Goal: Task Accomplishment & Management: Complete application form

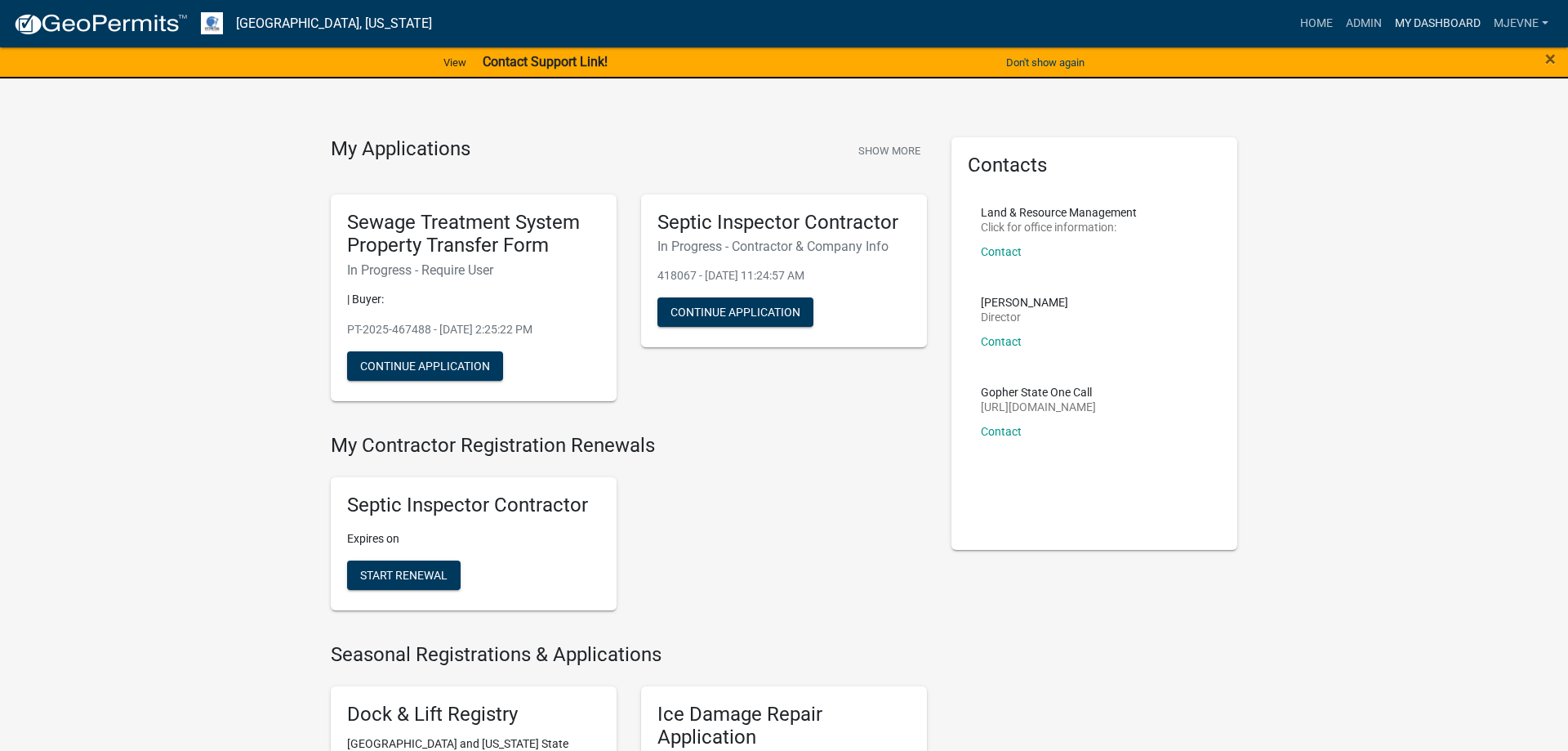
click at [1426, 24] on link "My Dashboard" at bounding box center [1437, 24] width 98 height 31
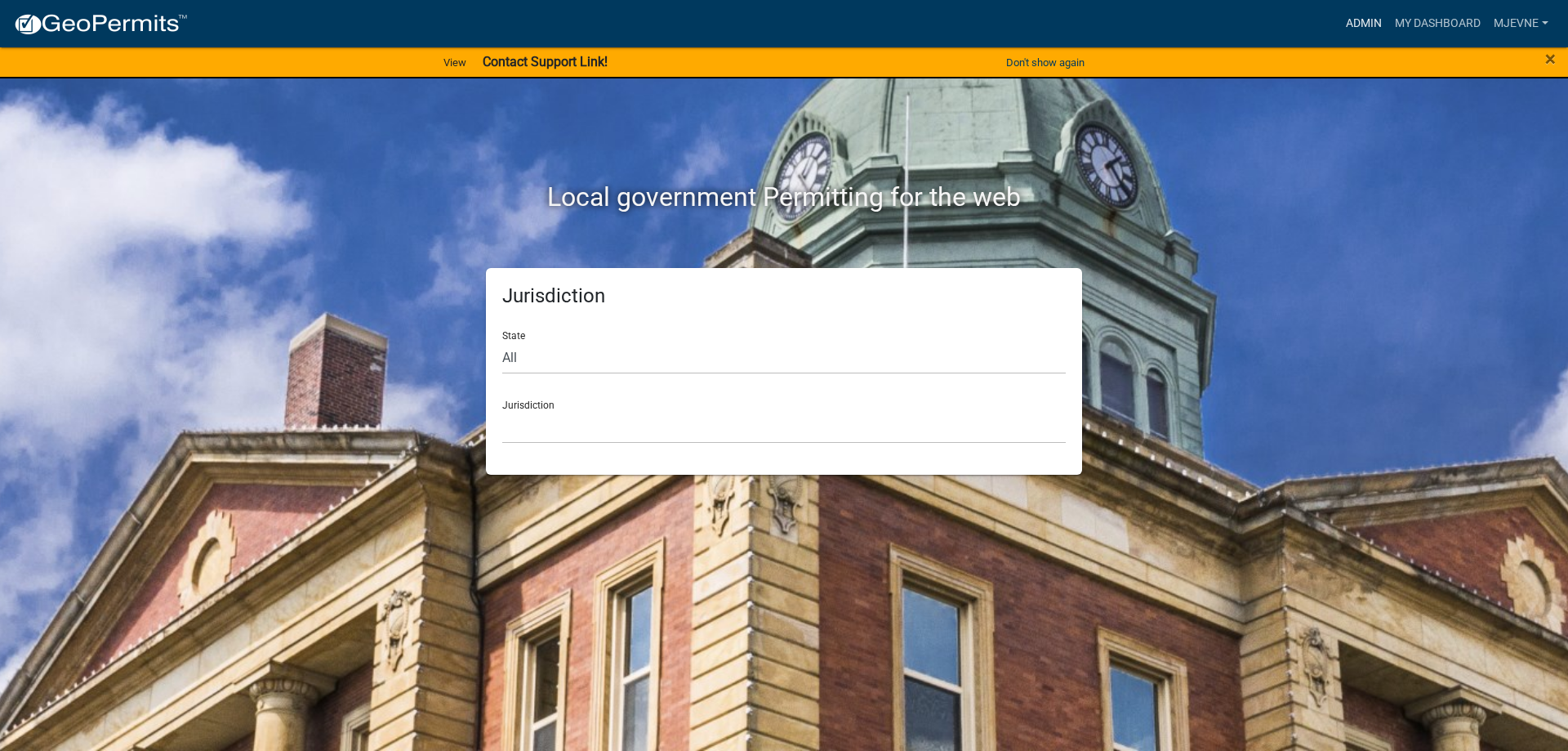
click at [1354, 25] on link "Admin" at bounding box center [1364, 24] width 49 height 31
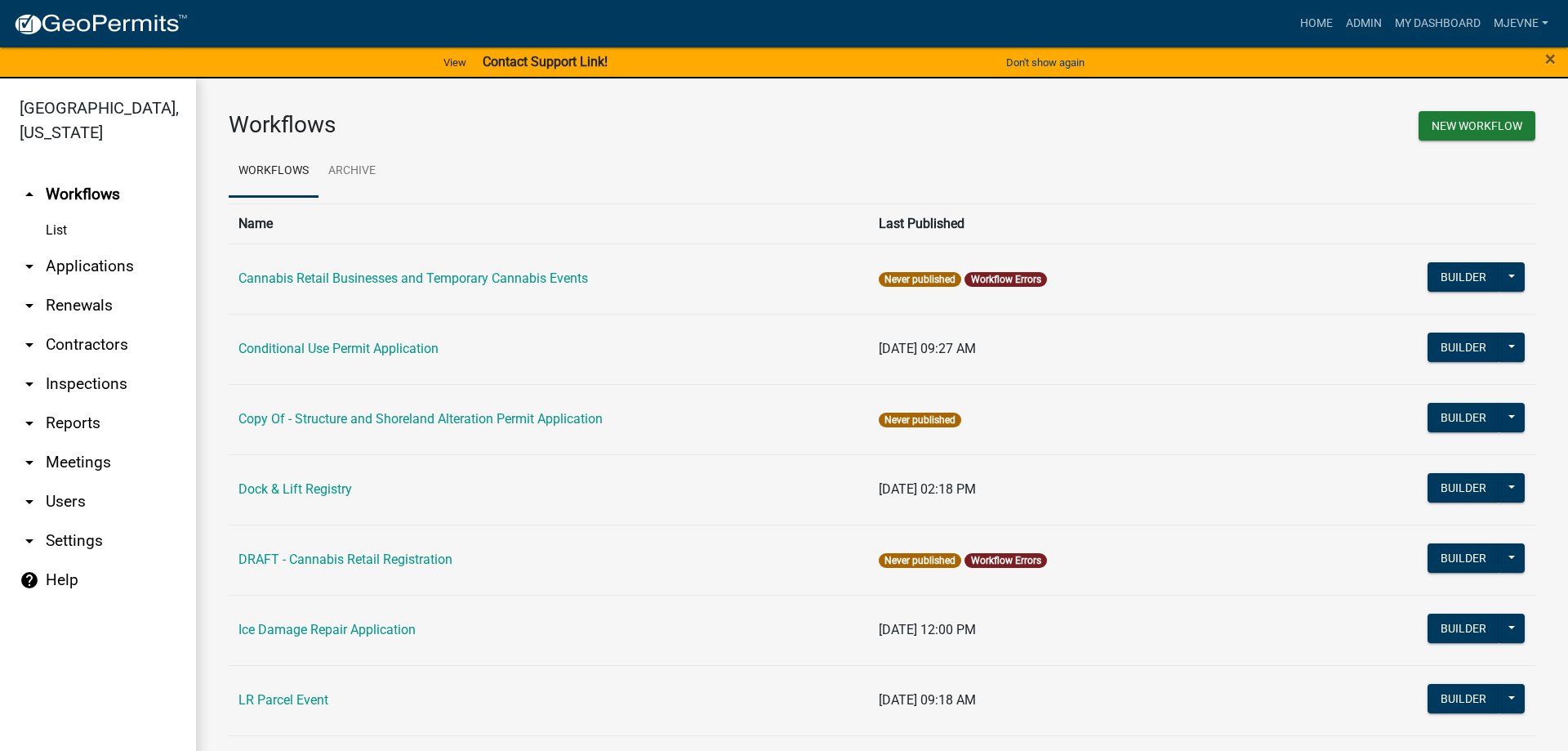
click at [86, 268] on link "arrow_drop_down Applications" at bounding box center [97, 266] width 196 height 39
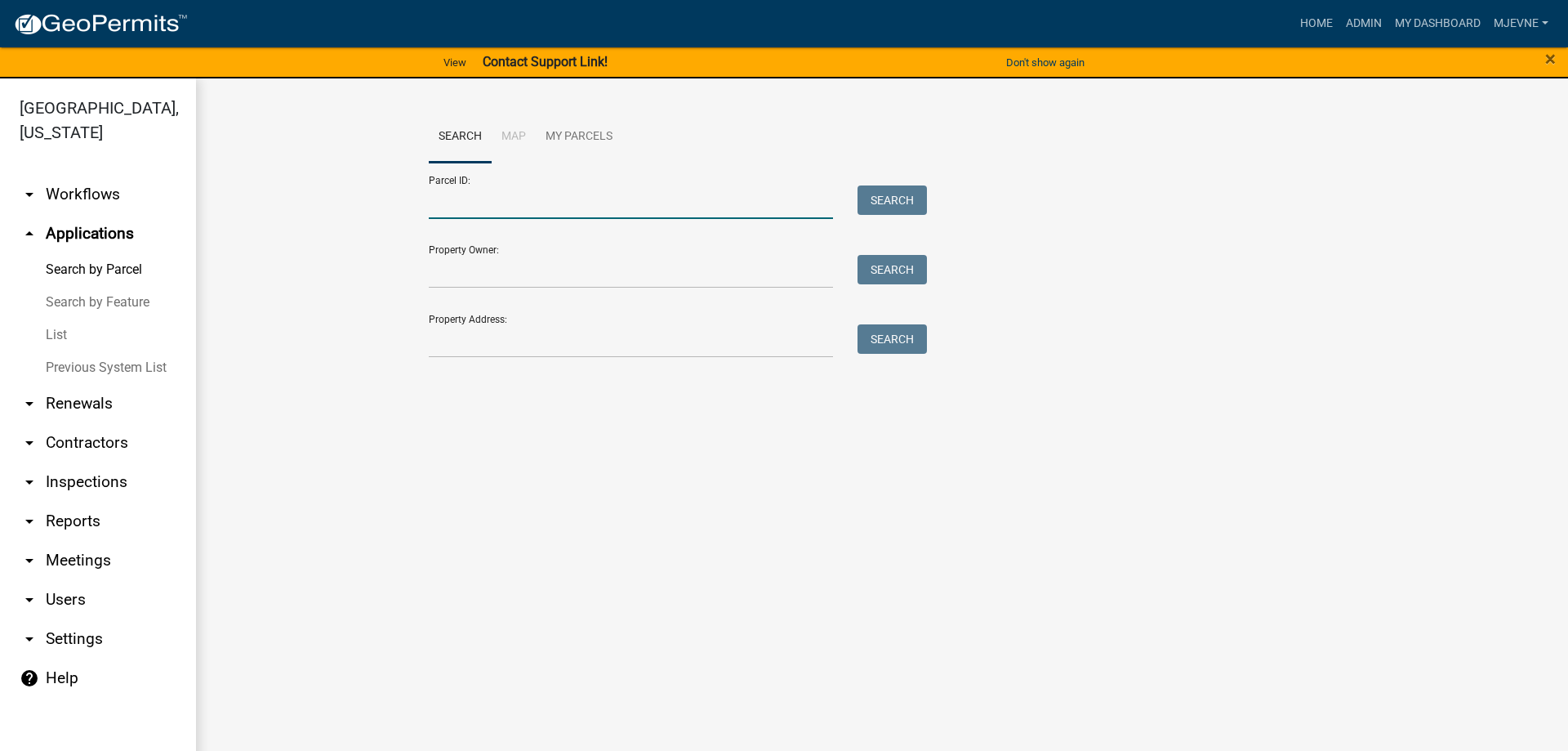
click at [437, 188] on input "Parcel ID:" at bounding box center [631, 202] width 404 height 33
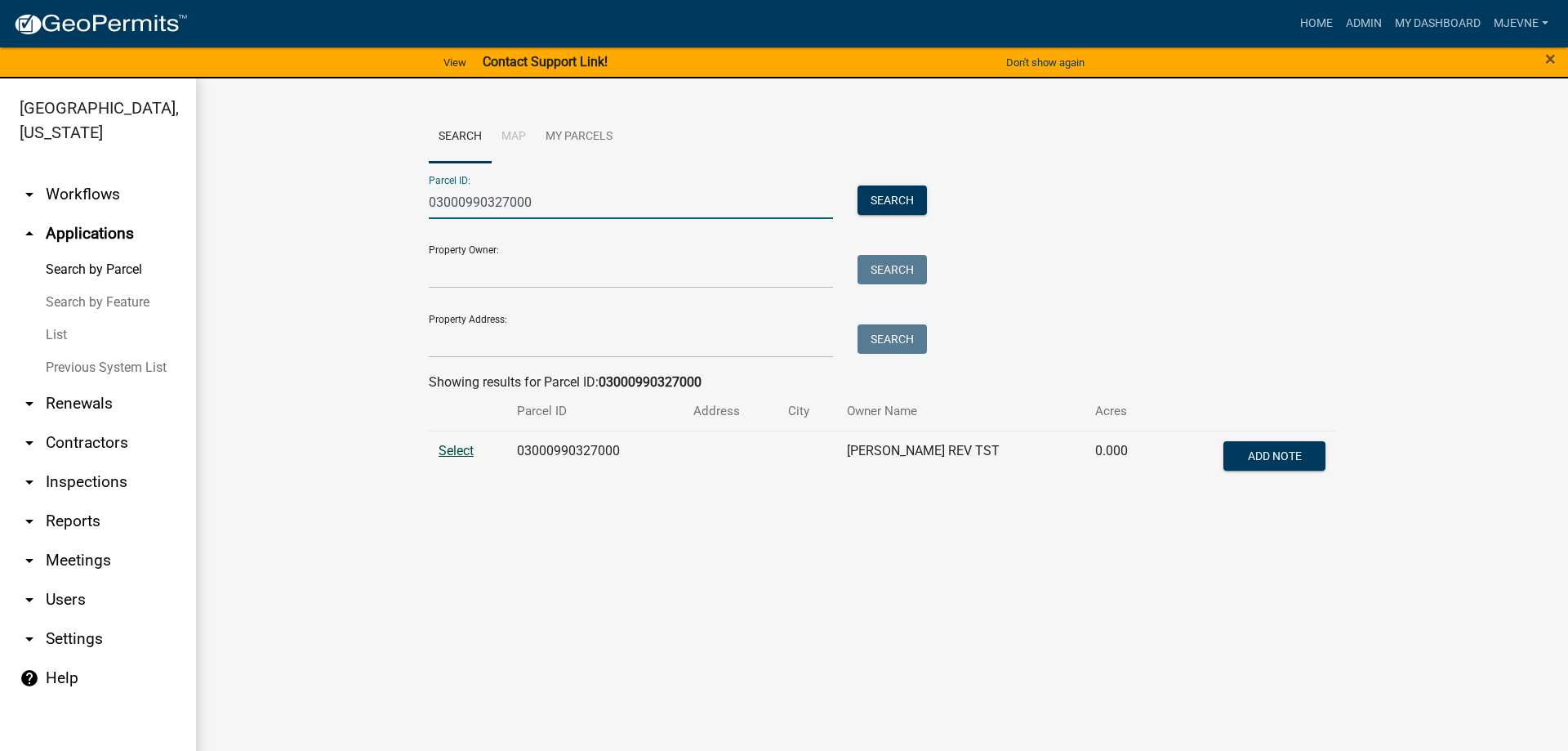
type input "03000990327000"
click at [458, 450] on span "Select" at bounding box center [456, 450] width 35 height 15
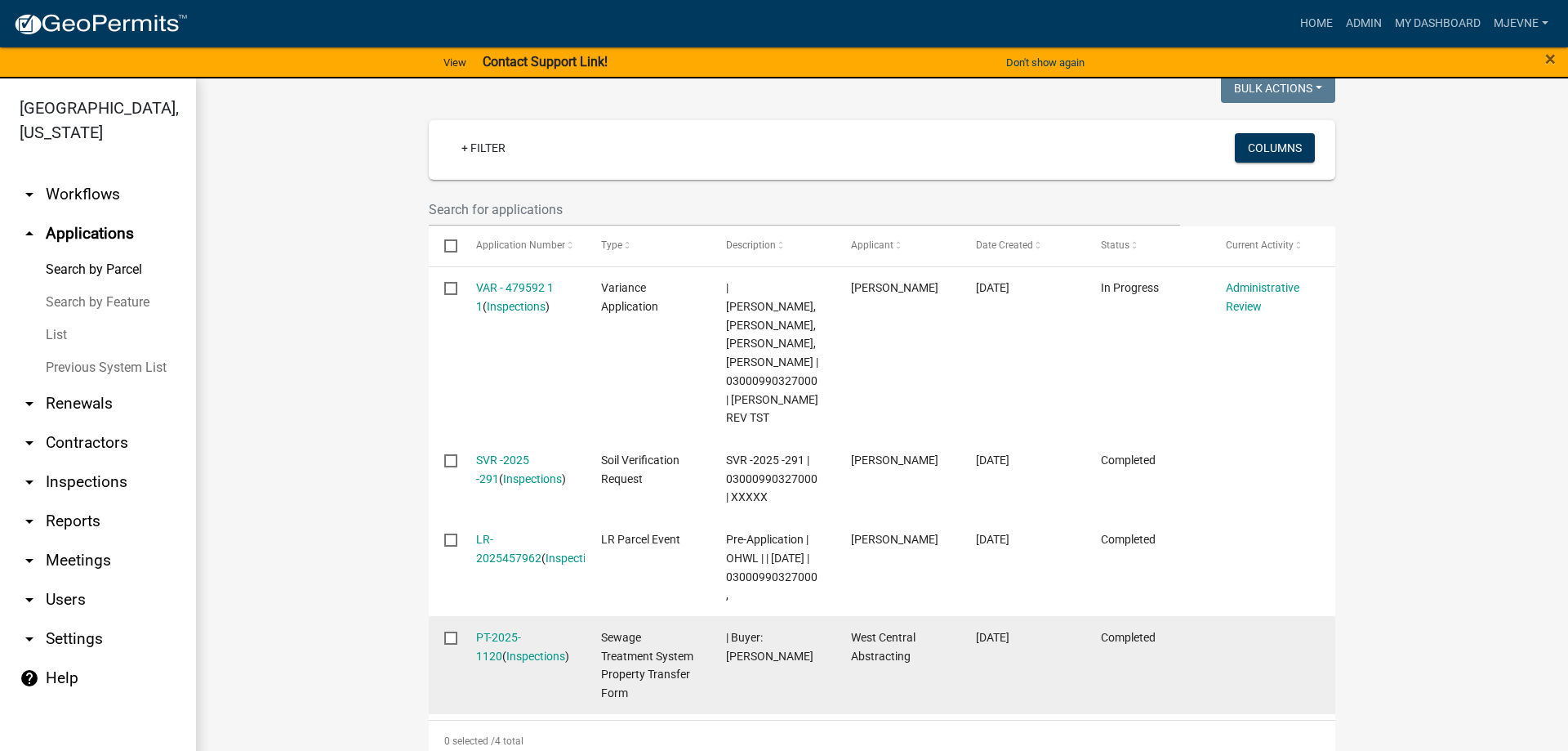
scroll to position [373, 0]
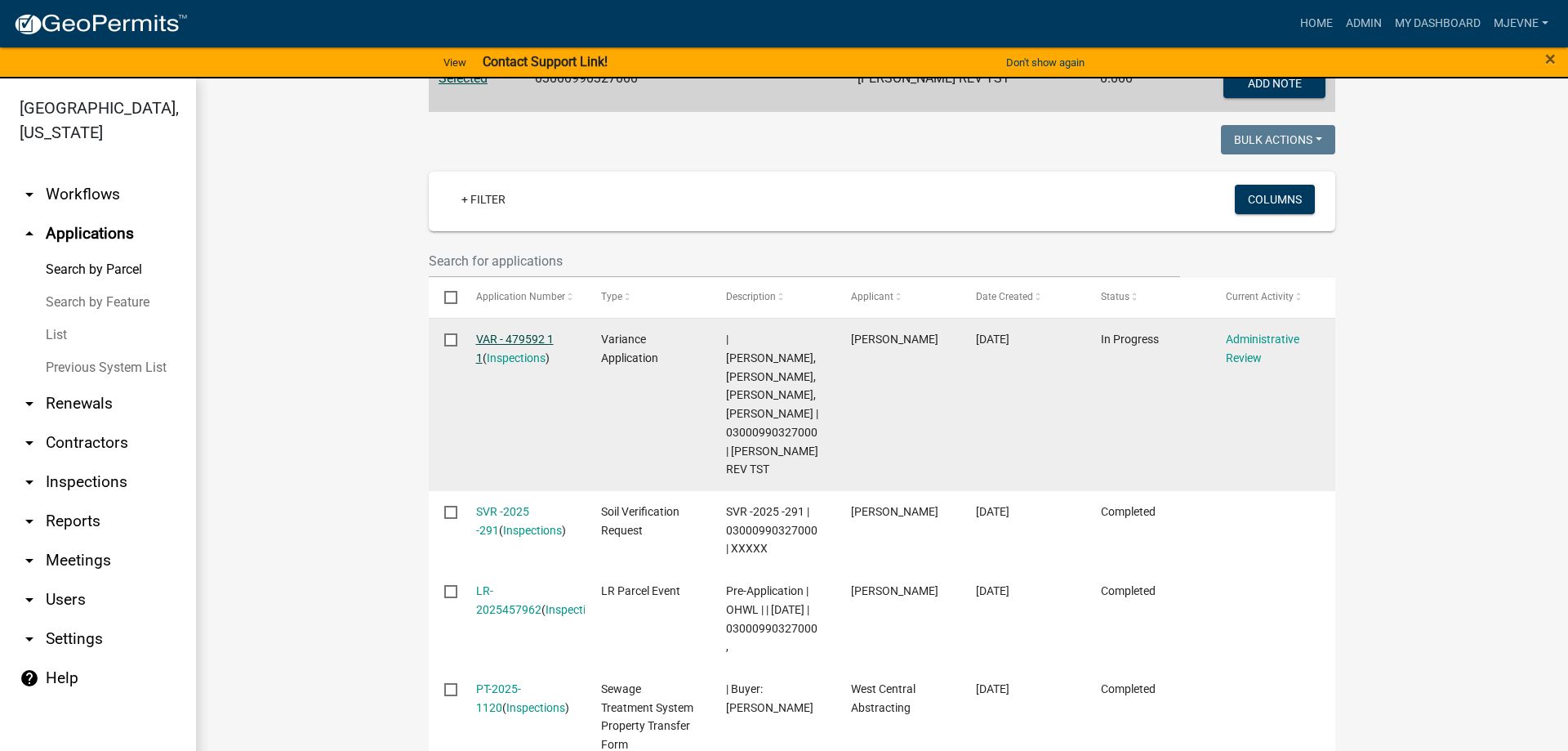
click at [520, 342] on link "VAR - 479592 1 1" at bounding box center [514, 348] width 77 height 32
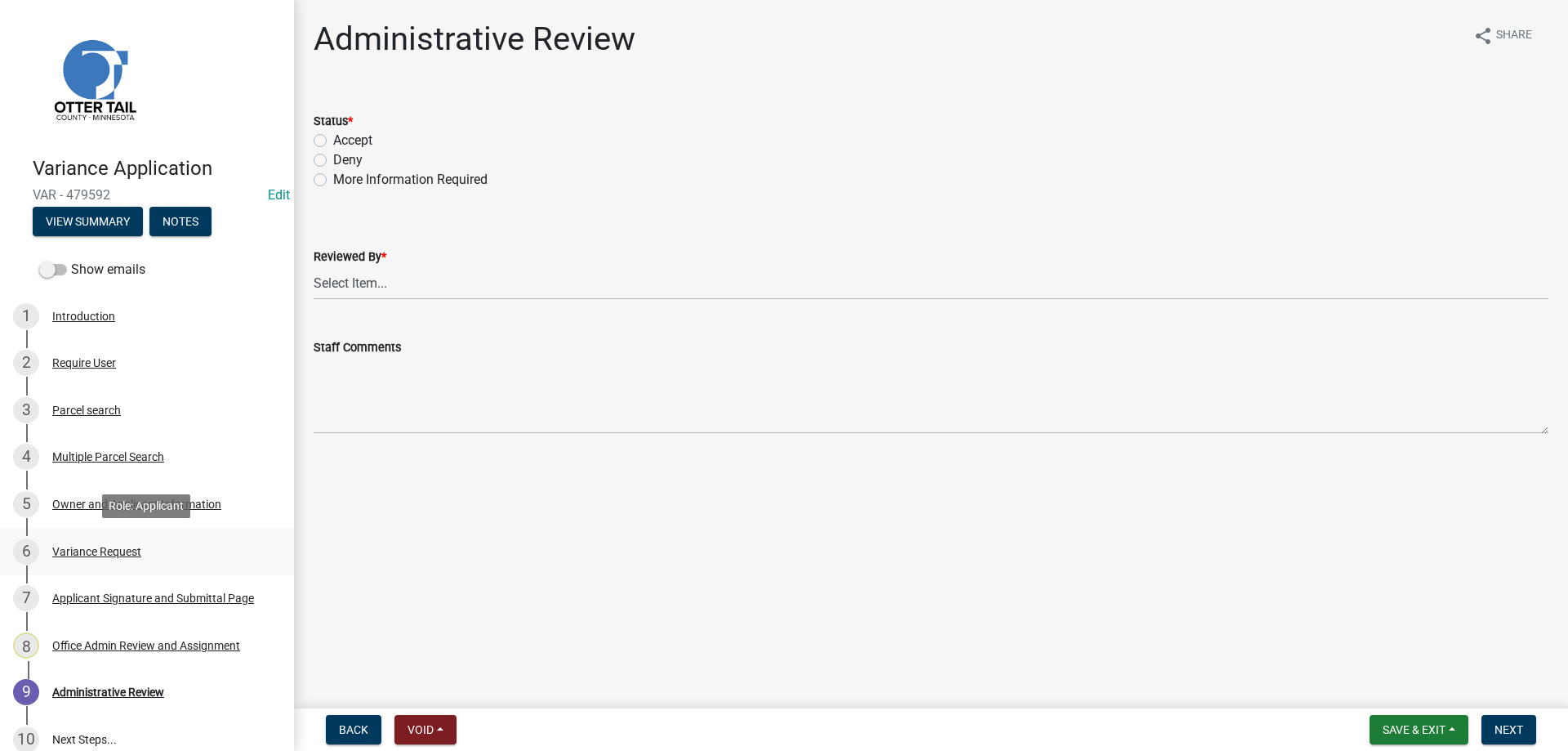
click at [101, 546] on div "Variance Request" at bounding box center [97, 551] width 89 height 11
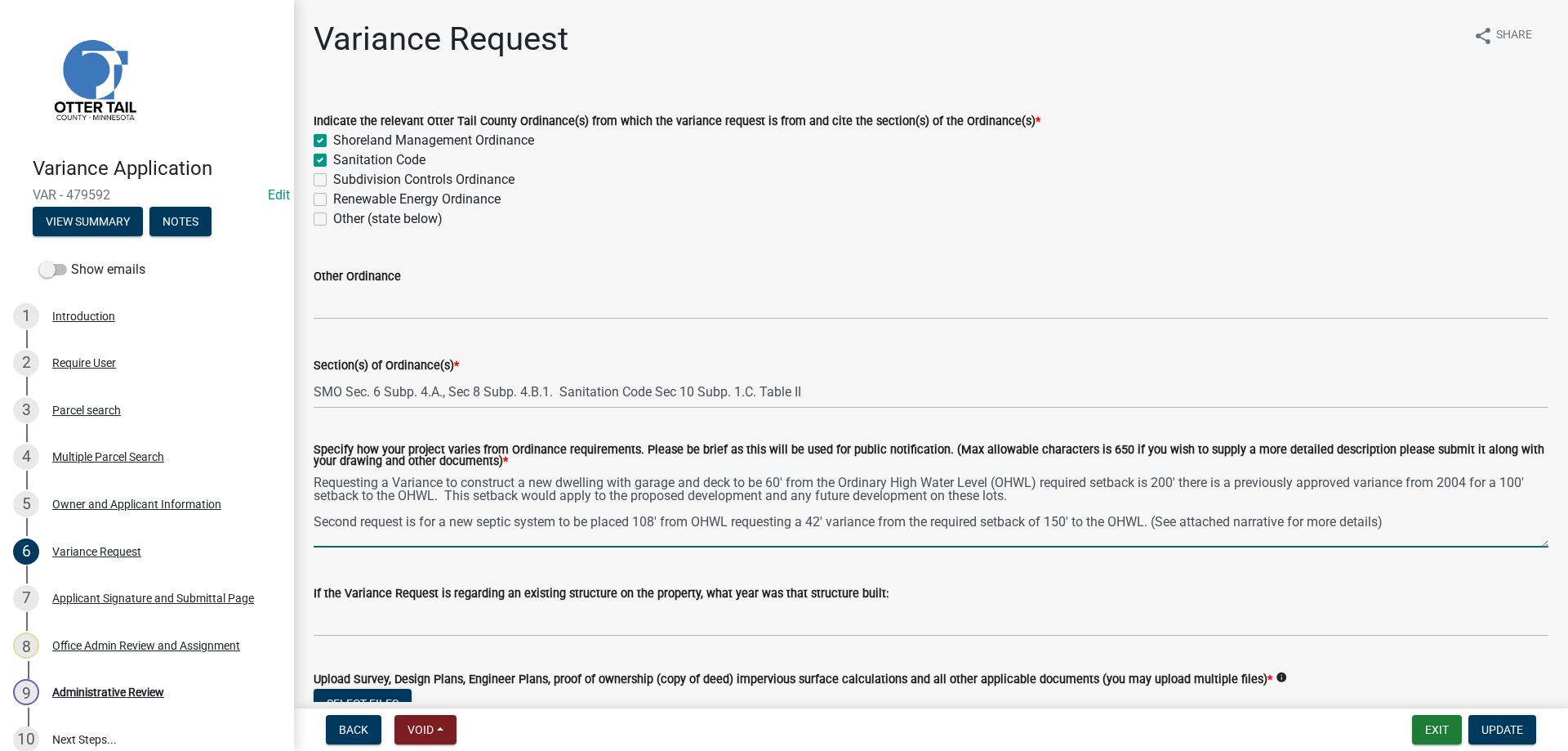
click at [1157, 523] on textarea "Requesting a Variance to construct a new dwelling with garage and deck to be 60…" at bounding box center [931, 508] width 1235 height 76
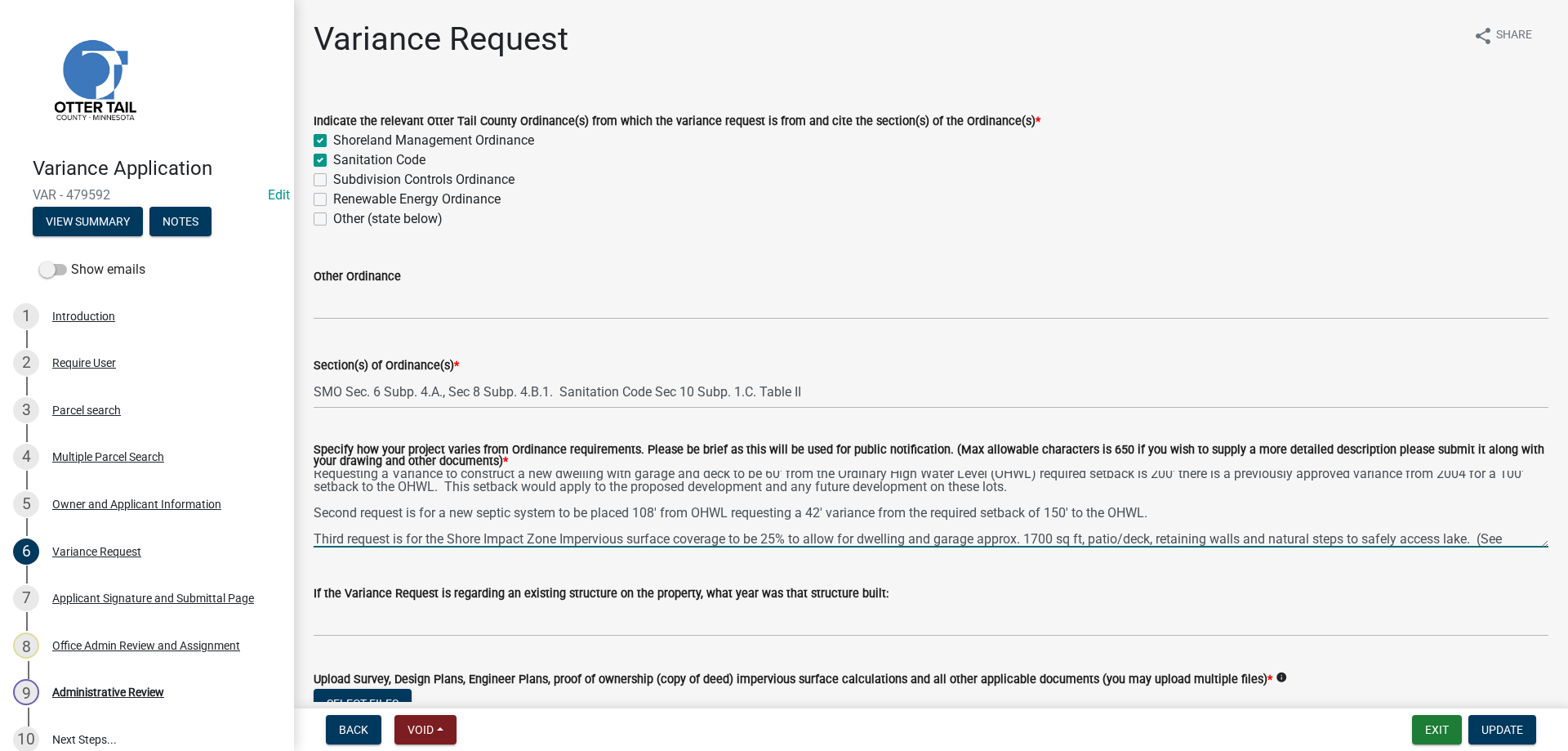
click at [767, 541] on textarea "Requesting a Variance to construct a new dwelling with garage and deck to be 60…" at bounding box center [931, 508] width 1235 height 76
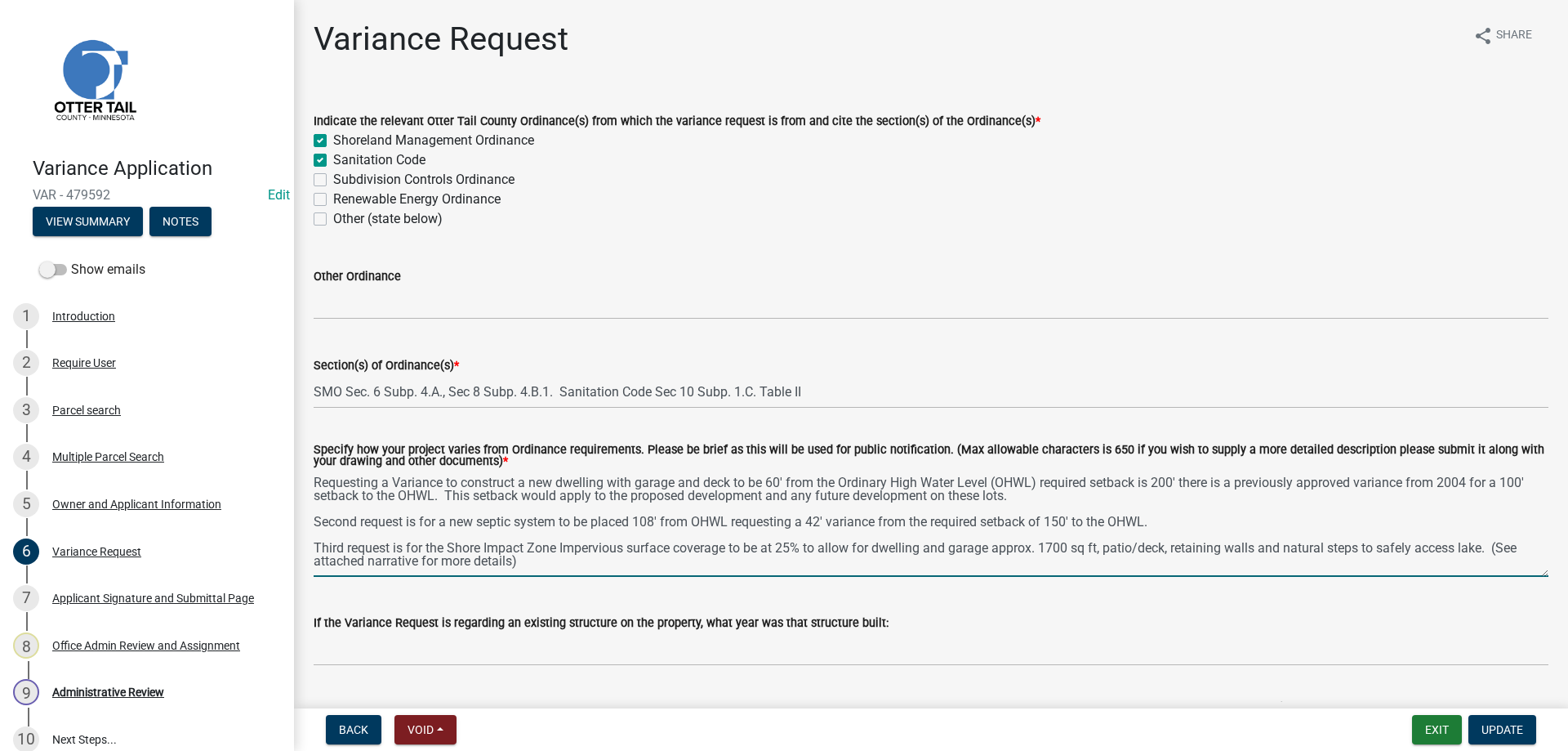
scroll to position [0, 0]
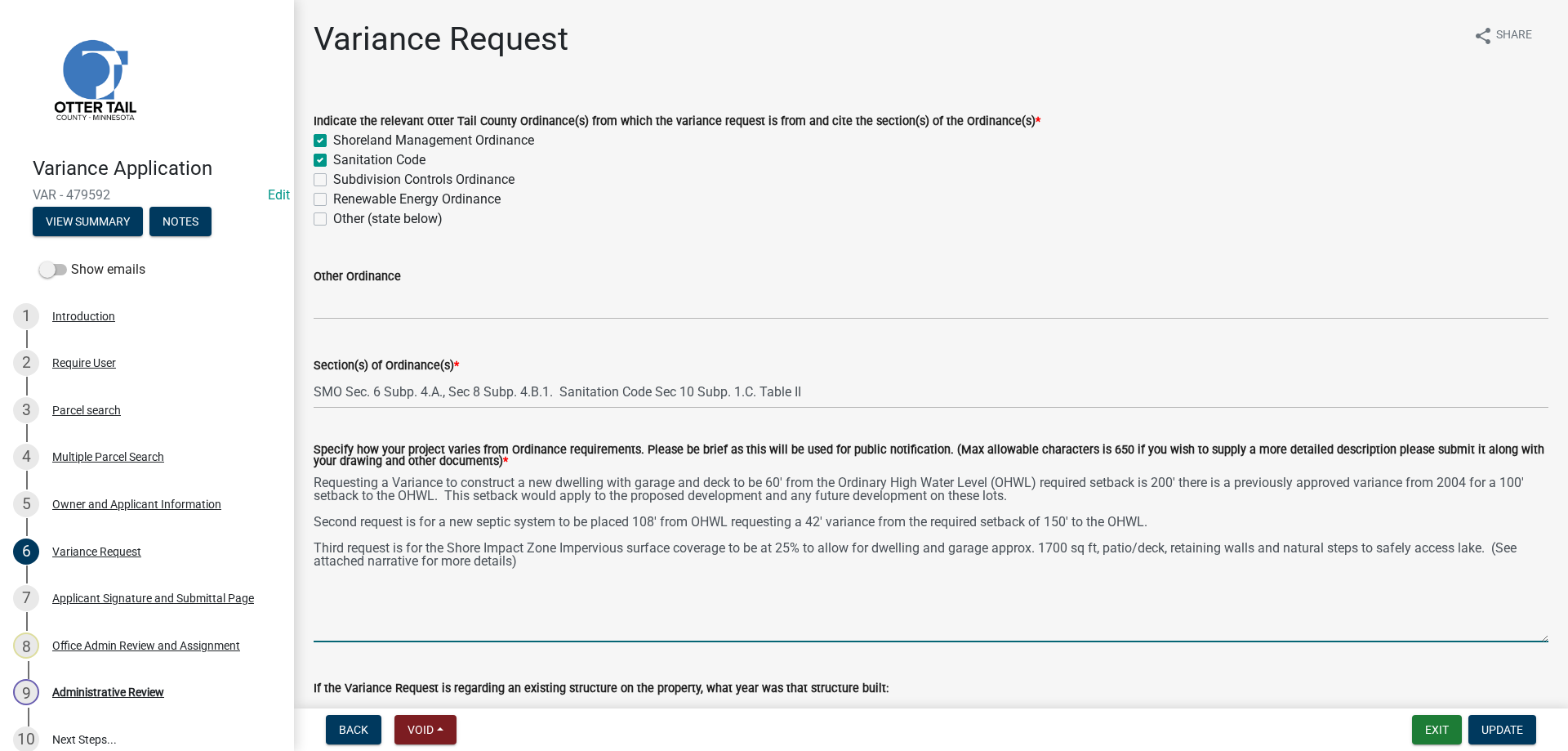
drag, startPoint x: 1545, startPoint y: 544, endPoint x: 1544, endPoint y: 638, distance: 94.0
click at [1544, 638] on textarea "Requesting a Variance to construct a new dwelling with garage and deck to be 60…" at bounding box center [931, 556] width 1235 height 172
click at [1498, 547] on textarea "Requesting a Variance to construct a new dwelling with garage and deck to be 60…" at bounding box center [931, 556] width 1235 height 172
click at [1511, 554] on textarea "Requesting a Variance to construct a new dwelling with garage and deck to be 60…" at bounding box center [931, 556] width 1235 height 172
click at [808, 548] on textarea "Requesting a Variance to construct a new dwelling with garage and deck to be 60…" at bounding box center [931, 556] width 1235 height 172
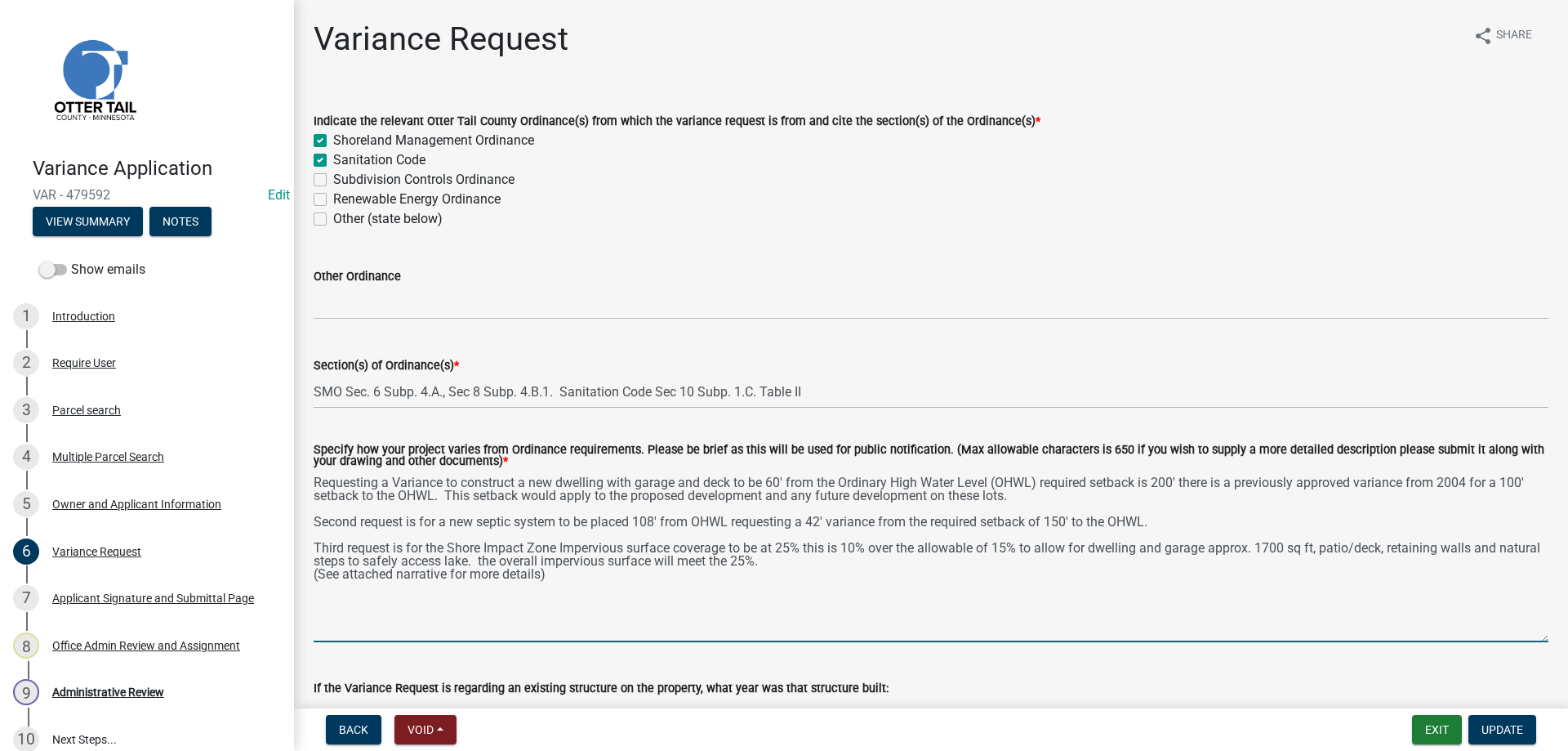
click at [758, 562] on textarea "Requesting a Variance to construct a new dwelling with garage and deck to be 60…" at bounding box center [931, 556] width 1235 height 172
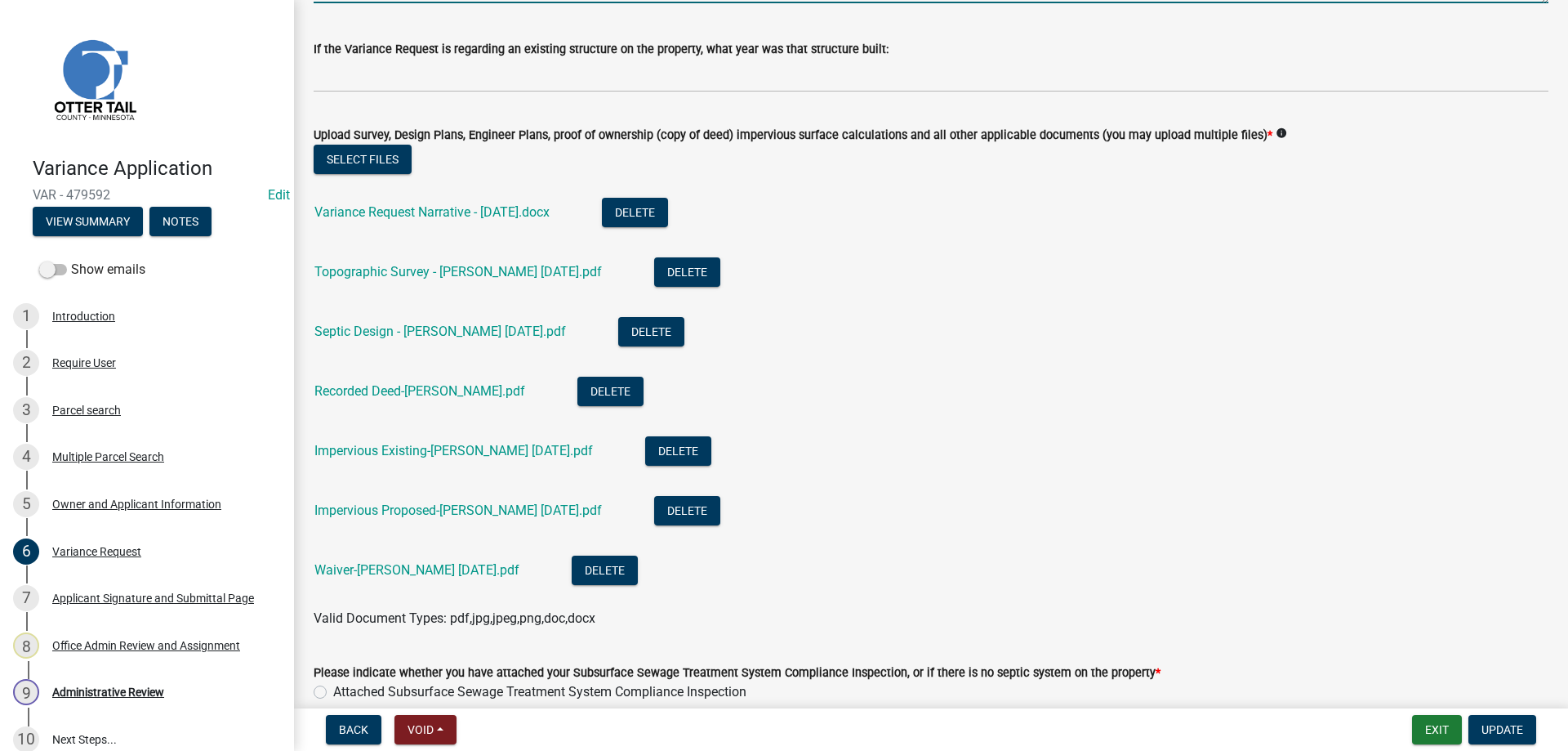
scroll to position [652, 0]
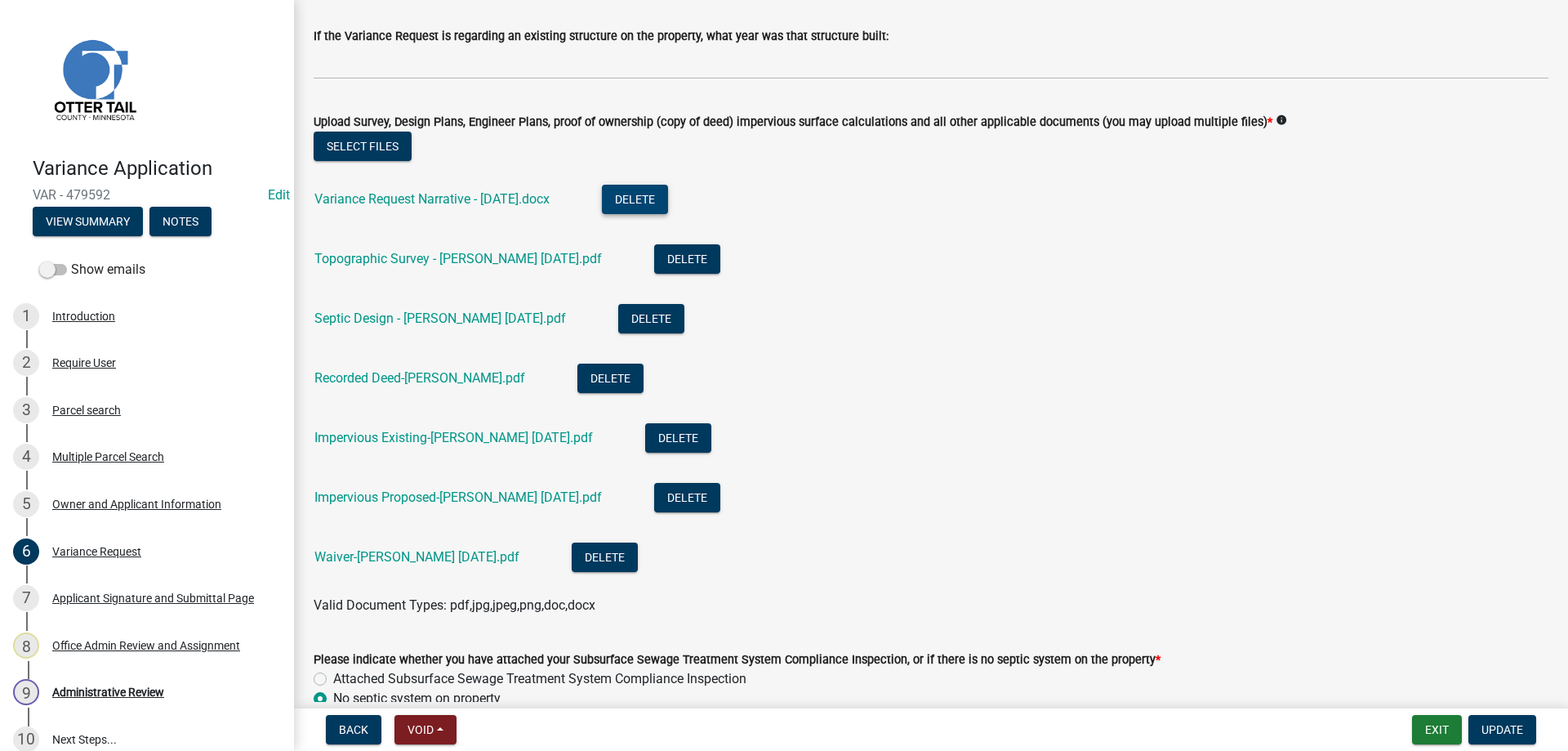
click at [650, 202] on li "Variance Request Narrative - [DATE].docx Delete" at bounding box center [931, 202] width 1235 height 59
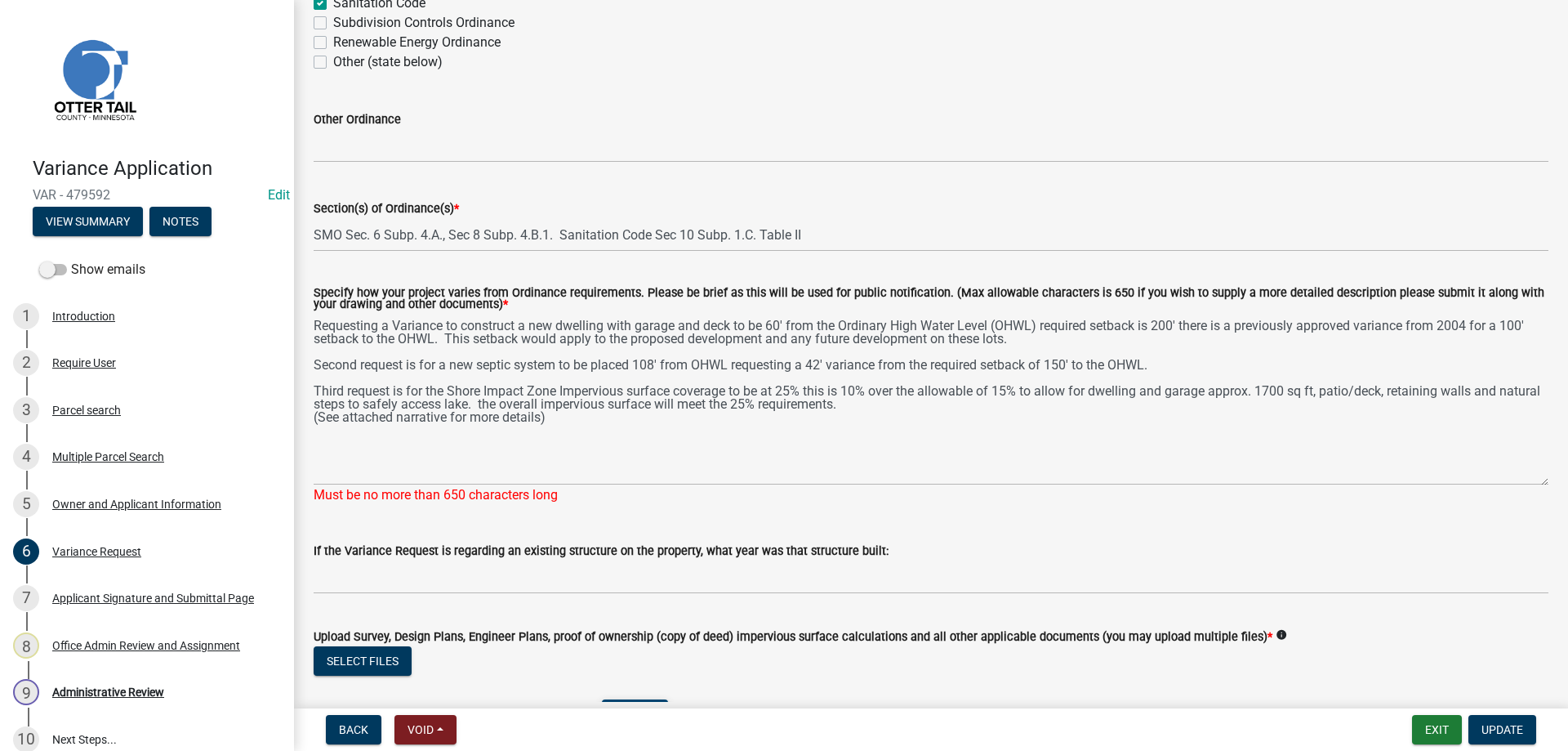
scroll to position [93, 0]
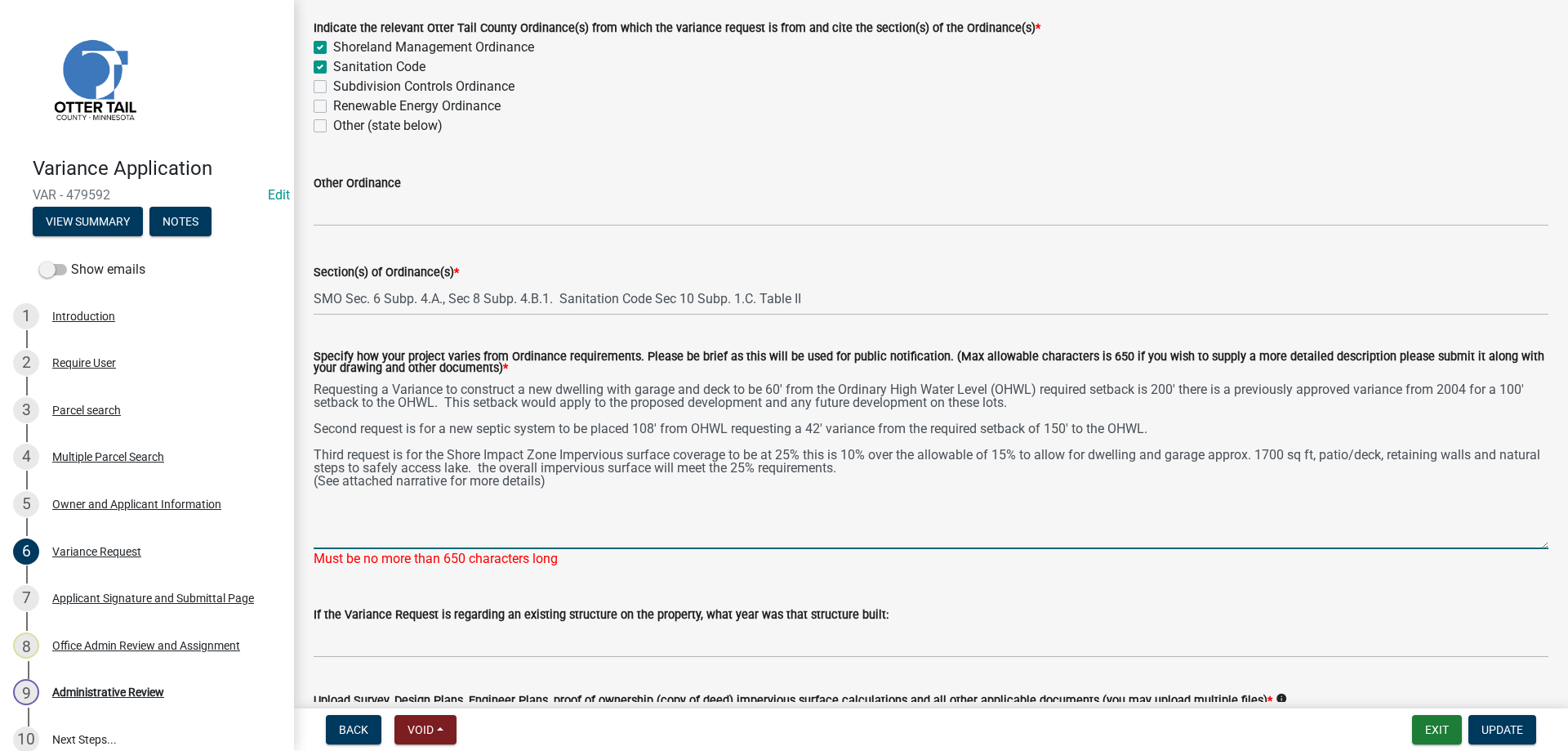
click at [1021, 408] on textarea "Requesting a Variance to construct a new dwelling with garage and deck to be 60…" at bounding box center [931, 463] width 1235 height 172
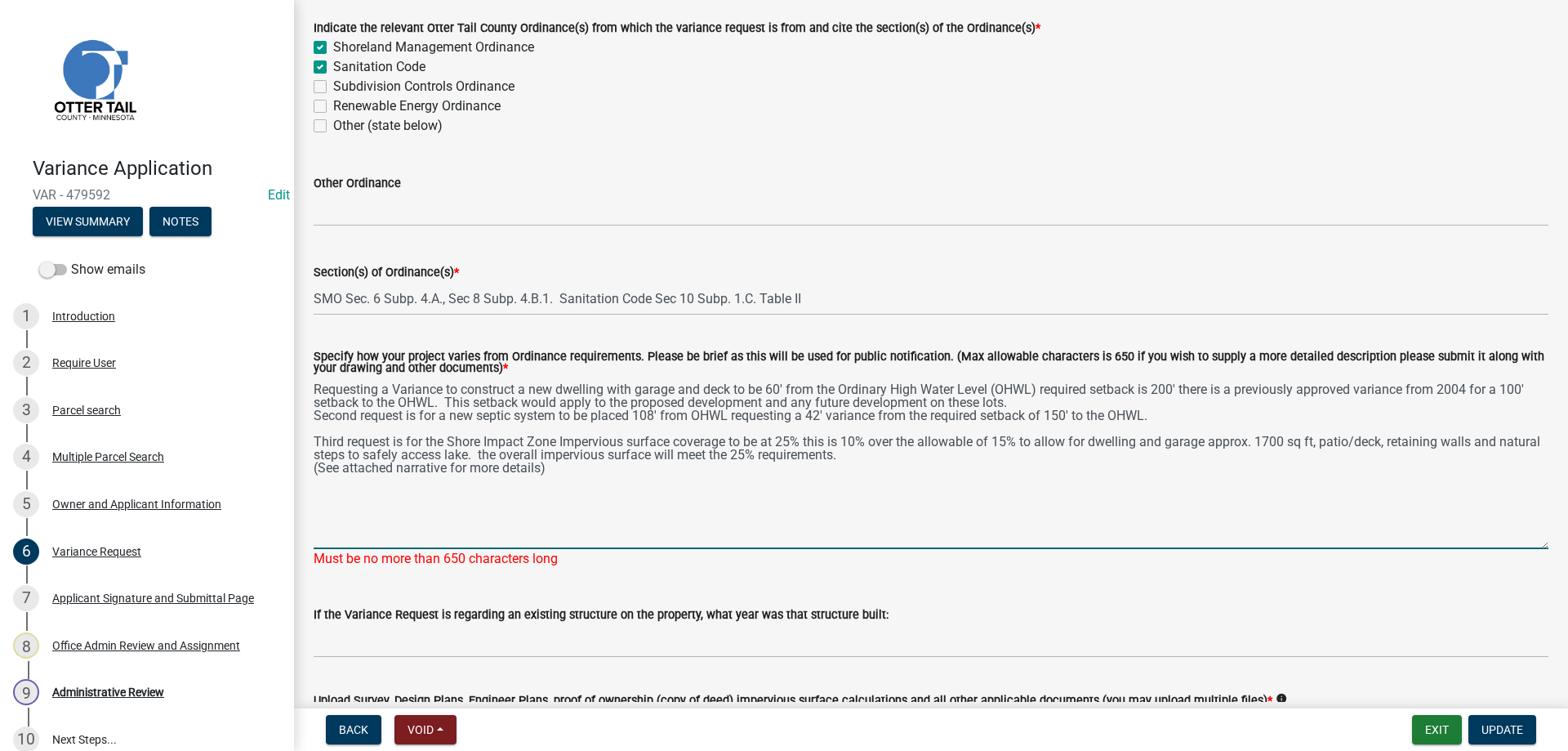
click at [1170, 417] on textarea "Requesting a Variance to construct a new dwelling with garage and deck to be 60…" at bounding box center [931, 463] width 1235 height 172
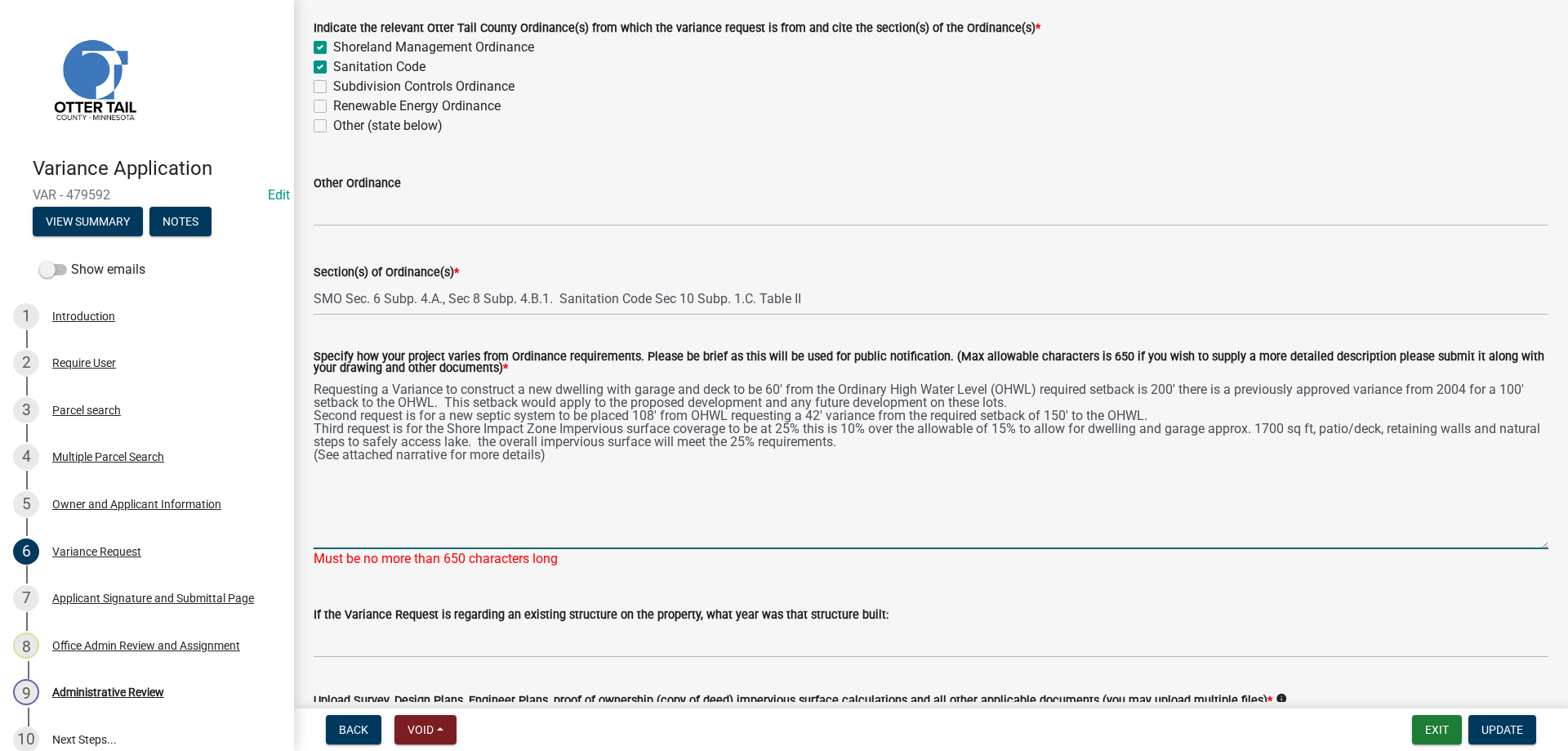
click at [566, 461] on textarea "Requesting a Variance to construct a new dwelling with garage and deck to be 60…" at bounding box center [931, 463] width 1235 height 172
click at [599, 522] on textarea "Requesting a Variance to construct a new dwelling with garage and deck to be 60…" at bounding box center [931, 463] width 1235 height 172
click at [1014, 404] on textarea "Requesting a Variance to construct a new dwelling with garage and deck to be 60…" at bounding box center [931, 463] width 1235 height 172
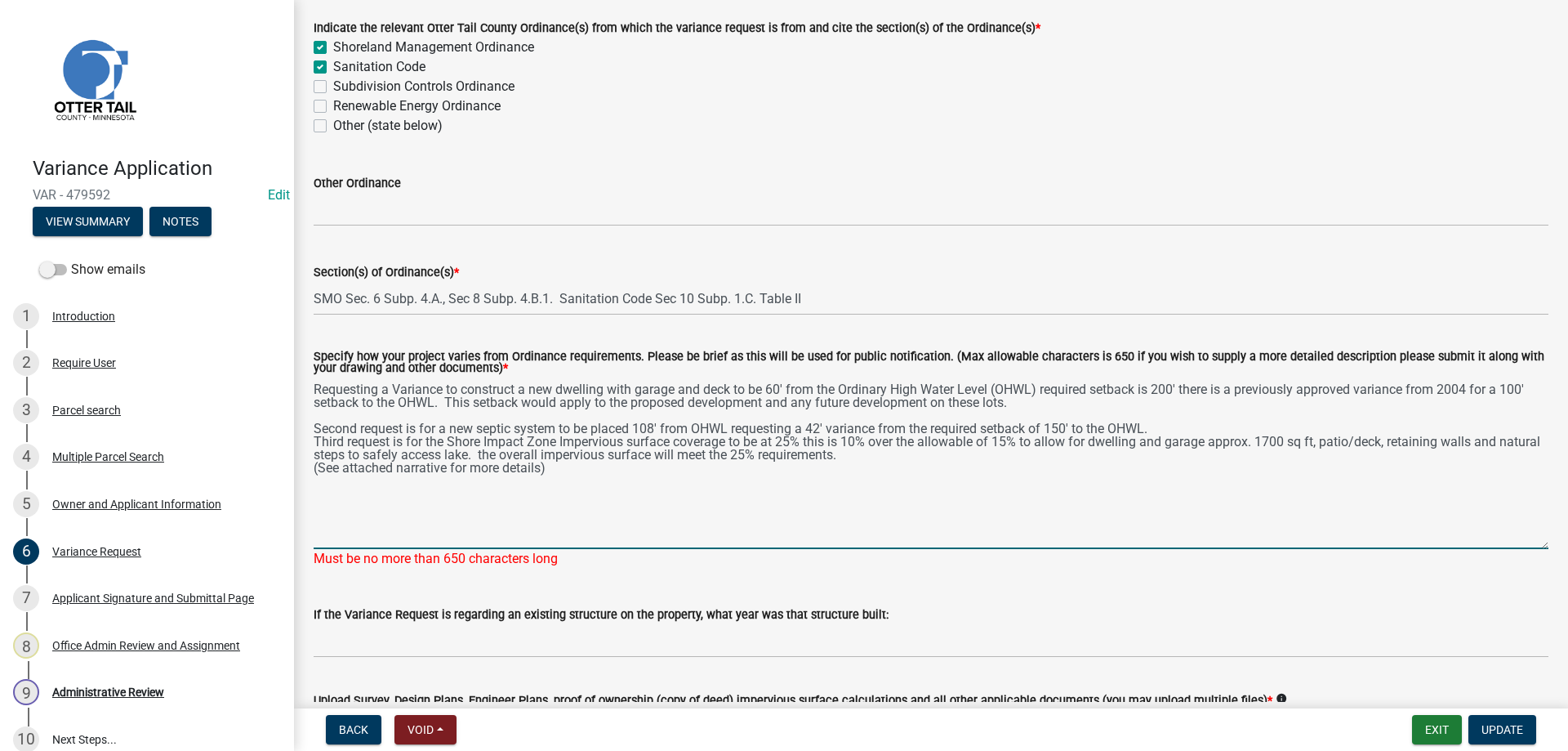
click at [1167, 435] on textarea "Requesting a Variance to construct a new dwelling with garage and deck to be 60…" at bounding box center [931, 463] width 1235 height 172
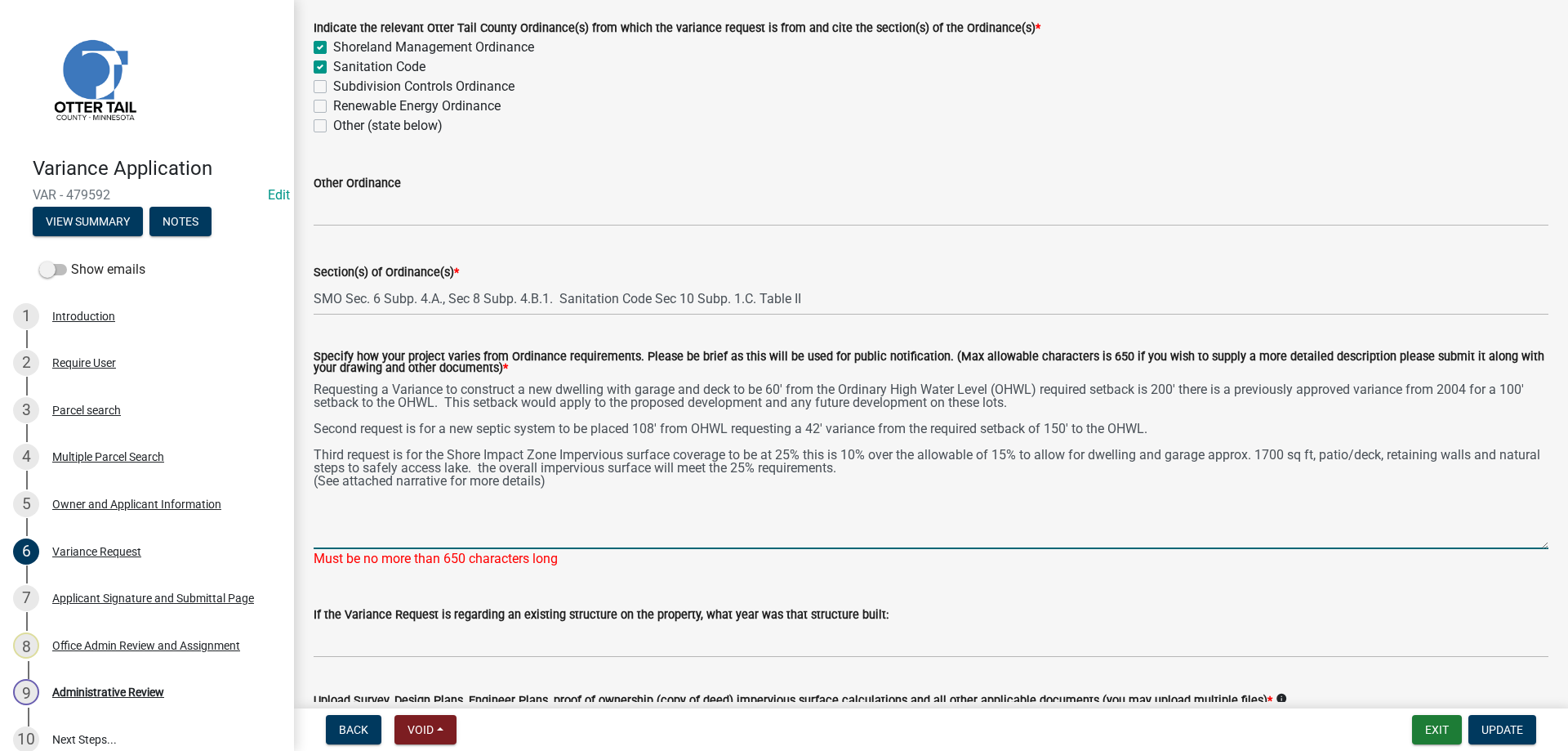
drag, startPoint x: 447, startPoint y: 454, endPoint x: 560, endPoint y: 456, distance: 113.0
click at [560, 456] on textarea "Requesting a Variance to construct a new dwelling with garage and deck to be 60…" at bounding box center [931, 463] width 1235 height 172
click at [535, 457] on textarea "Requesting a Variance to construct a new dwelling with garage and deck to be 60…" at bounding box center [931, 463] width 1235 height 172
drag, startPoint x: 557, startPoint y: 453, endPoint x: 450, endPoint y: 450, distance: 107.0
click at [450, 450] on textarea "Requesting a Variance to construct a new dwelling with garage and deck to be 60…" at bounding box center [931, 463] width 1235 height 172
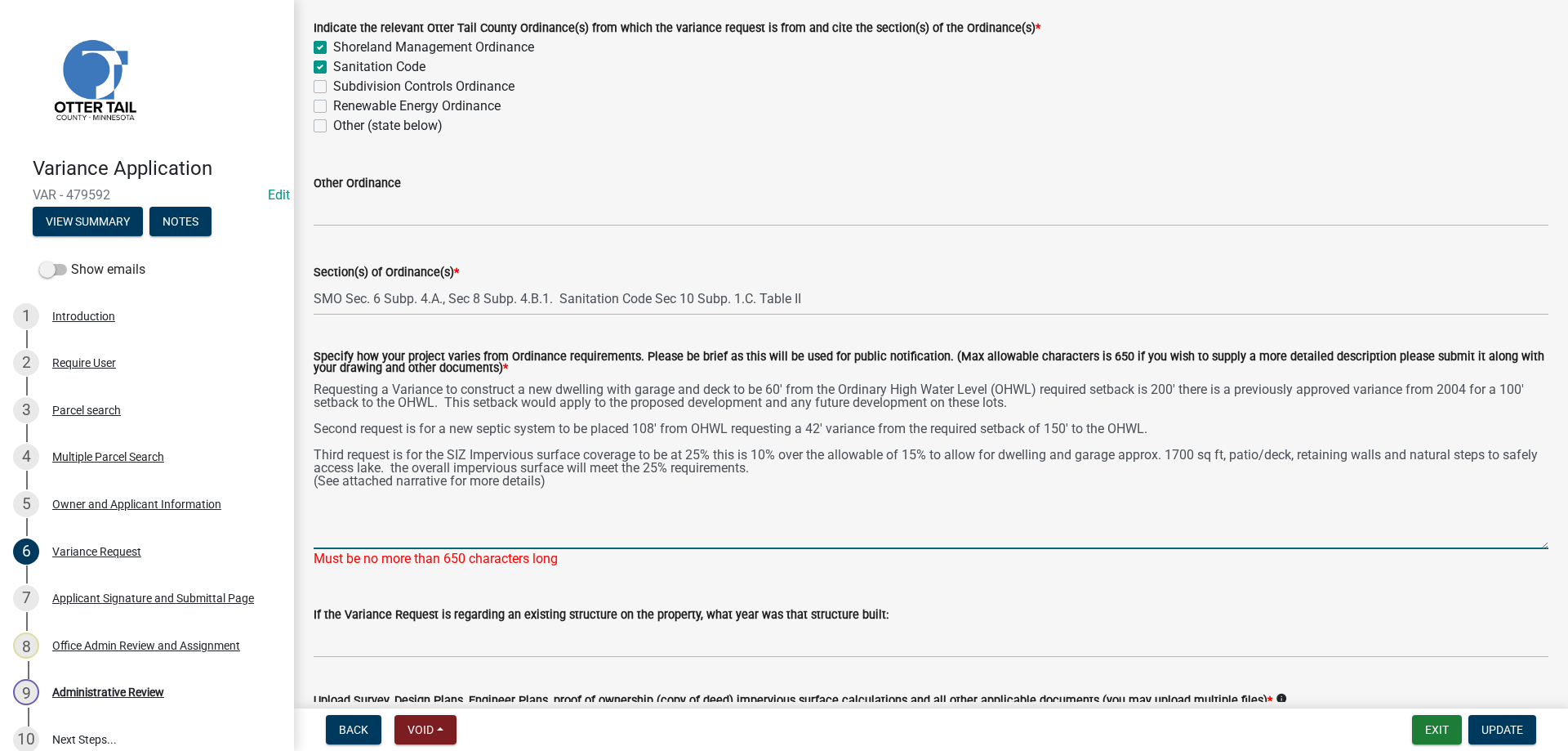
drag, startPoint x: 999, startPoint y: 391, endPoint x: 844, endPoint y: 386, distance: 155.1
click at [844, 386] on textarea "Requesting a Variance to construct a new dwelling with garage and deck to be 60…" at bounding box center [931, 463] width 1235 height 172
click at [887, 392] on textarea "Requesting a Variance to construct a new dwelling with garage and deck to be 60…" at bounding box center [931, 463] width 1235 height 172
click at [314, 424] on textarea "Requesting a Variance to construct a new dwelling with garage and deck to be 60…" at bounding box center [931, 463] width 1235 height 172
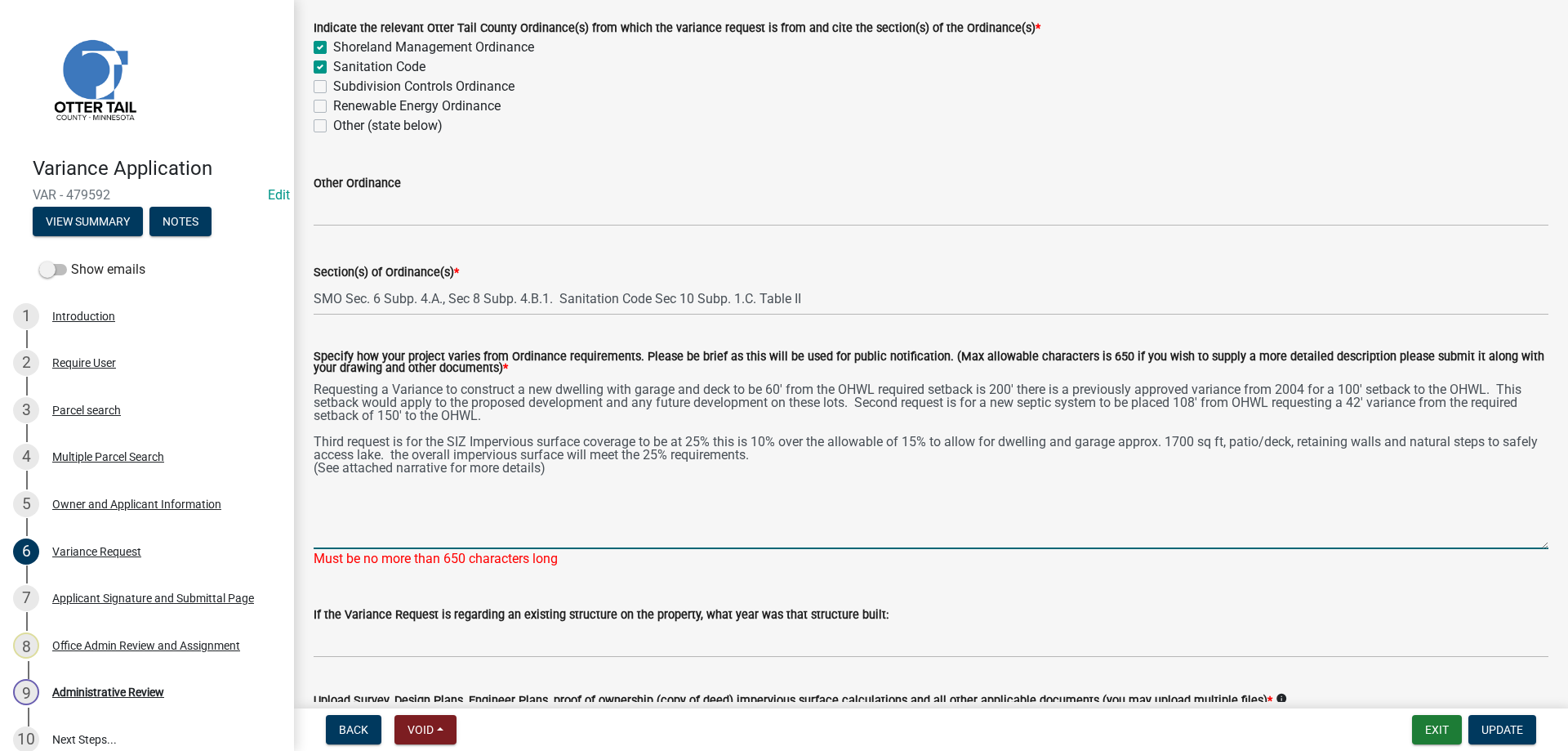
drag, startPoint x: 856, startPoint y: 402, endPoint x: 903, endPoint y: 407, distance: 47.3
click at [903, 407] on textarea "Requesting a Variance to construct a new dwelling with garage and deck to be 60…" at bounding box center [931, 463] width 1235 height 172
click at [498, 418] on textarea "Requesting a Variance to construct a new dwelling with garage and deck to be 60…" at bounding box center [931, 463] width 1235 height 172
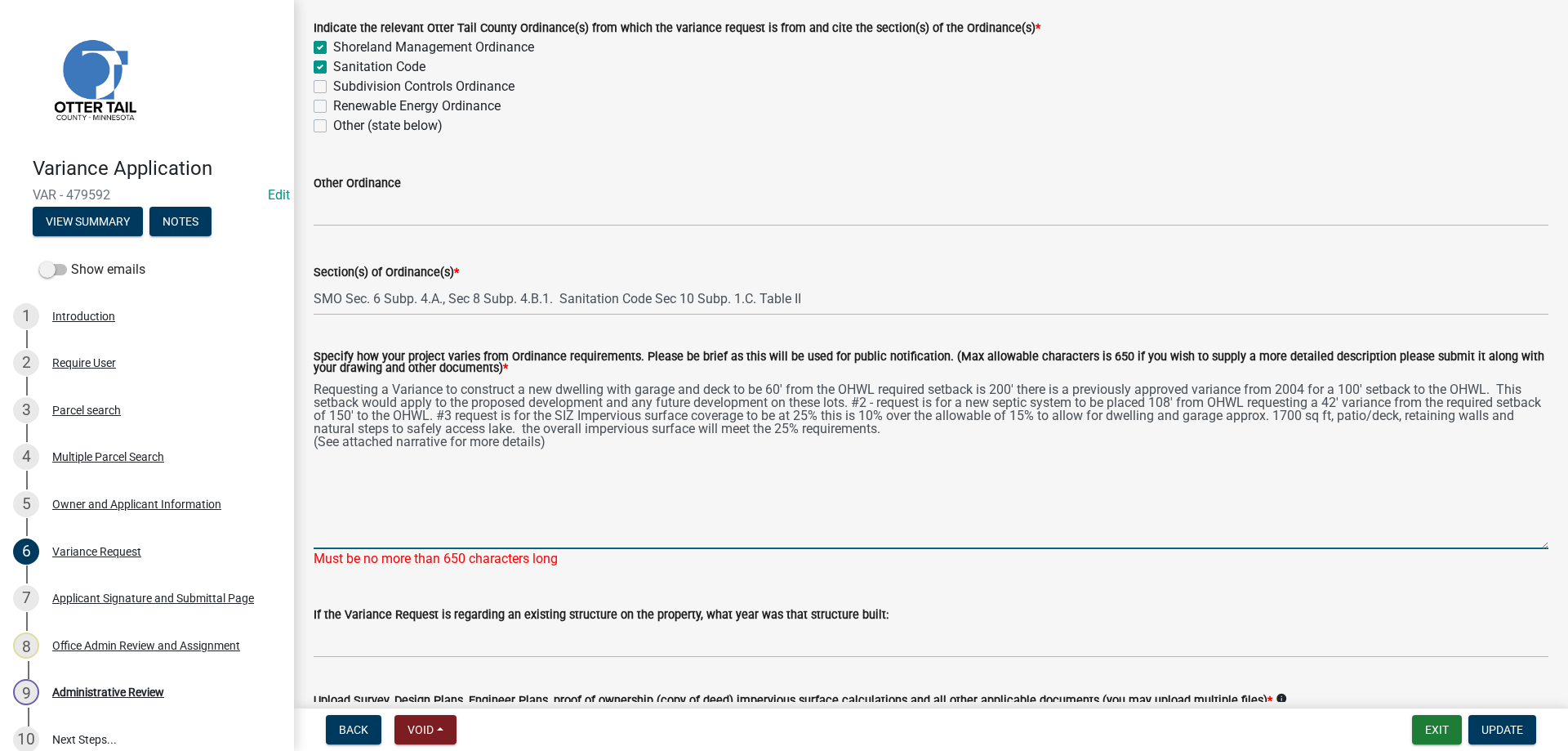
click at [314, 443] on textarea "Requesting a Variance to construct a new dwelling with garage and deck to be 60…" at bounding box center [931, 463] width 1235 height 172
click at [1210, 440] on textarea "Requesting a Variance to construct a new dwelling with garage and deck to be 60…" at bounding box center [931, 463] width 1235 height 172
click at [1494, 729] on span "Update" at bounding box center [1503, 730] width 42 height 13
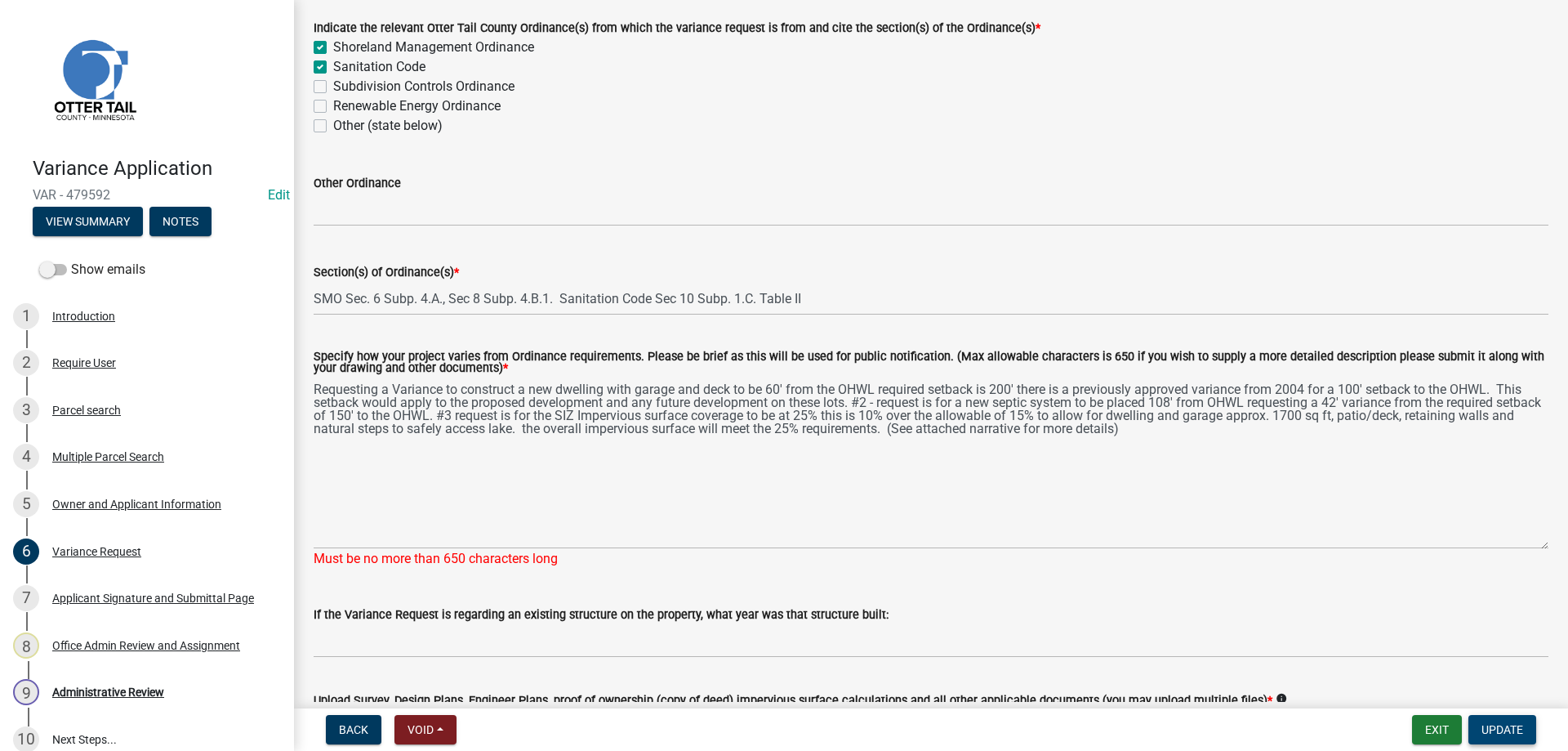
click at [1500, 731] on span "Update" at bounding box center [1503, 730] width 42 height 13
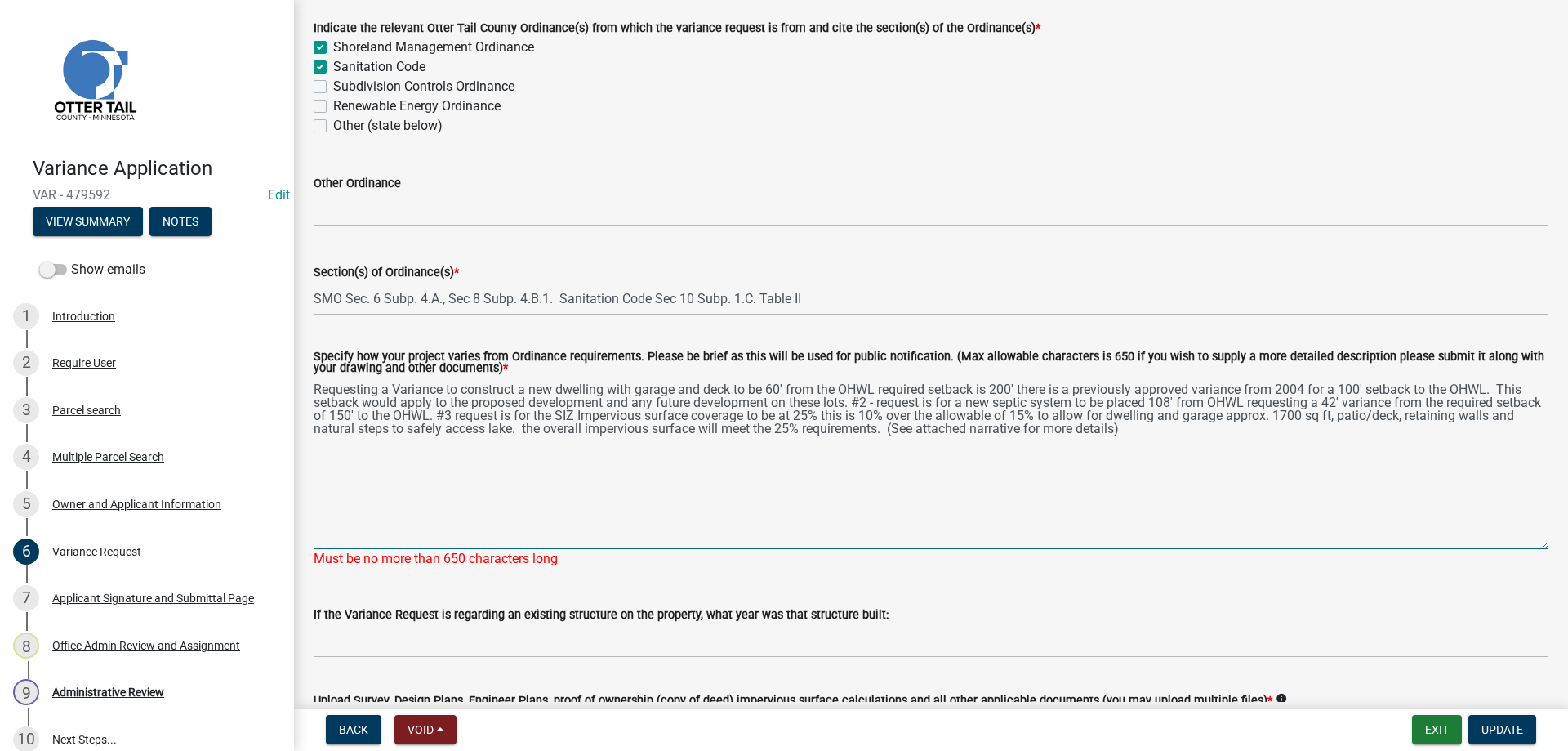
click at [1173, 438] on textarea "Requesting a Variance to construct a new dwelling with garage and deck to be 60…" at bounding box center [931, 463] width 1235 height 172
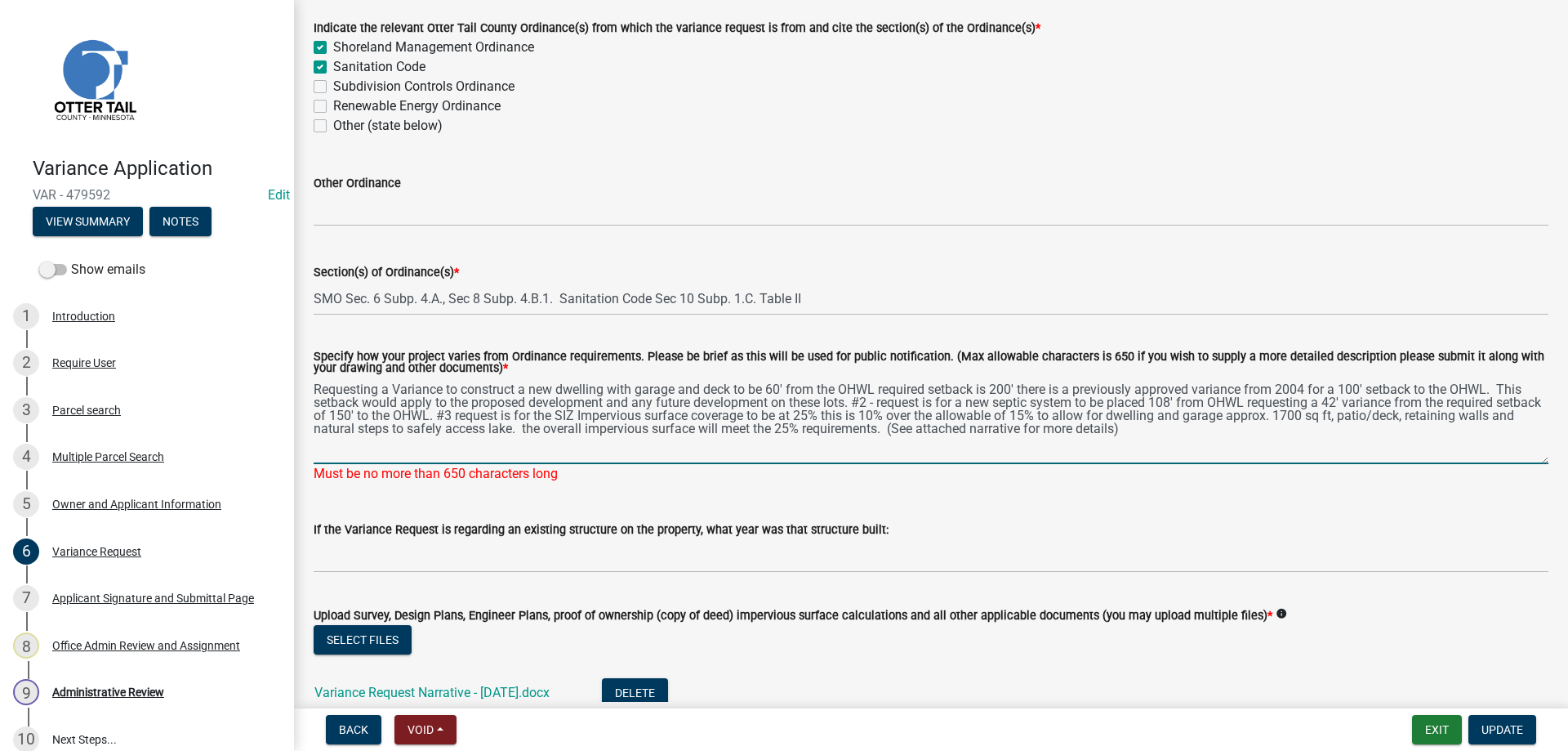
drag, startPoint x: 1540, startPoint y: 545, endPoint x: 1541, endPoint y: 460, distance: 85.0
click at [1541, 460] on textarea "Requesting a Variance to construct a new dwelling with garage and deck to be 60…" at bounding box center [931, 420] width 1235 height 87
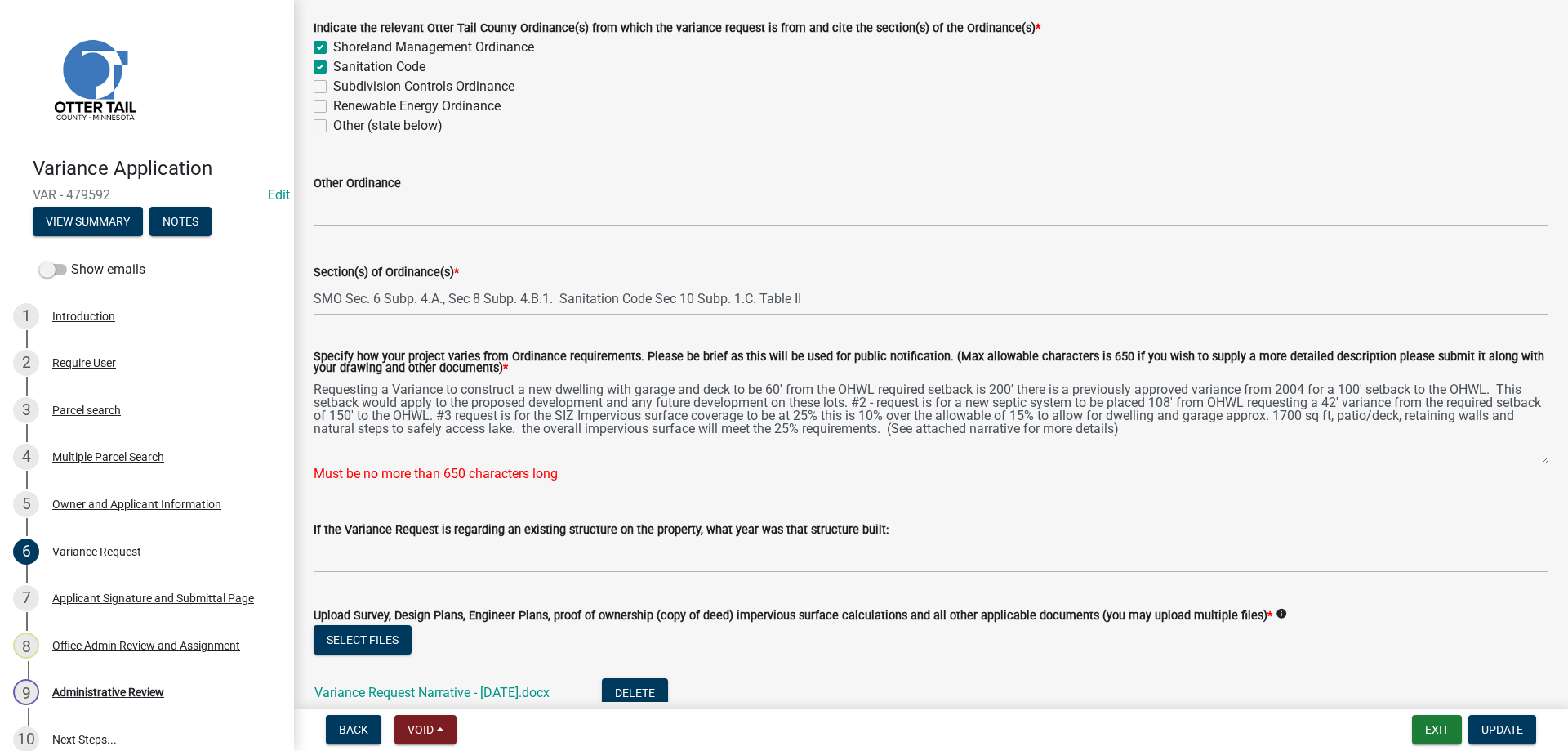
click at [605, 513] on div "If the Variance Request is regarding an existing structure on the property, wha…" at bounding box center [931, 535] width 1235 height 76
click at [312, 390] on div "Specify how your project varies from Ordinance requirements. Please be brief as…" at bounding box center [931, 406] width 1259 height 155
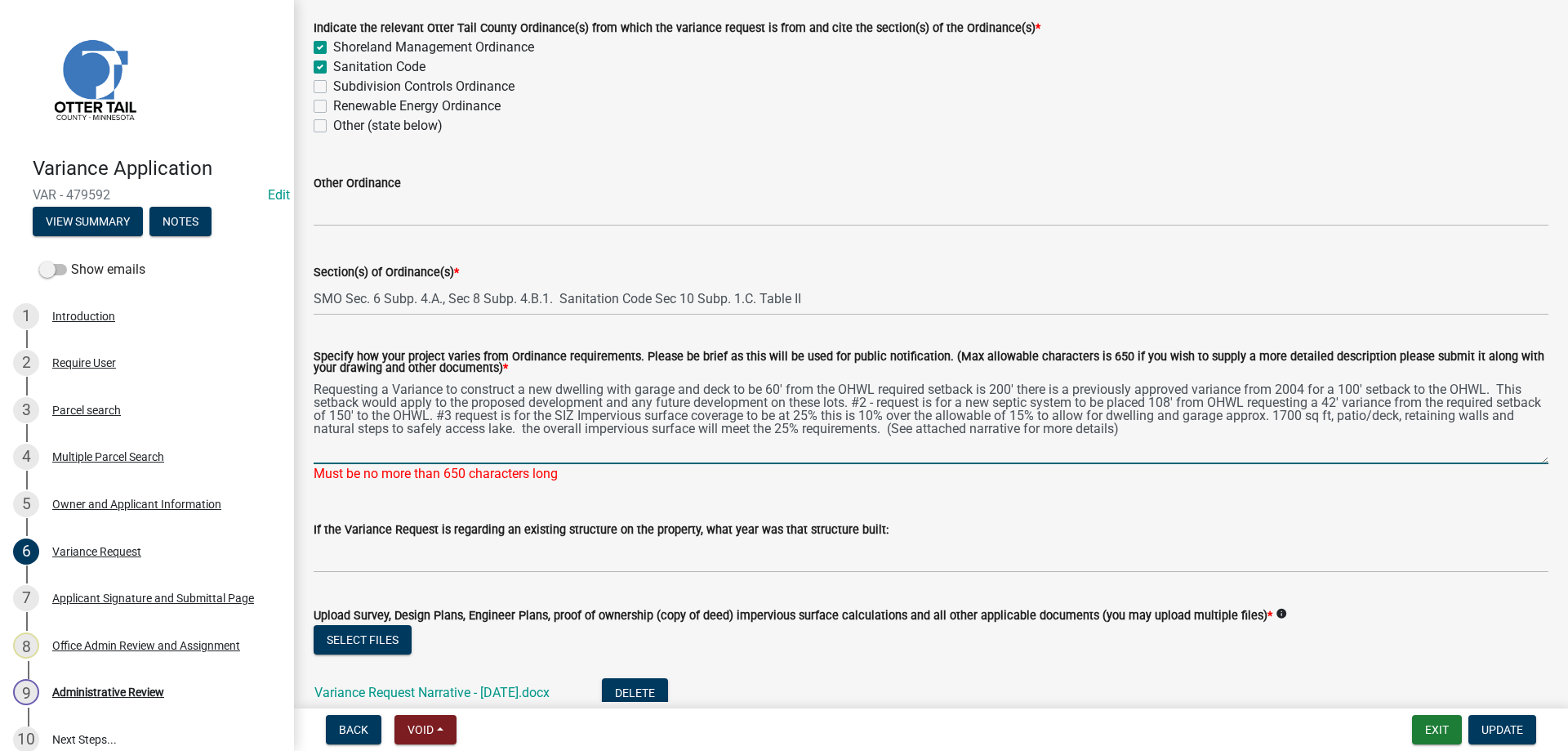
click at [316, 386] on textarea "Requesting a Variance to construct a new dwelling with garage and deck to be 60…" at bounding box center [931, 420] width 1235 height 87
click at [703, 392] on textarea "Requesting a Variance to construct a new dwelling with garage and deck to be 60…" at bounding box center [931, 420] width 1235 height 87
drag, startPoint x: 605, startPoint y: 416, endPoint x: 553, endPoint y: 417, distance: 52.0
click at [553, 417] on textarea "Requesting a Variance to construct a new dwelling with garage & deck to be 60' …" at bounding box center [931, 420] width 1235 height 87
click at [791, 416] on textarea "Requesting a Variance to construct a new dwelling with garage & deck to be 60' …" at bounding box center [931, 420] width 1235 height 87
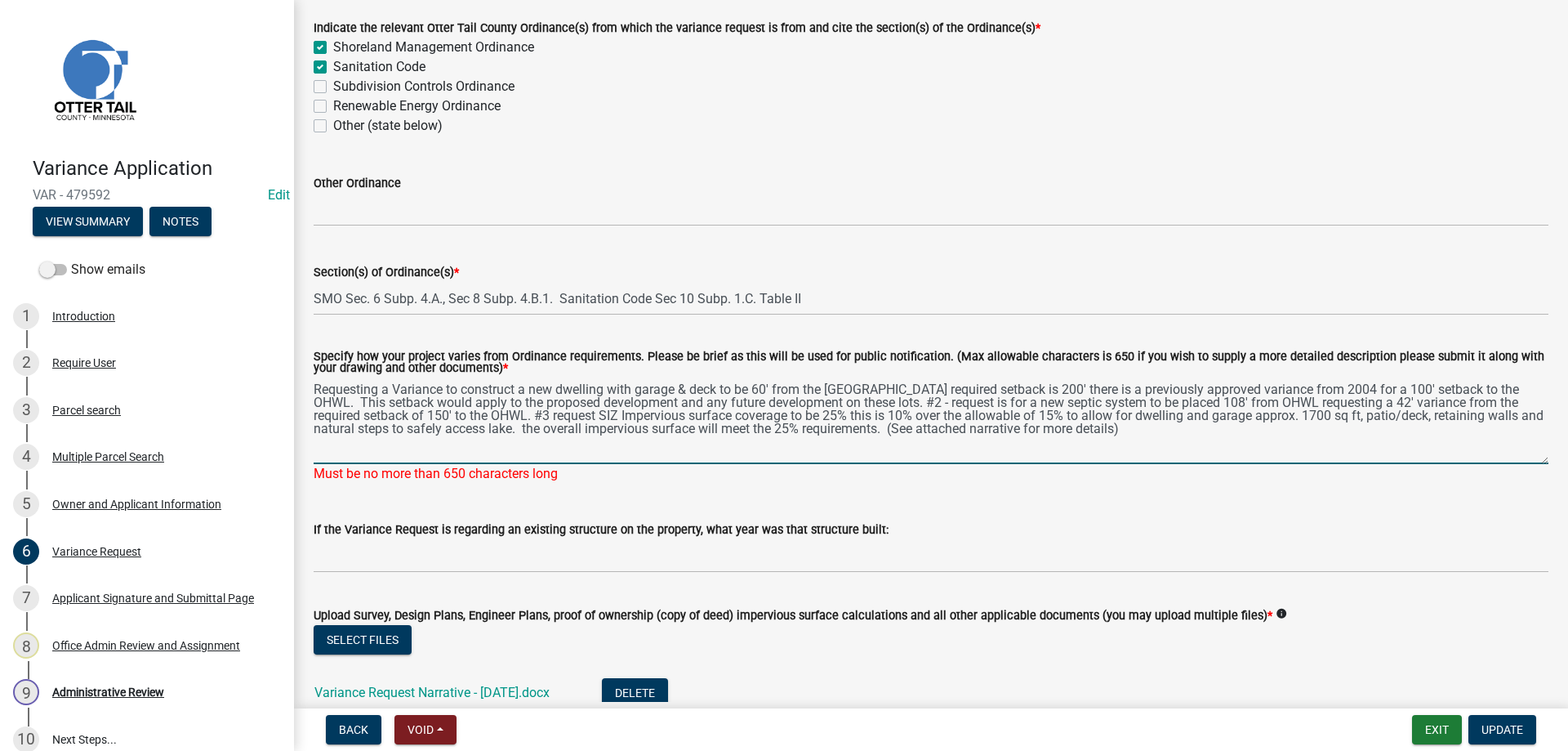
click at [846, 415] on textarea "Requesting a Variance to construct a new dwelling with garage & deck to be 60' …" at bounding box center [931, 420] width 1235 height 87
click at [996, 415] on textarea "Requesting a Variance to construct a new dwelling with garage & deck to be 60' …" at bounding box center [931, 420] width 1235 height 87
click at [805, 414] on textarea "Requesting a Variance to construct a new dwelling with garage & deck to be 60' …" at bounding box center [931, 420] width 1235 height 87
click at [866, 415] on textarea "Requesting a Variance to construct a new dwelling with garage & deck to be 60' …" at bounding box center [931, 420] width 1235 height 87
click at [1023, 436] on textarea "Requesting a Variance to construct a new dwelling with garage & deck to be 60' …" at bounding box center [931, 420] width 1235 height 87
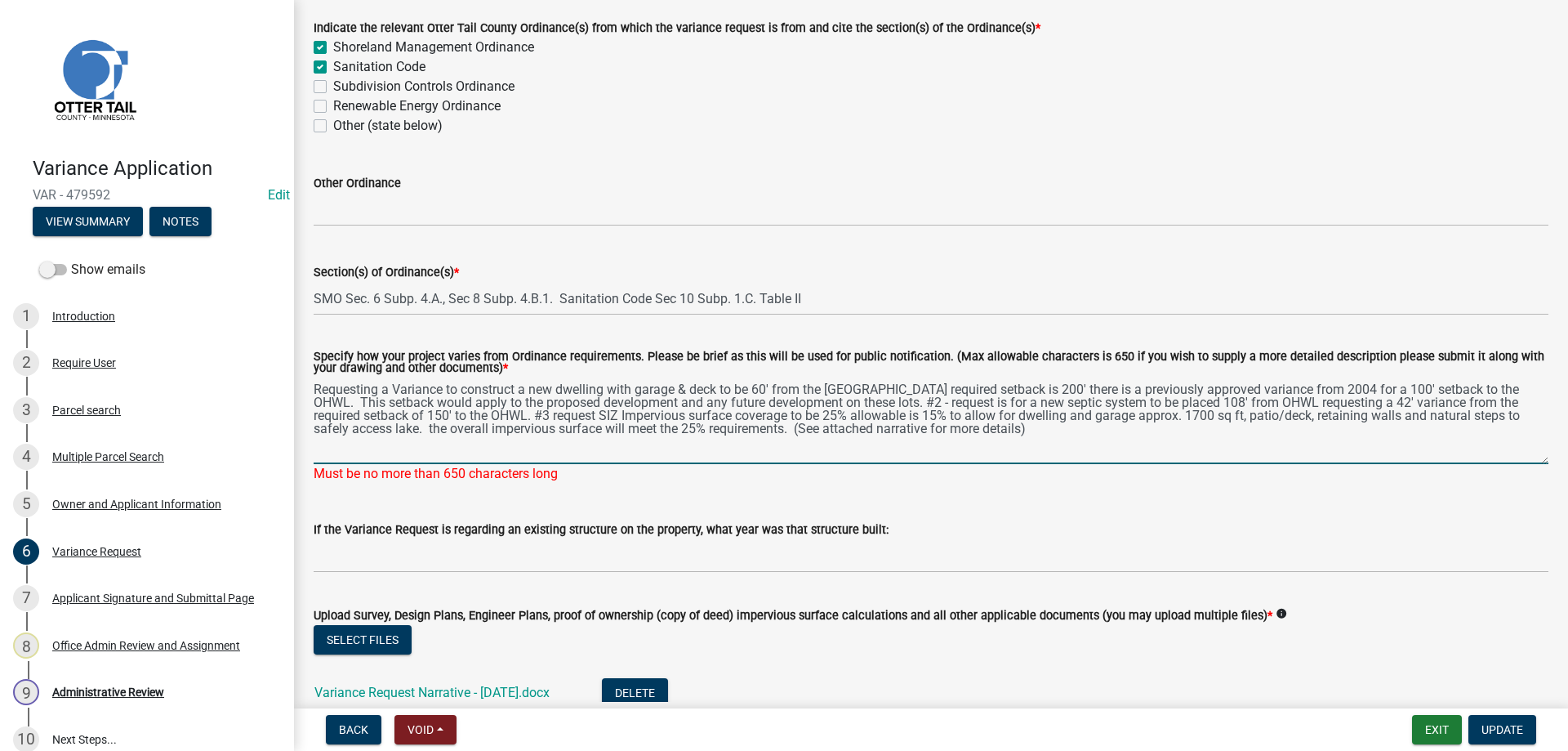
click at [617, 472] on div "Must be no more than 650 characters long" at bounding box center [931, 474] width 1235 height 20
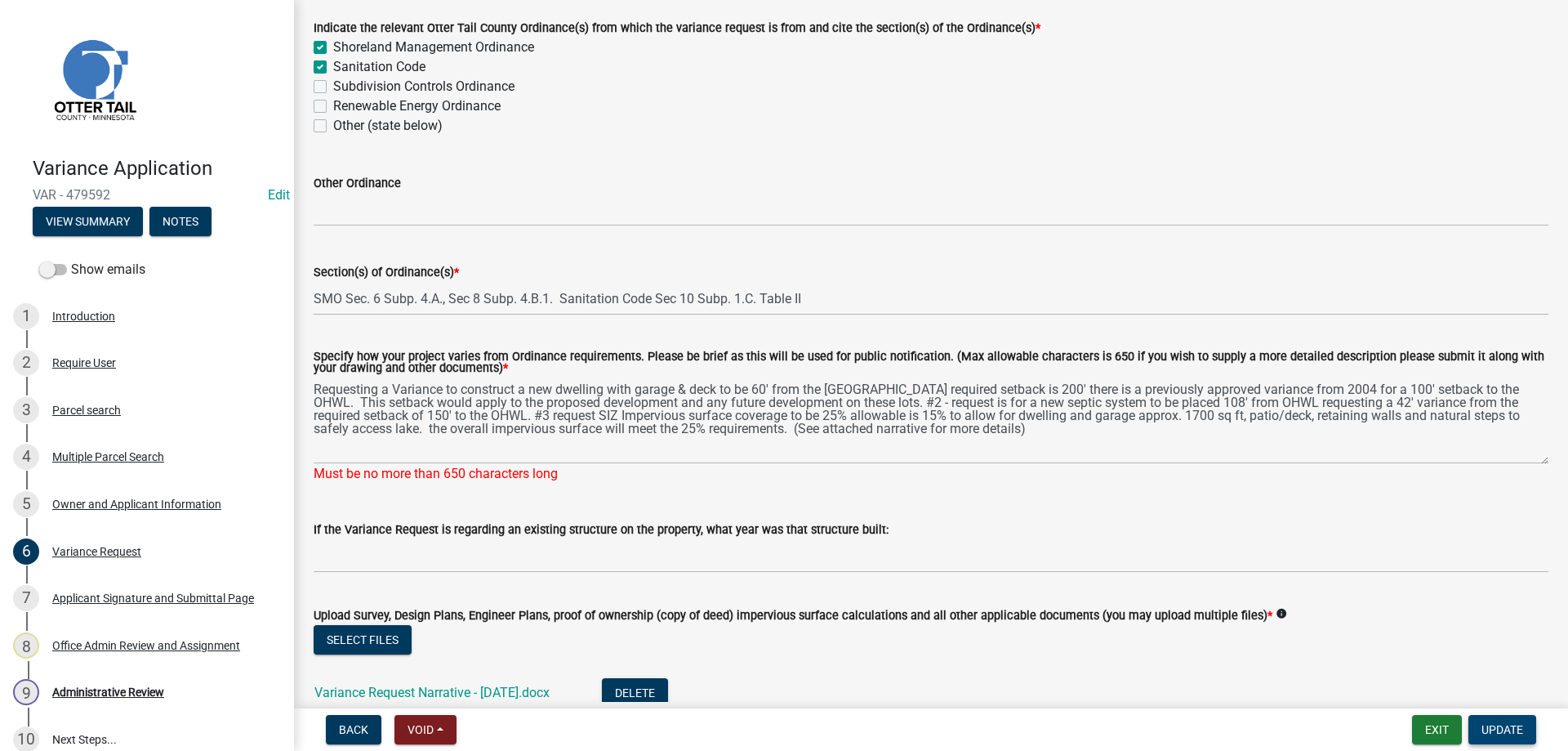
click at [1499, 725] on span "Update" at bounding box center [1503, 730] width 42 height 13
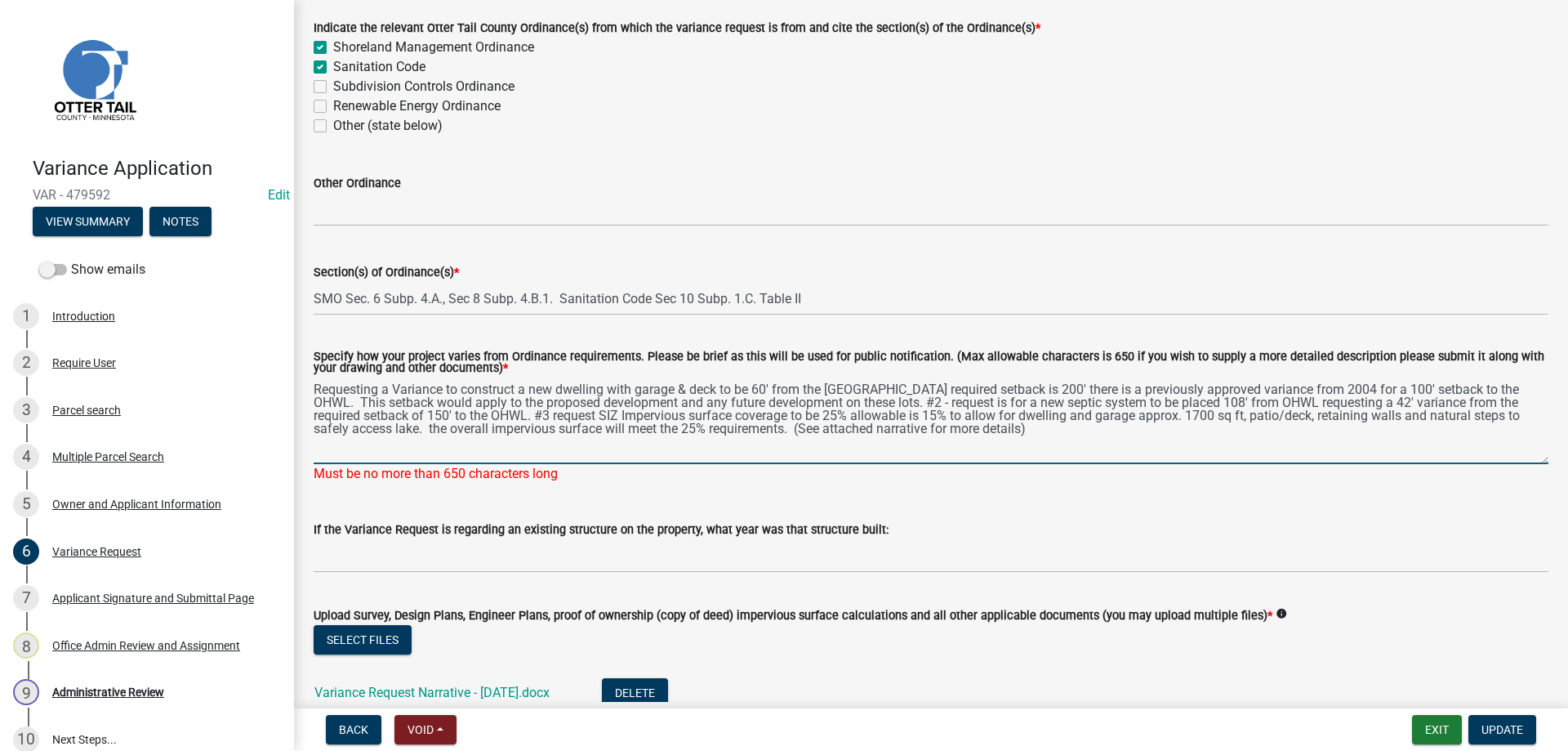
click at [1020, 437] on textarea "Requesting a Variance to construct a new dwelling with garage & deck to be 60' …" at bounding box center [931, 420] width 1235 height 87
drag, startPoint x: 315, startPoint y: 387, endPoint x: 1033, endPoint y: 440, distance: 720.0
click at [1033, 440] on textarea "Requesting a Variance to construct a new dwelling with garage & deck to be 60' …" at bounding box center [931, 420] width 1235 height 87
paste textarea "OHWL. #2 - request is for a new septic system to be placed 108' from OHWL reque…"
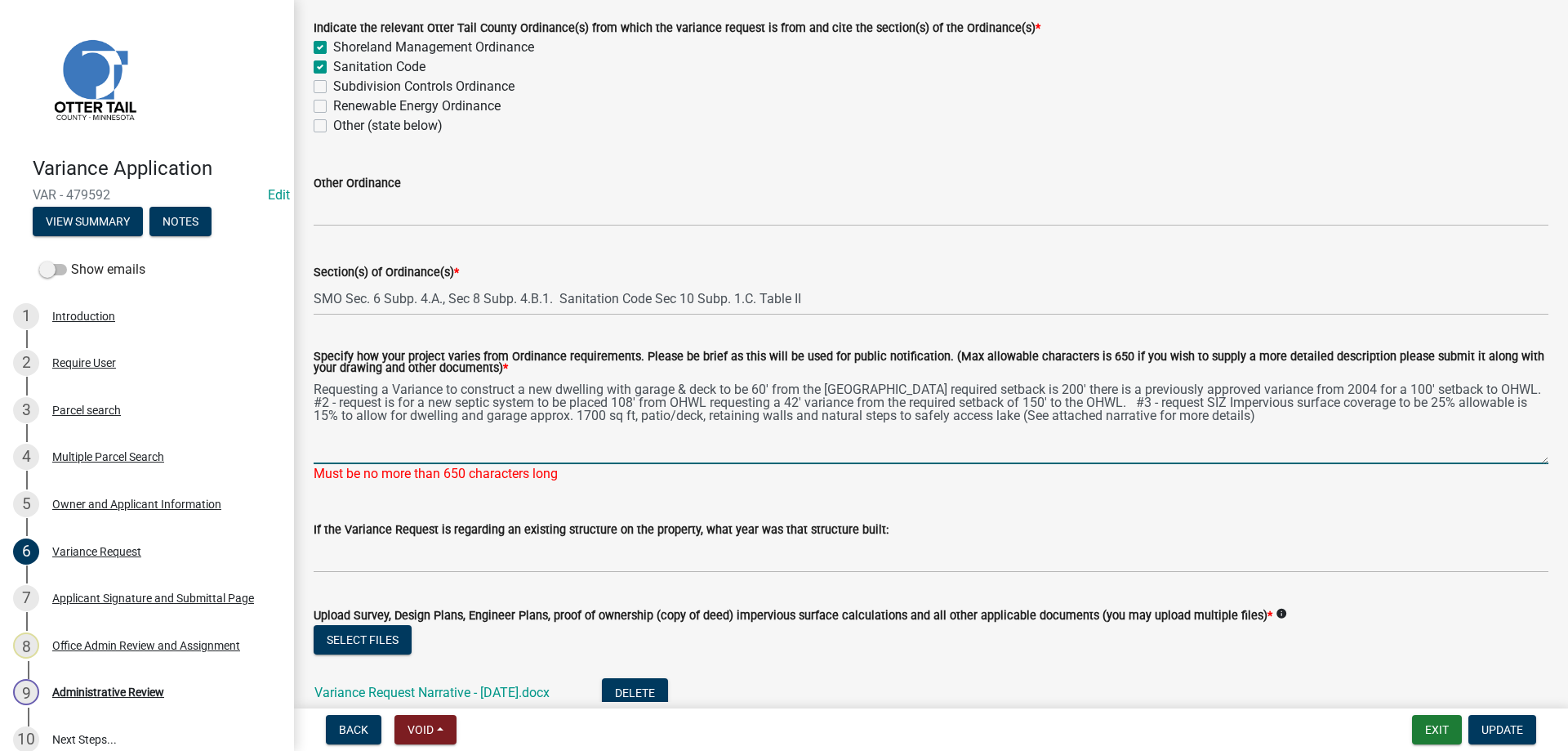
click at [1205, 426] on textarea "Requesting a Variance to construct a new dwelling with garage & deck to be 60' …" at bounding box center [931, 420] width 1235 height 87
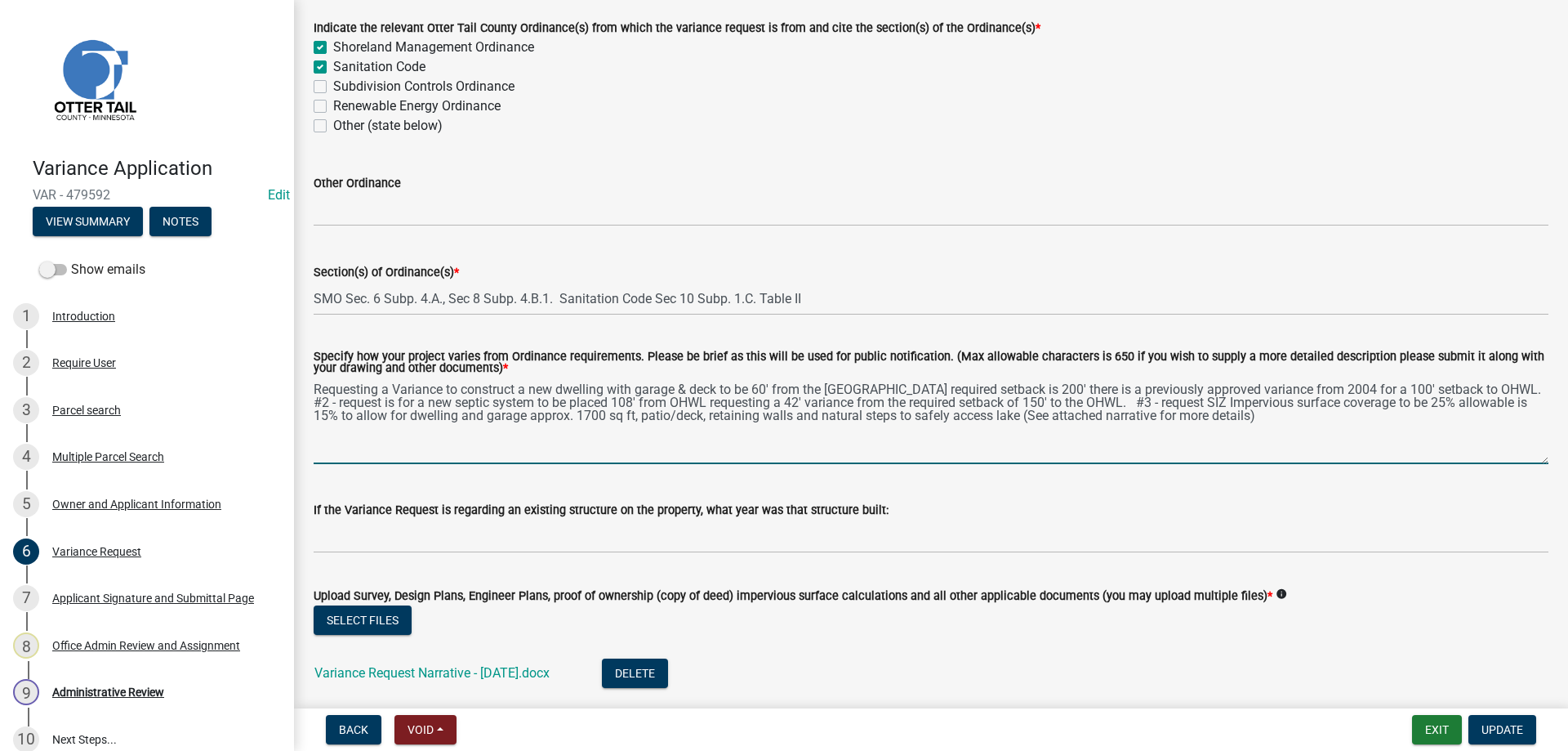
click at [1496, 402] on textarea "Requesting a Variance to construct a new dwelling with garage & deck to be 60' …" at bounding box center [931, 420] width 1235 height 87
click at [594, 441] on textarea "Requesting a Variance to construct a new dwelling with garage & deck to be 60' …" at bounding box center [931, 420] width 1235 height 87
click at [1235, 425] on textarea "Requesting a Variance to construct a new dwelling with garage & deck to be 60' …" at bounding box center [931, 420] width 1235 height 87
click at [1258, 438] on textarea "Requesting a Variance to construct a new dwelling with garage & deck to be 60' …" at bounding box center [931, 420] width 1235 height 87
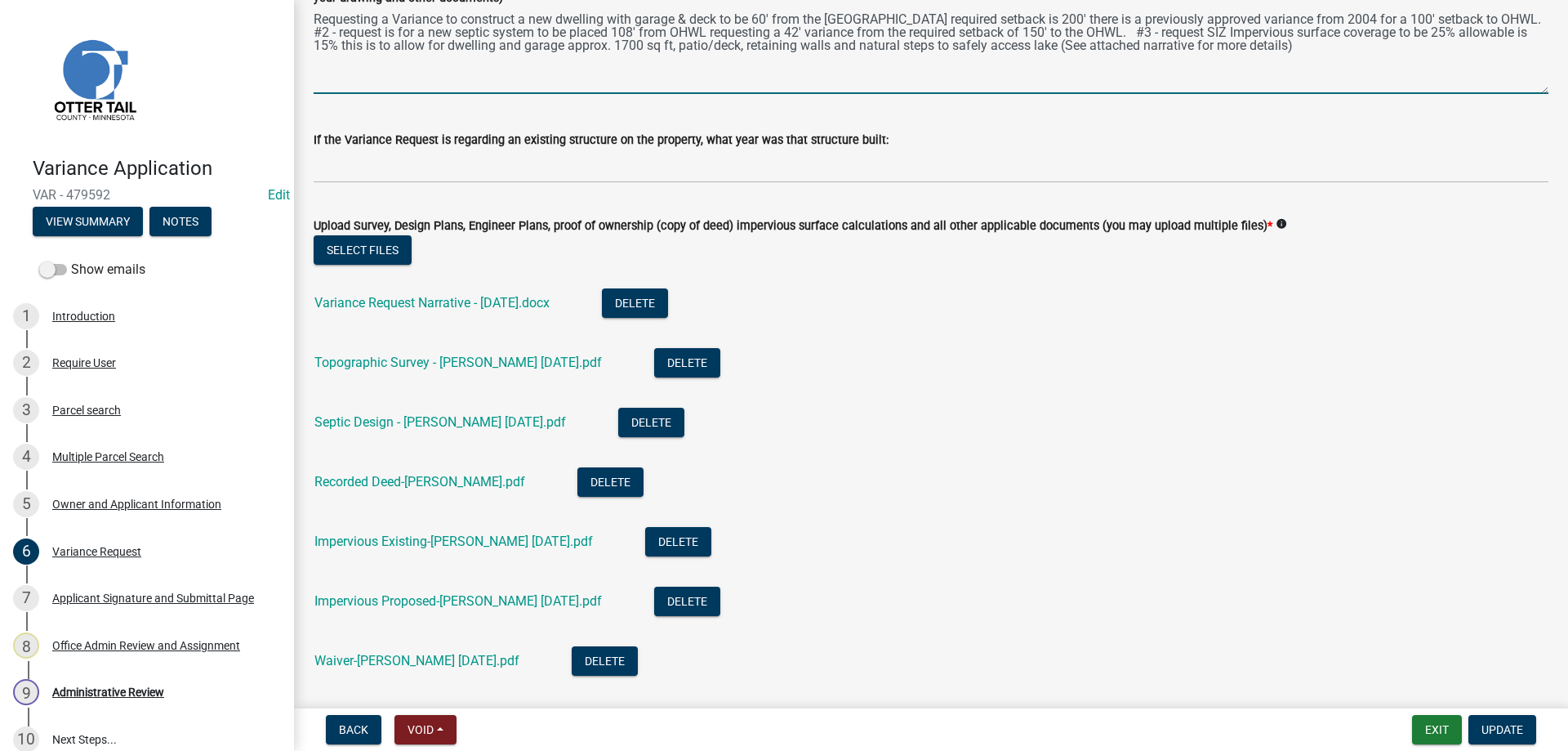
scroll to position [465, 0]
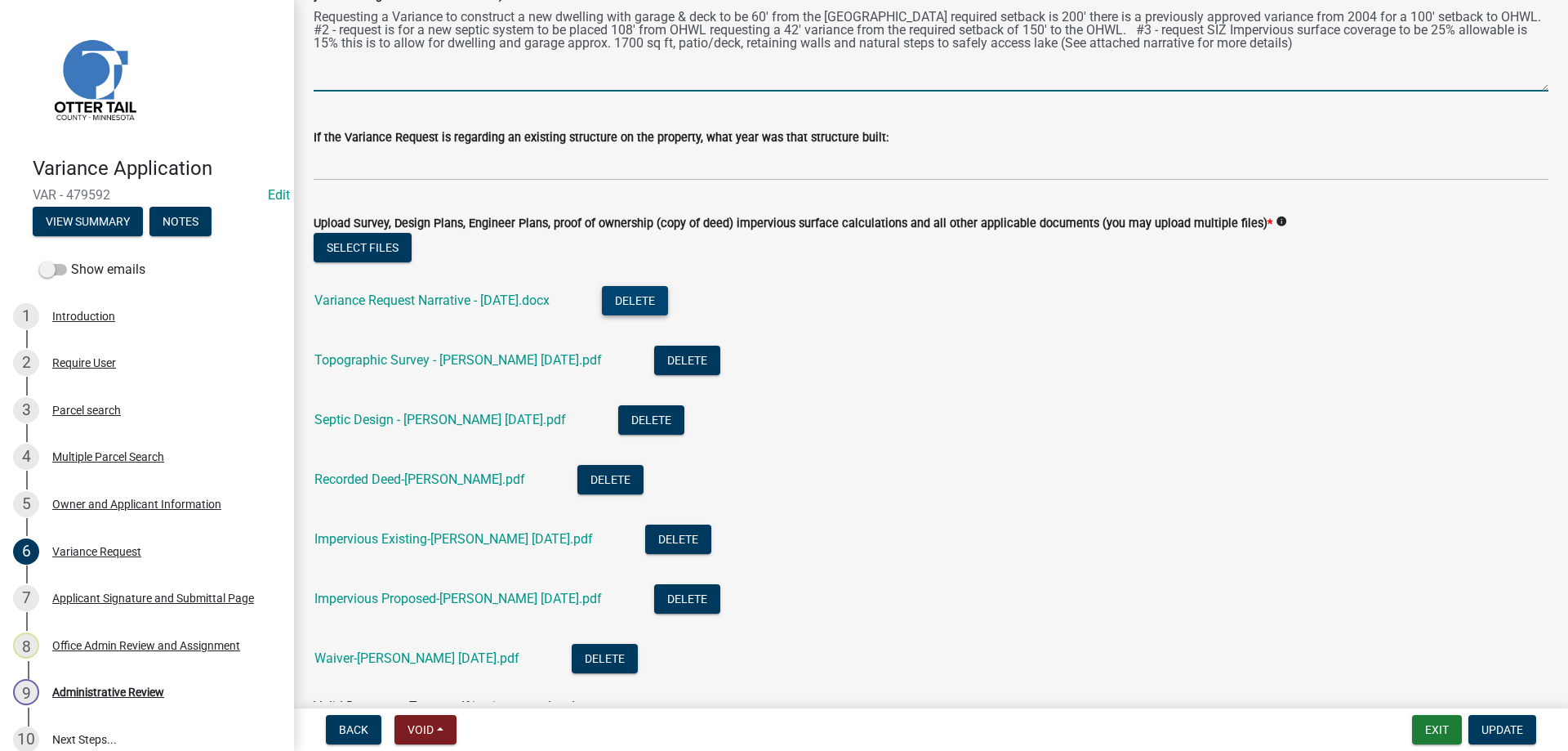
type textarea "Requesting a Variance to construct a new dwelling with garage & deck to be 60' …"
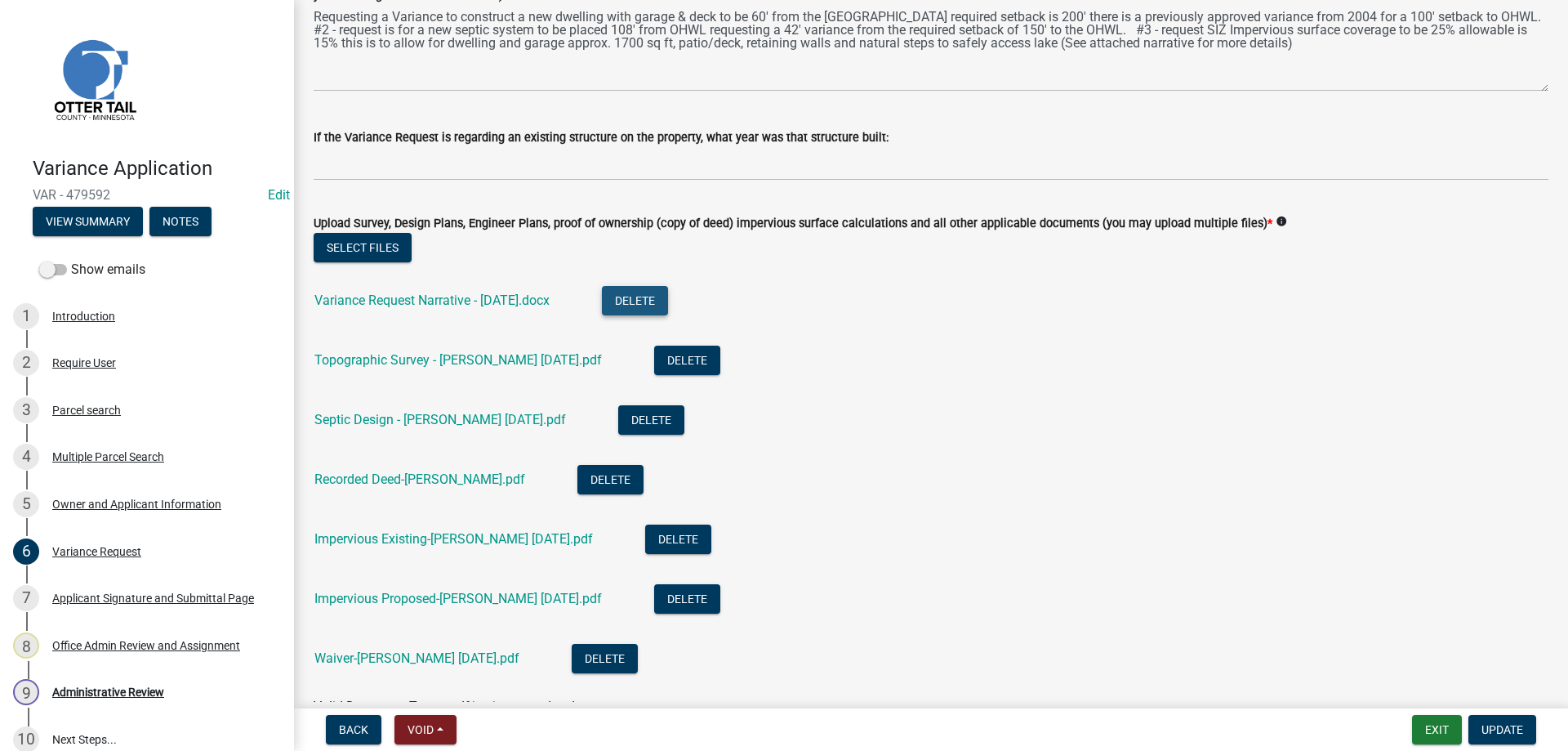
click at [643, 303] on button "Delete" at bounding box center [634, 300] width 66 height 30
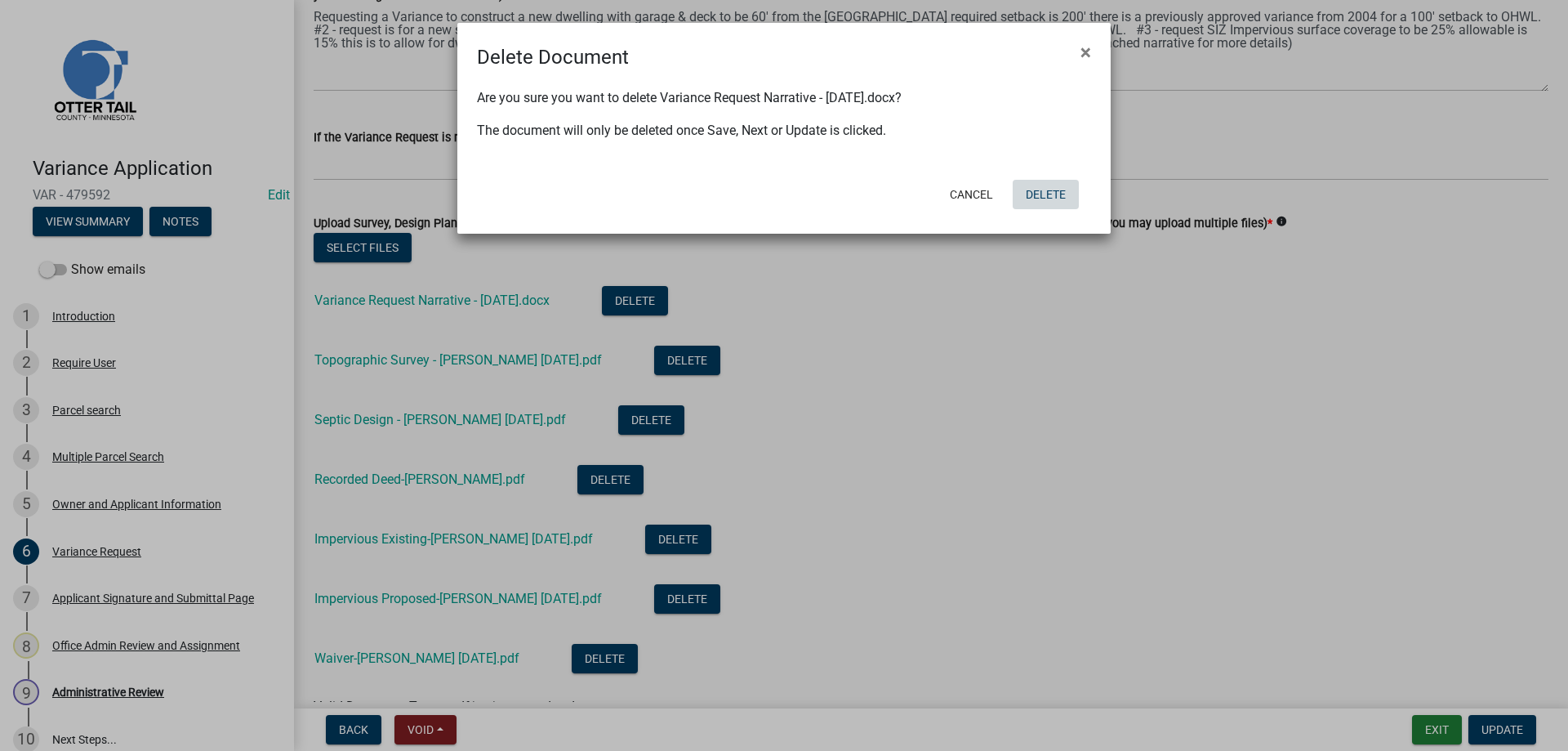
click at [1049, 191] on button "Delete" at bounding box center [1045, 194] width 66 height 30
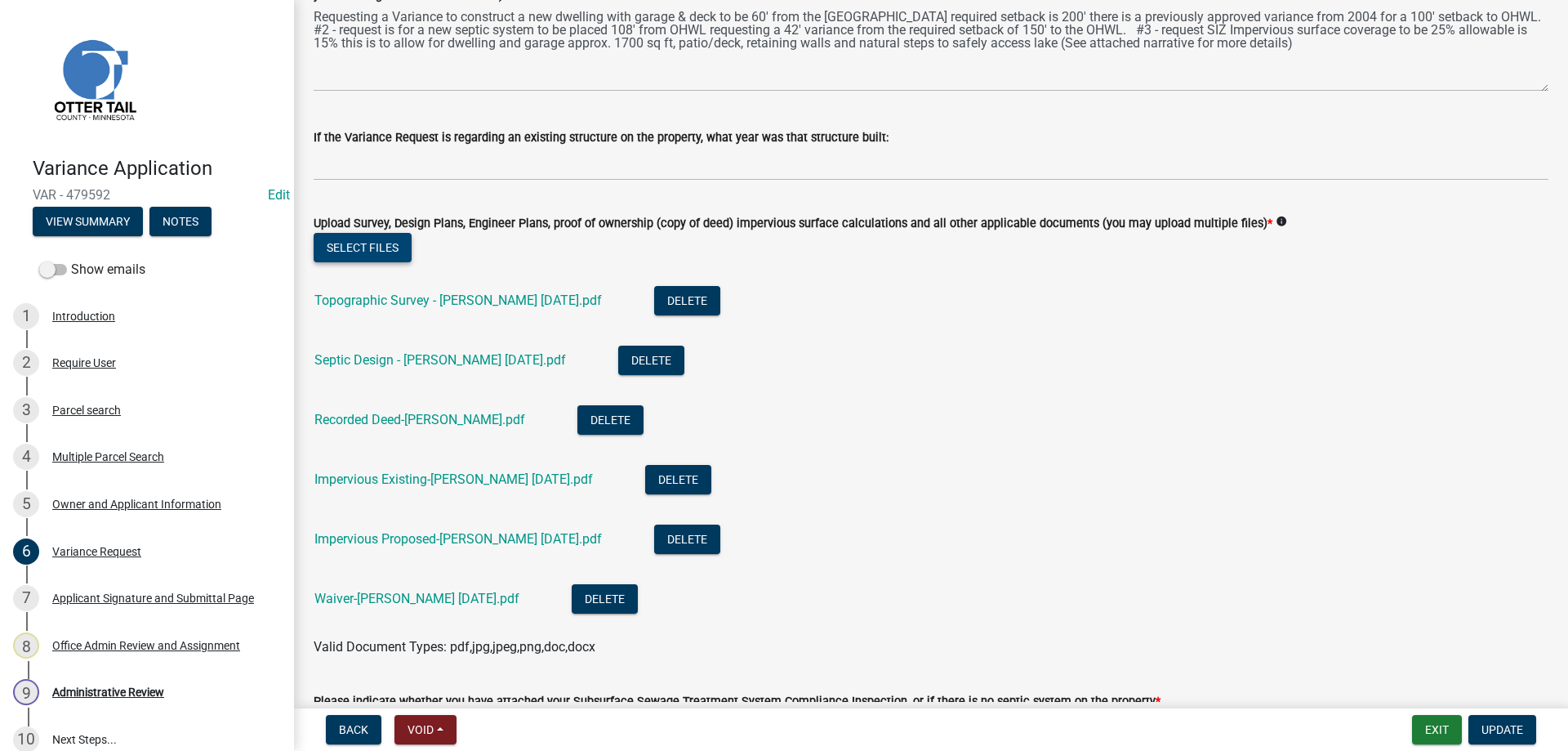
click at [363, 250] on button "Select files" at bounding box center [362, 247] width 98 height 30
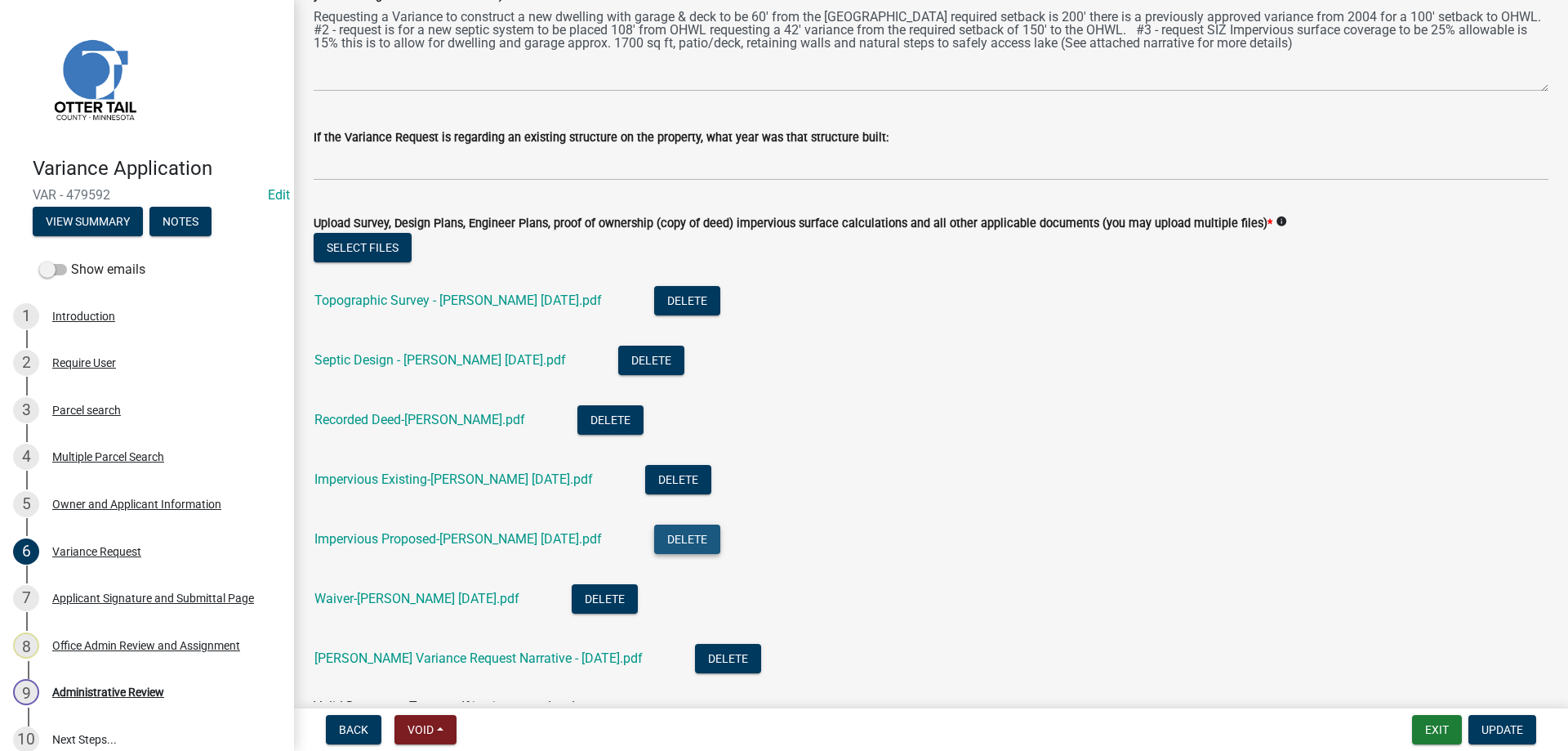
click at [655, 541] on button "Delete" at bounding box center [687, 539] width 66 height 30
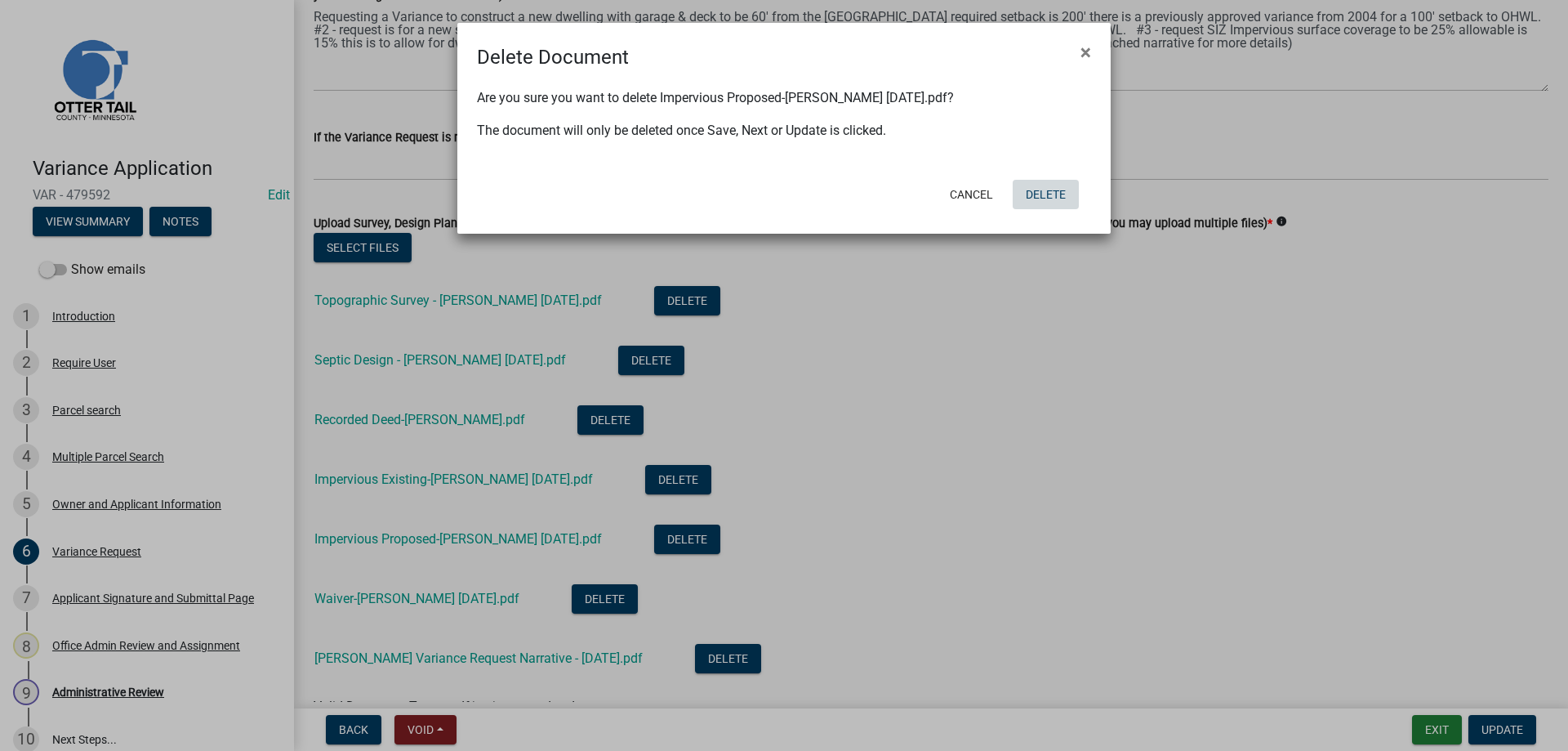
click at [1051, 194] on button "Delete" at bounding box center [1045, 194] width 66 height 30
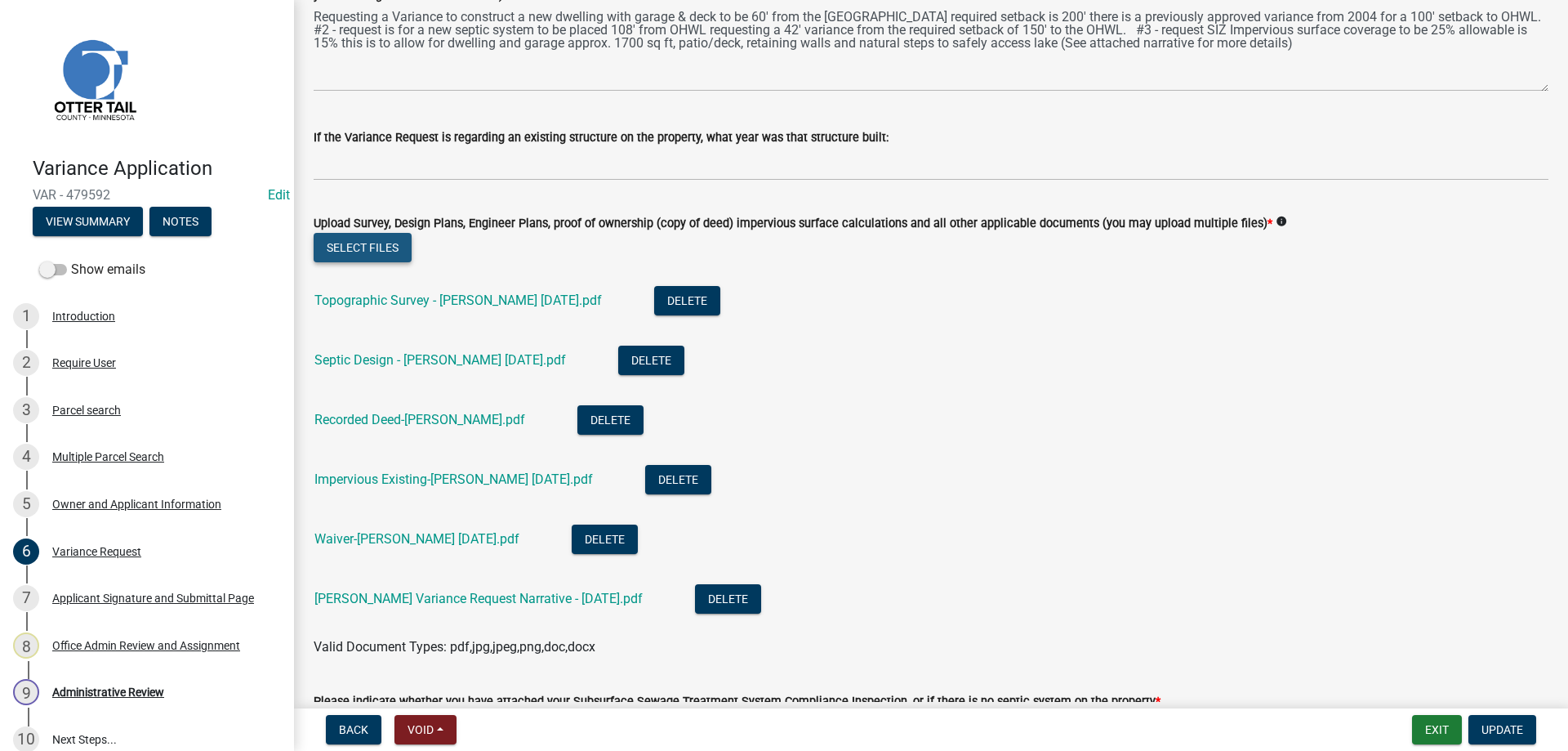
click at [385, 248] on button "Select files" at bounding box center [362, 247] width 98 height 30
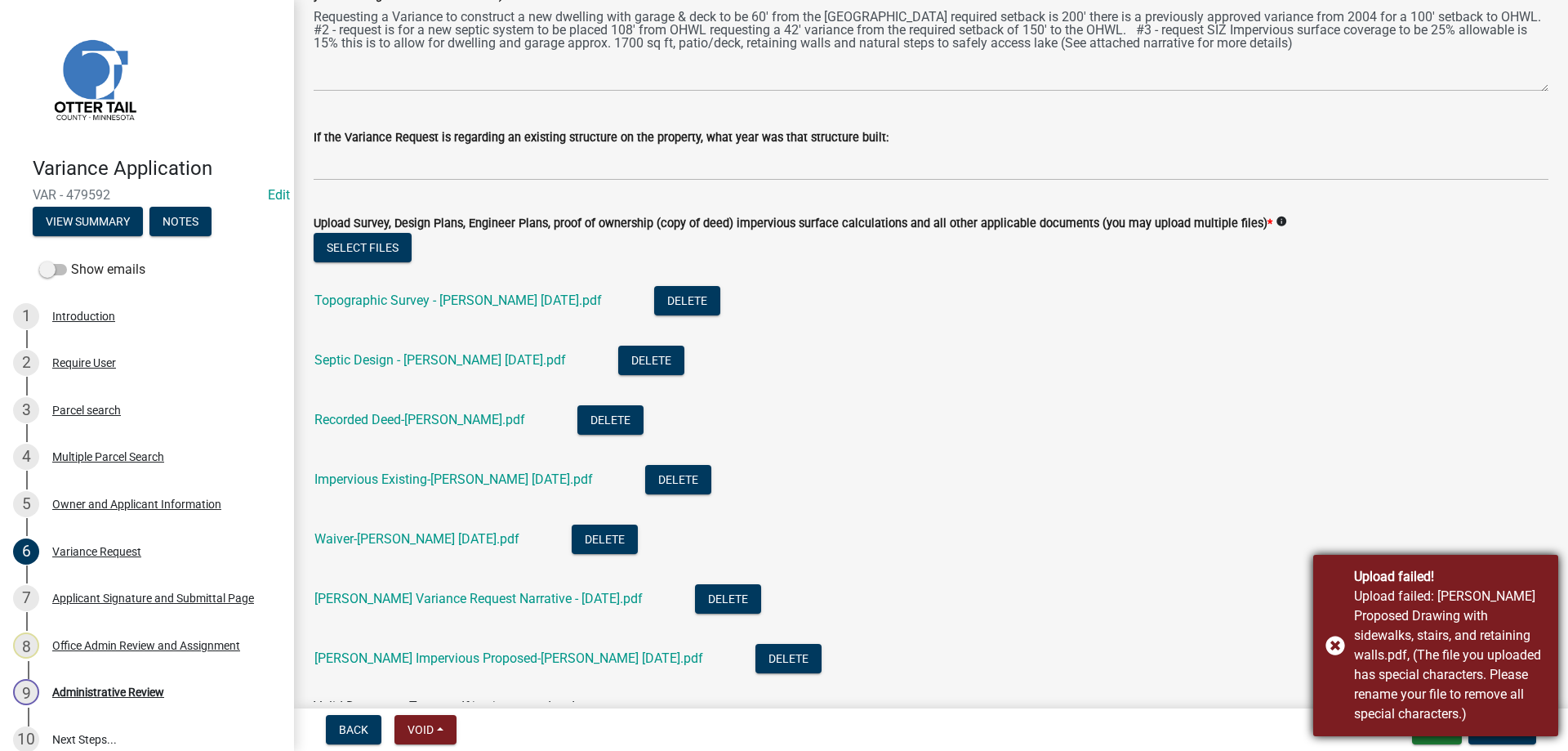
click at [1339, 643] on div "Upload failed! Upload failed: [PERSON_NAME] Proposed Drawing with sidewalks, st…" at bounding box center [1436, 645] width 245 height 182
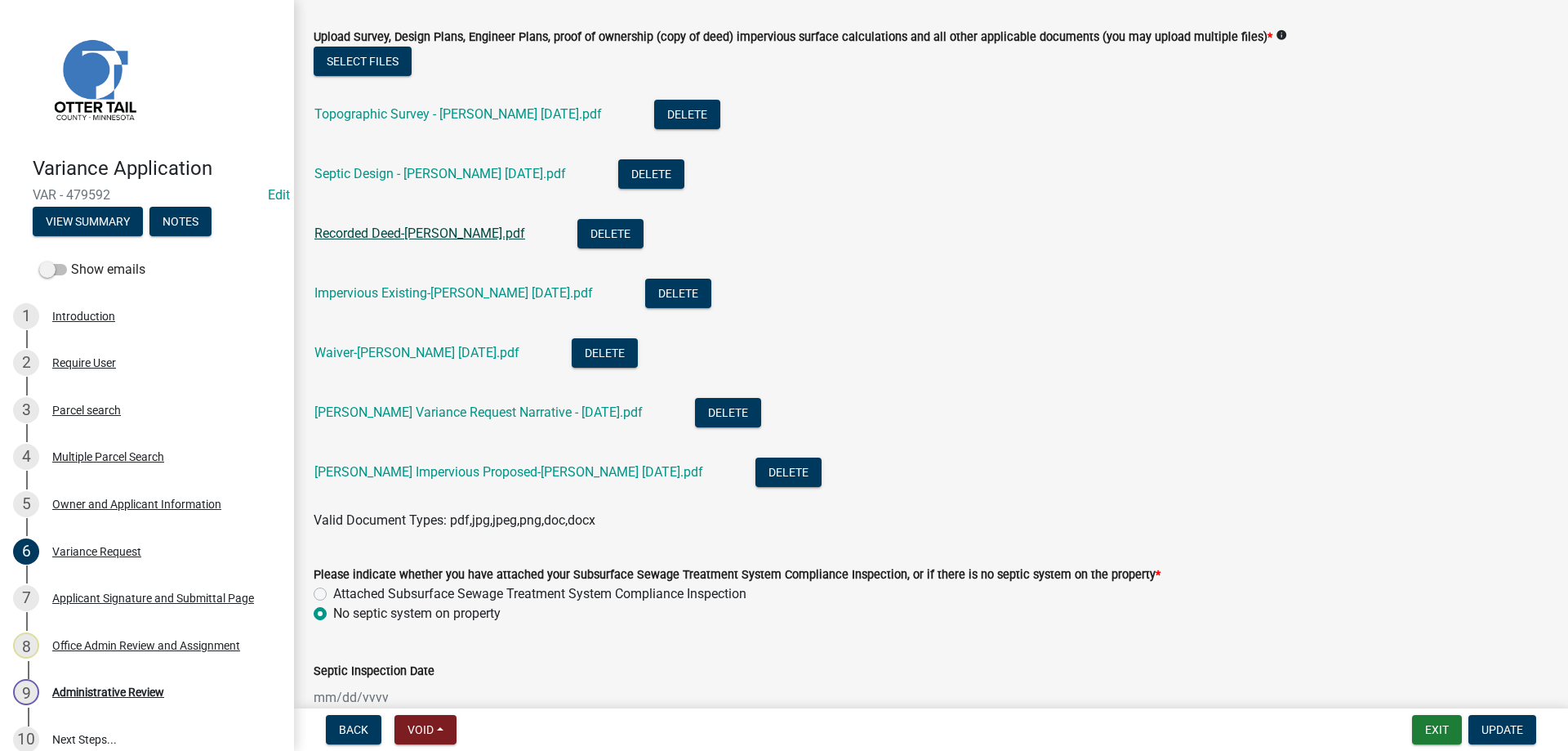
scroll to position [559, 0]
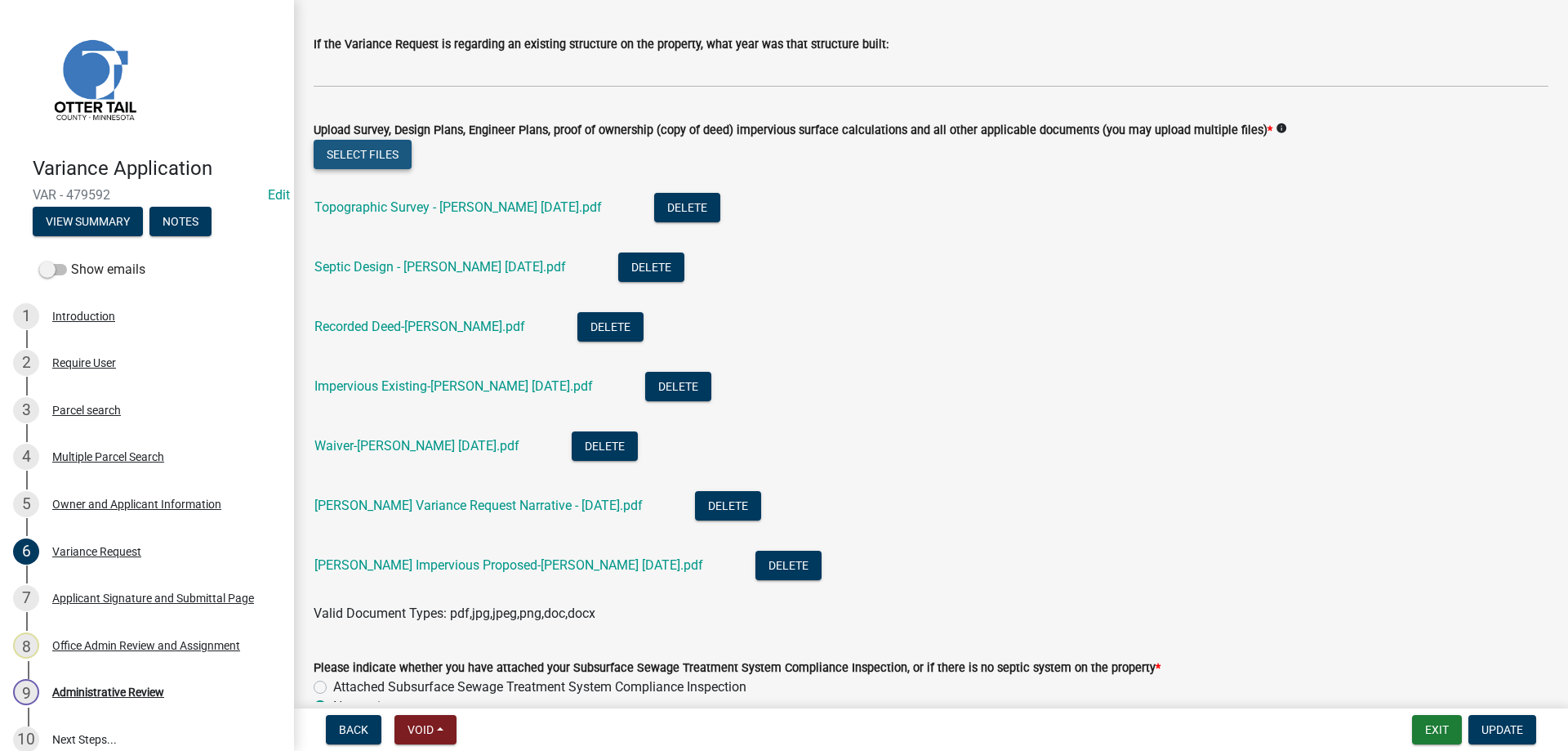
click at [352, 155] on button "Select files" at bounding box center [362, 154] width 98 height 30
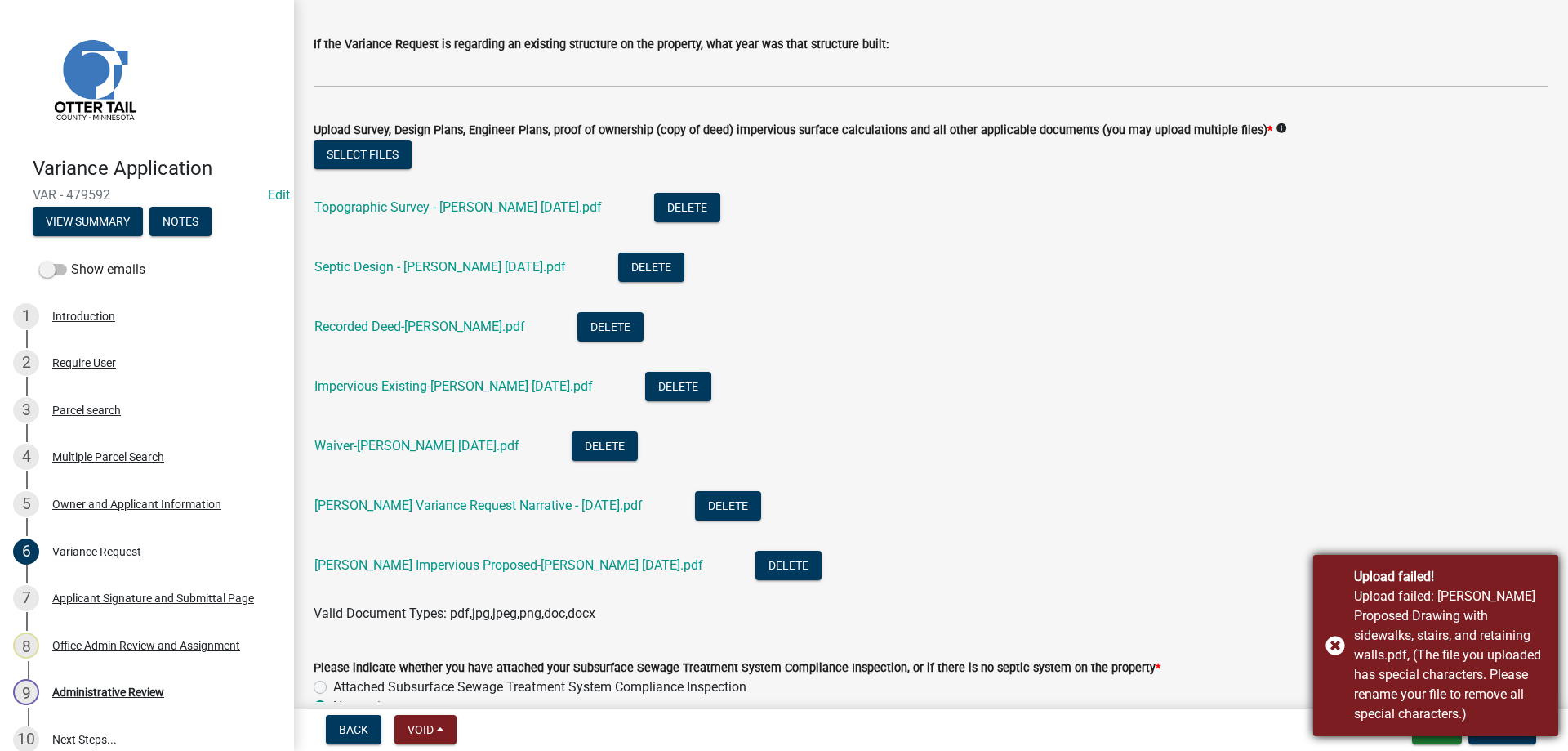
click at [1335, 644] on div "Upload failed! Upload failed: [PERSON_NAME] Proposed Drawing with sidewalks, st…" at bounding box center [1436, 645] width 245 height 182
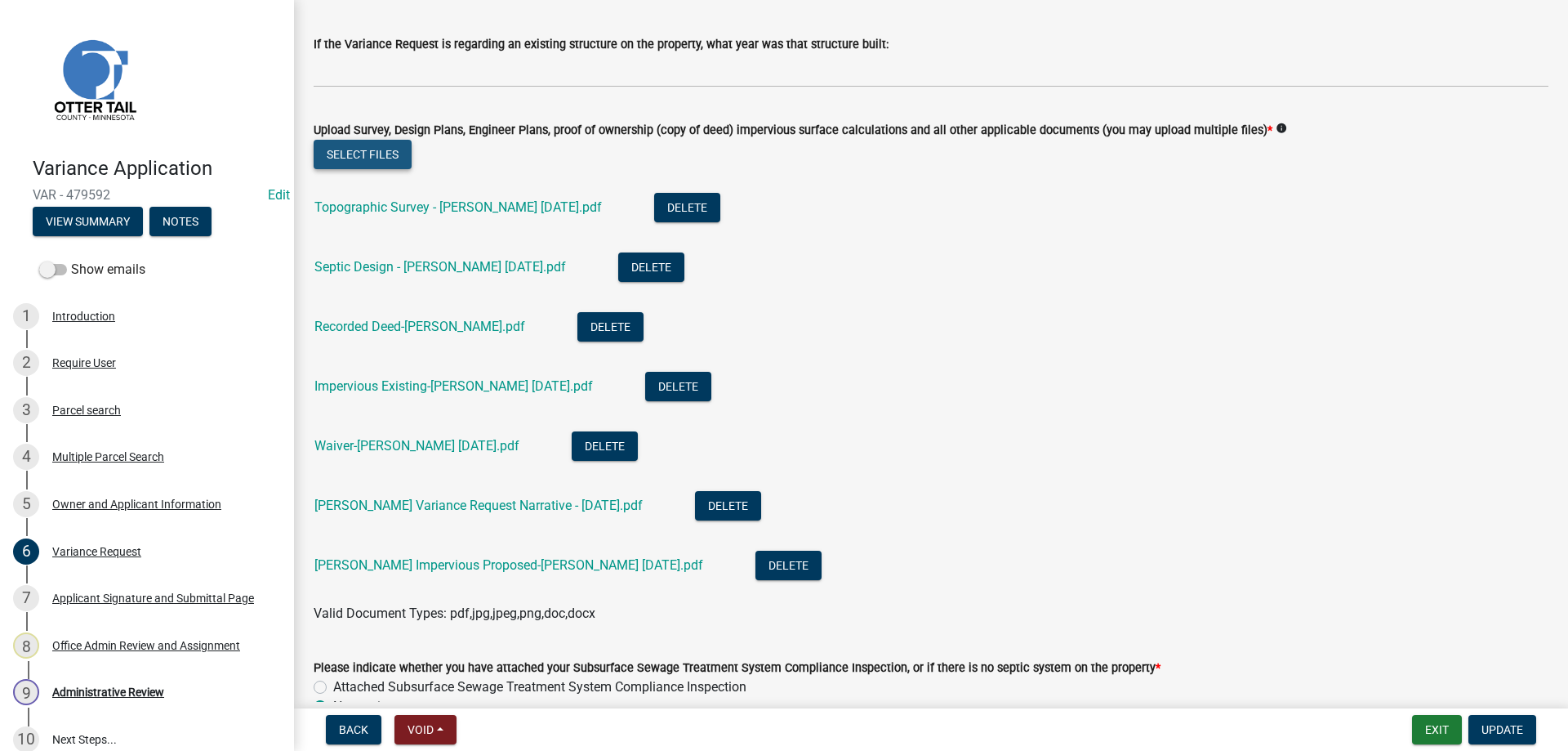
click at [376, 158] on button "Select files" at bounding box center [362, 154] width 98 height 30
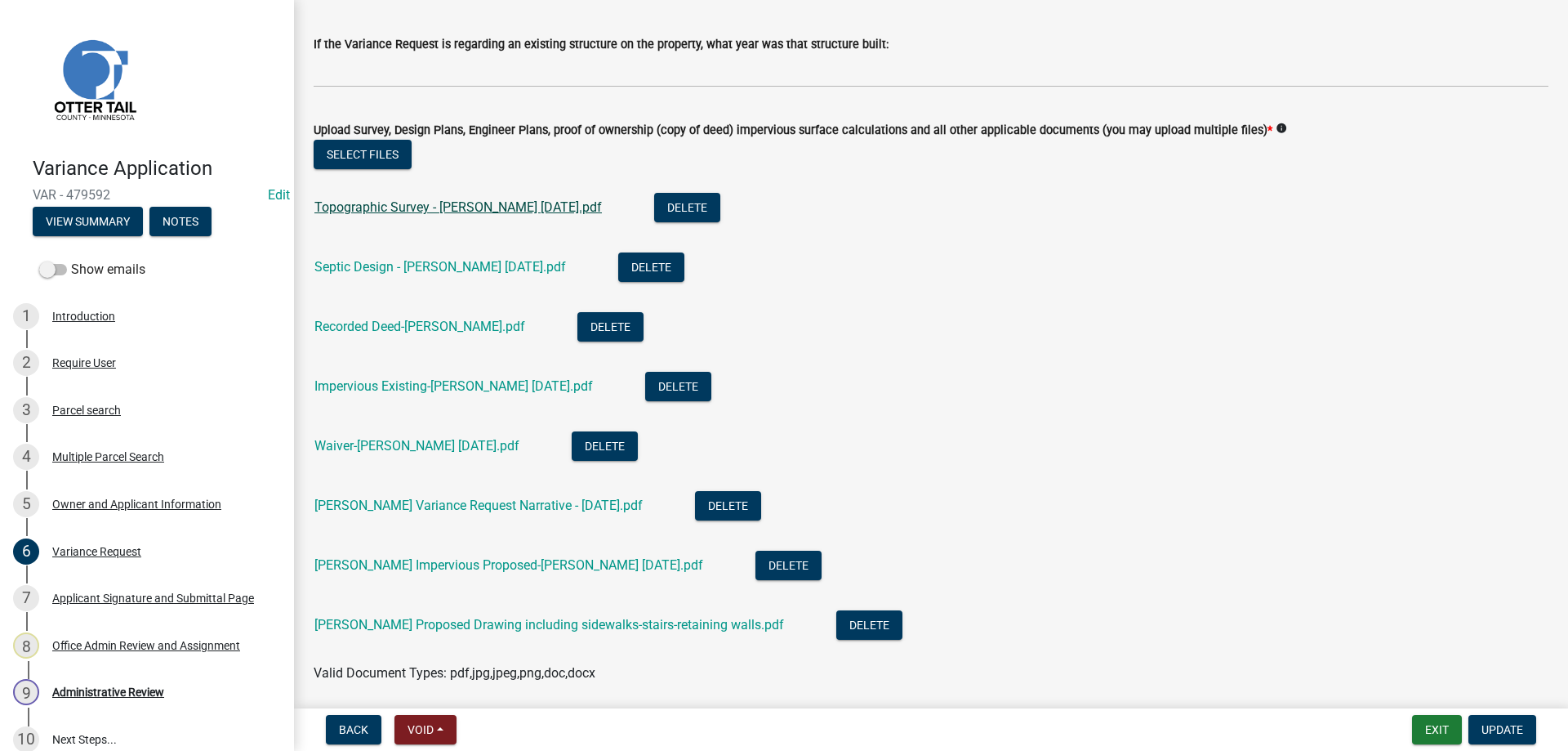
click at [470, 209] on link "Topographic Survey - [PERSON_NAME] [DATE].pdf" at bounding box center [458, 207] width 288 height 15
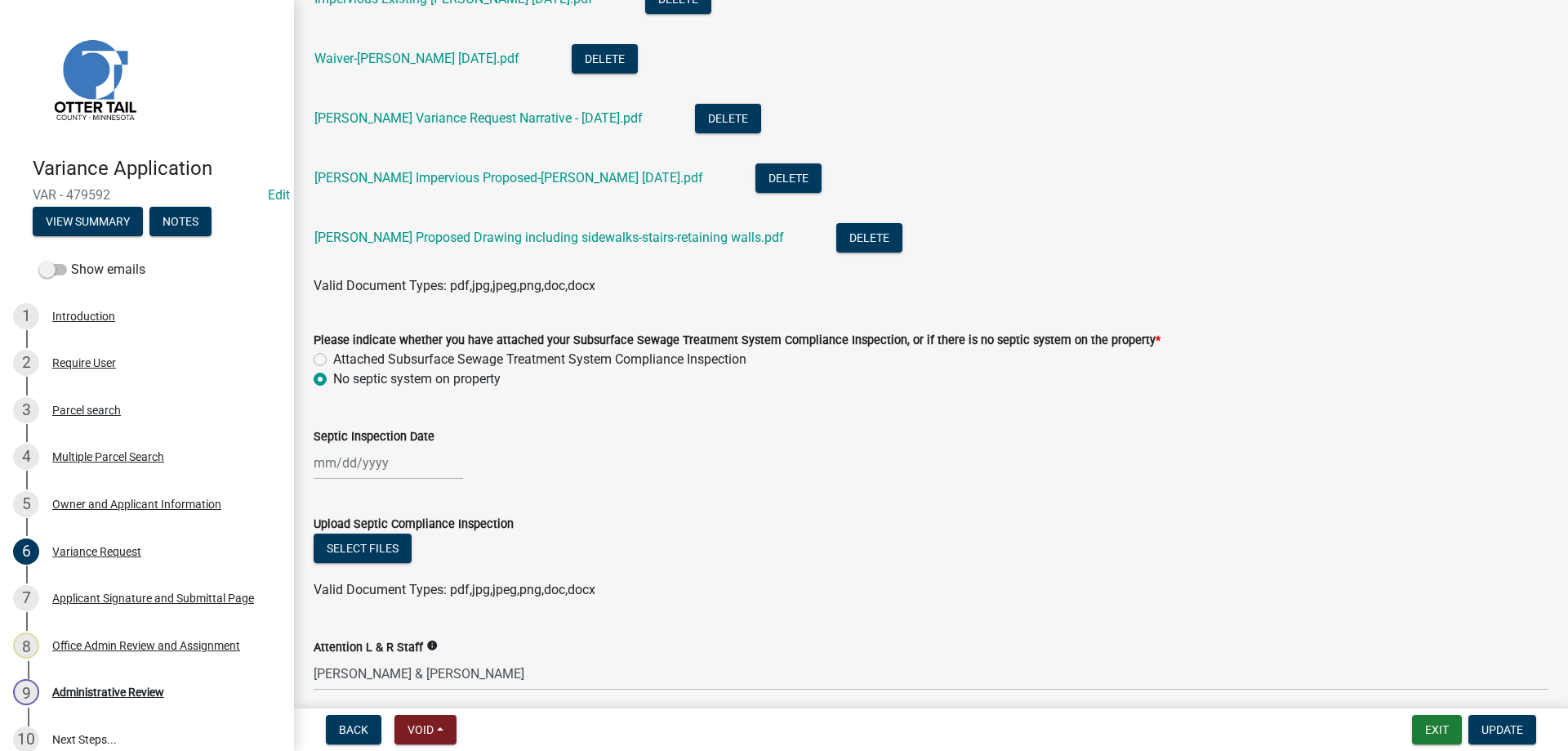
scroll to position [1012, 0]
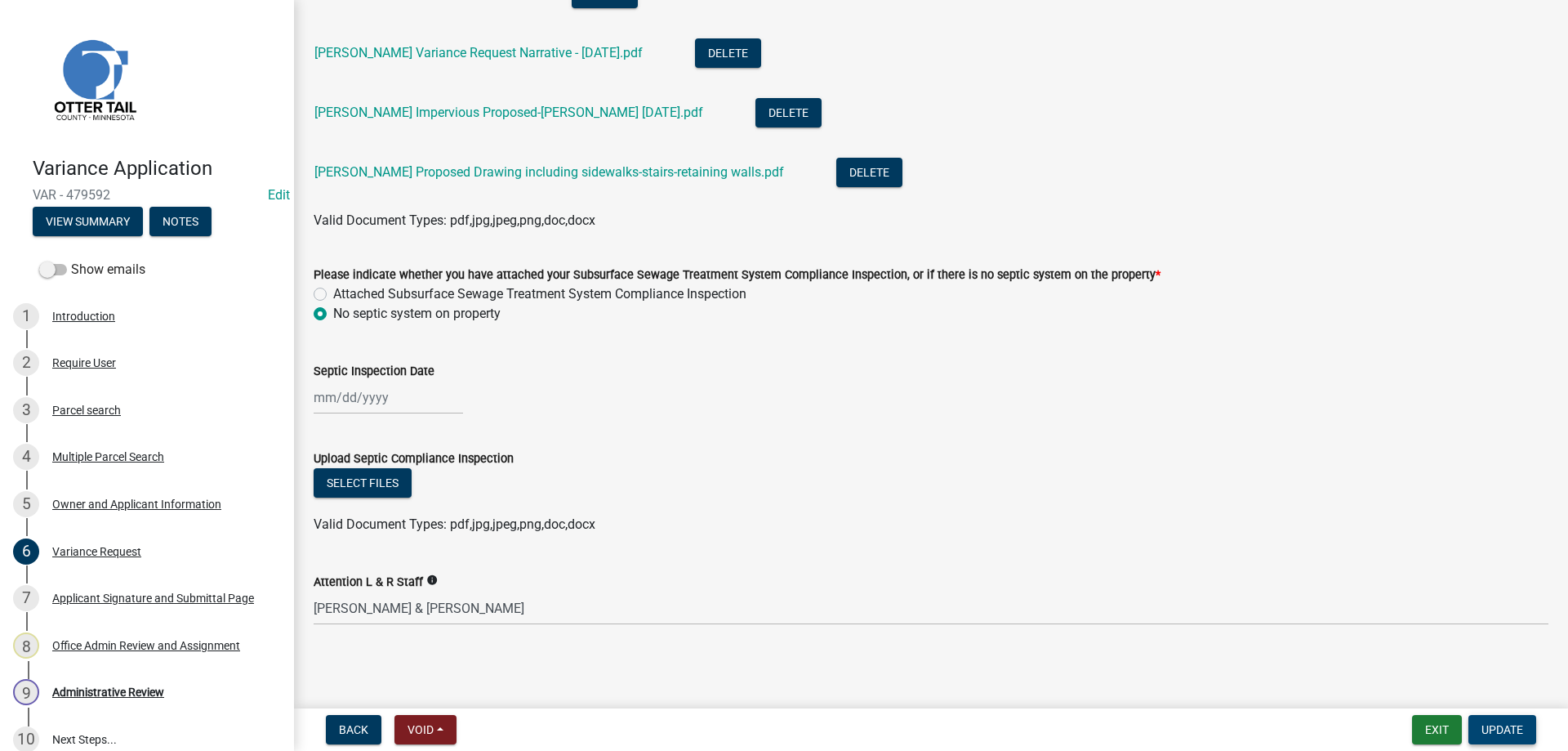
click at [1510, 731] on span "Update" at bounding box center [1503, 730] width 42 height 13
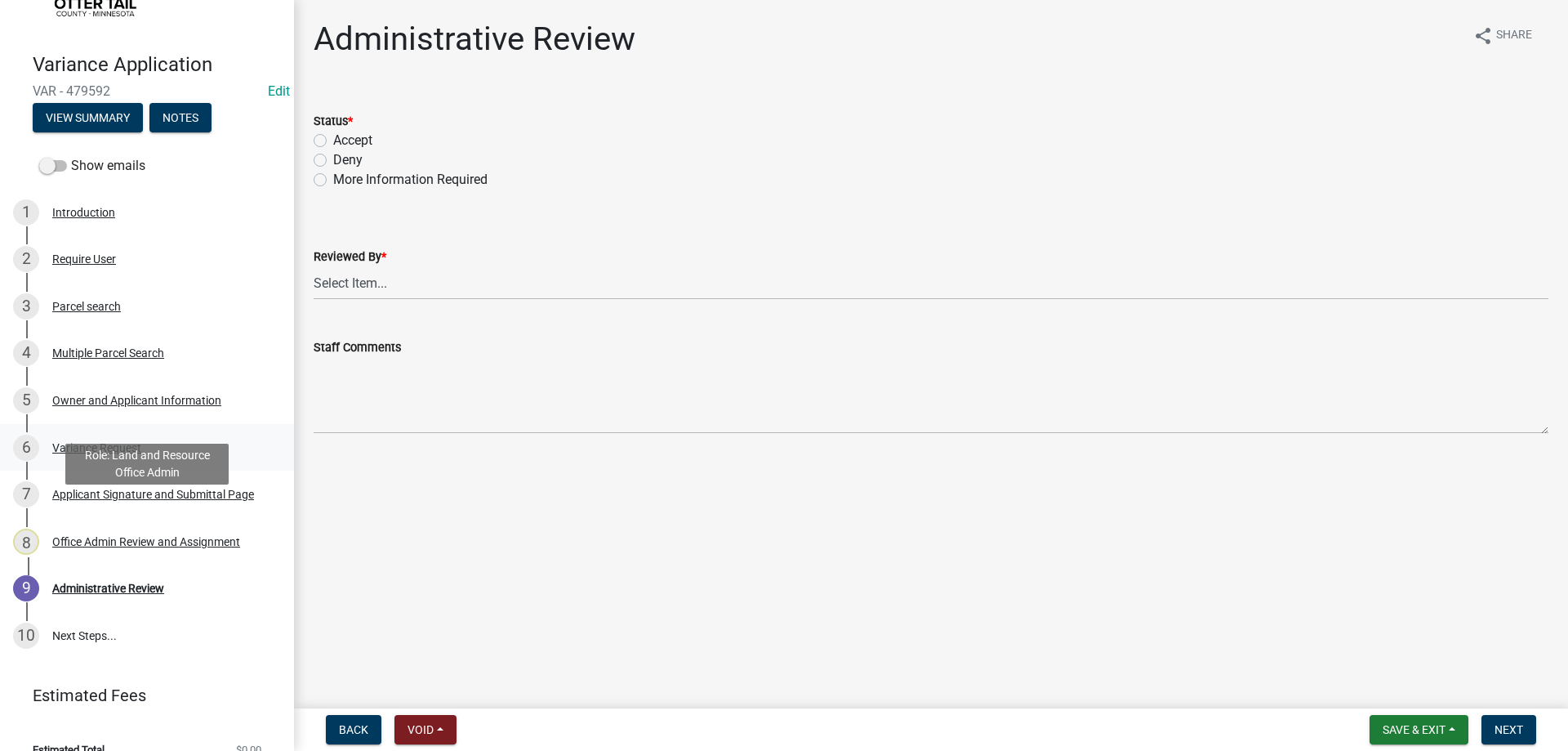
scroll to position [127, 0]
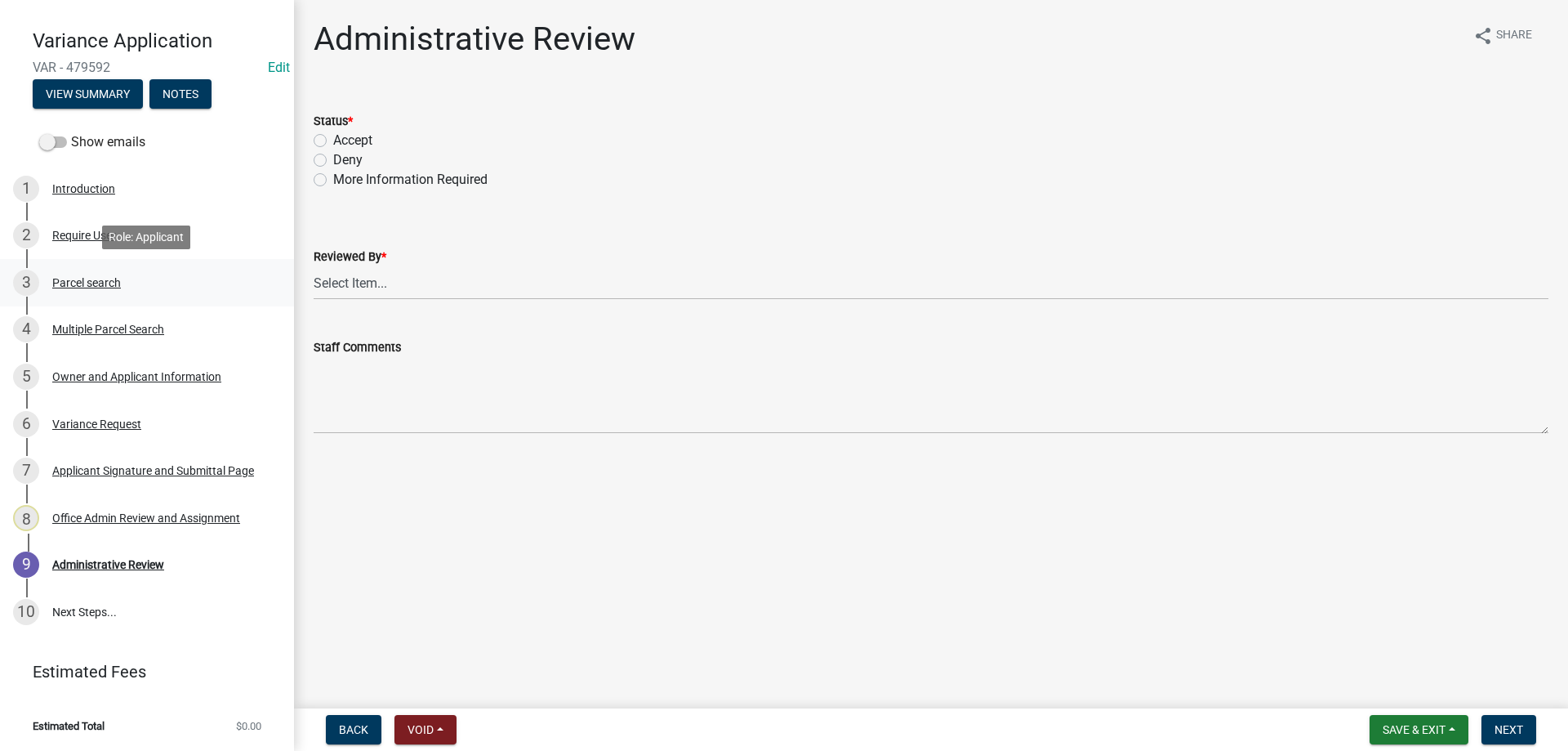
click at [107, 286] on div "Parcel search" at bounding box center [87, 283] width 69 height 11
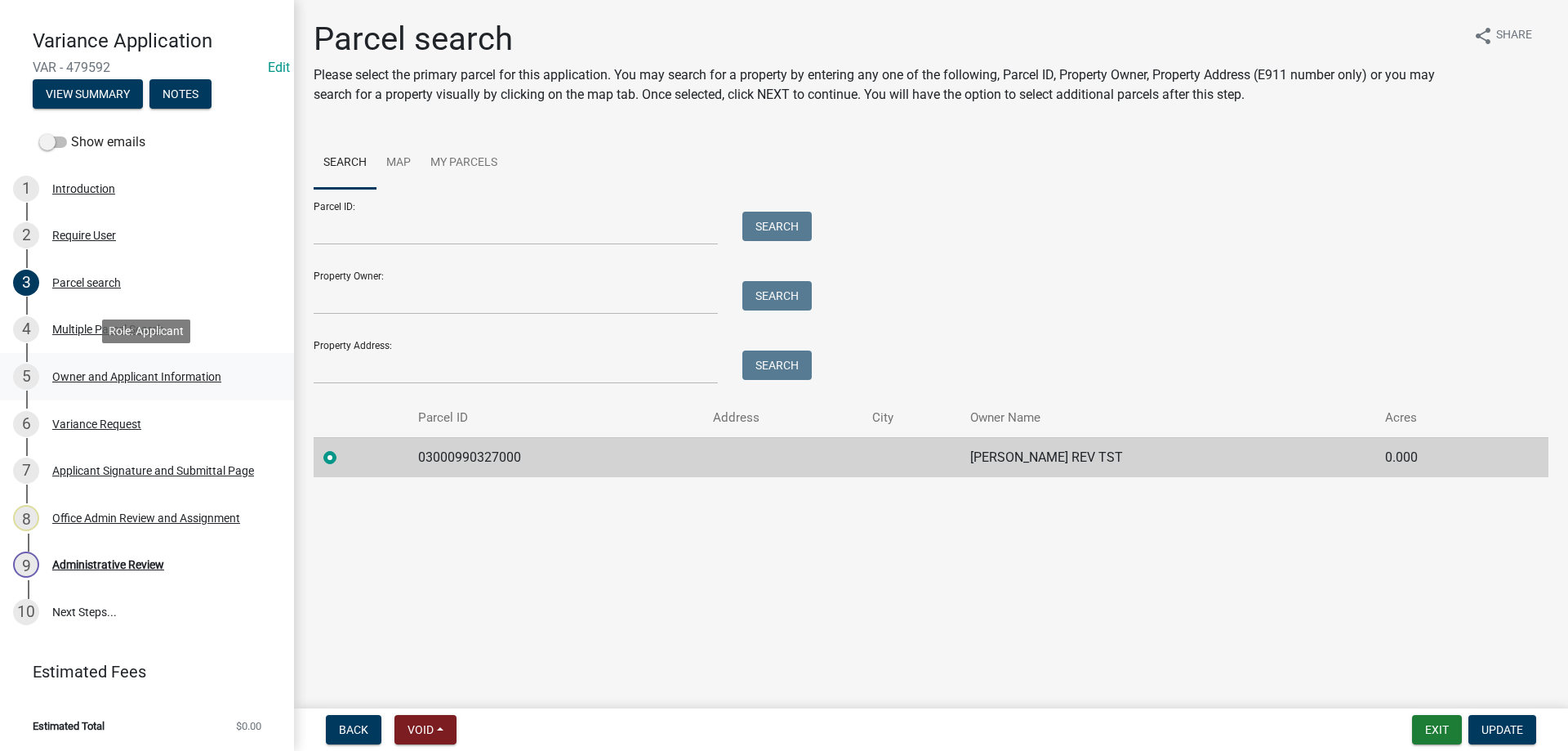
click at [127, 379] on div "Owner and Applicant Information" at bounding box center [137, 376] width 169 height 11
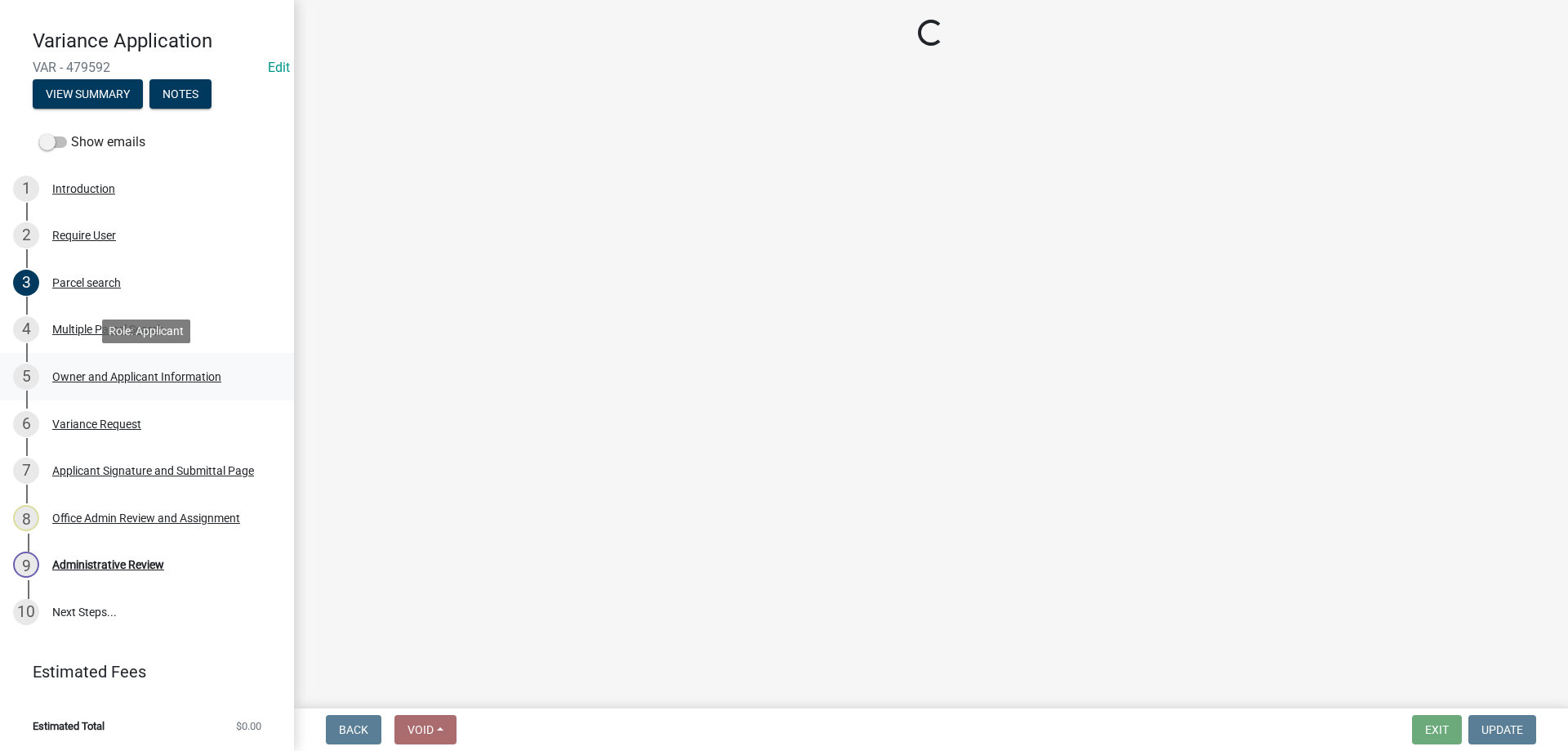
select select "a2d270ad-5657-48d3-98ac-70f45edd23de"
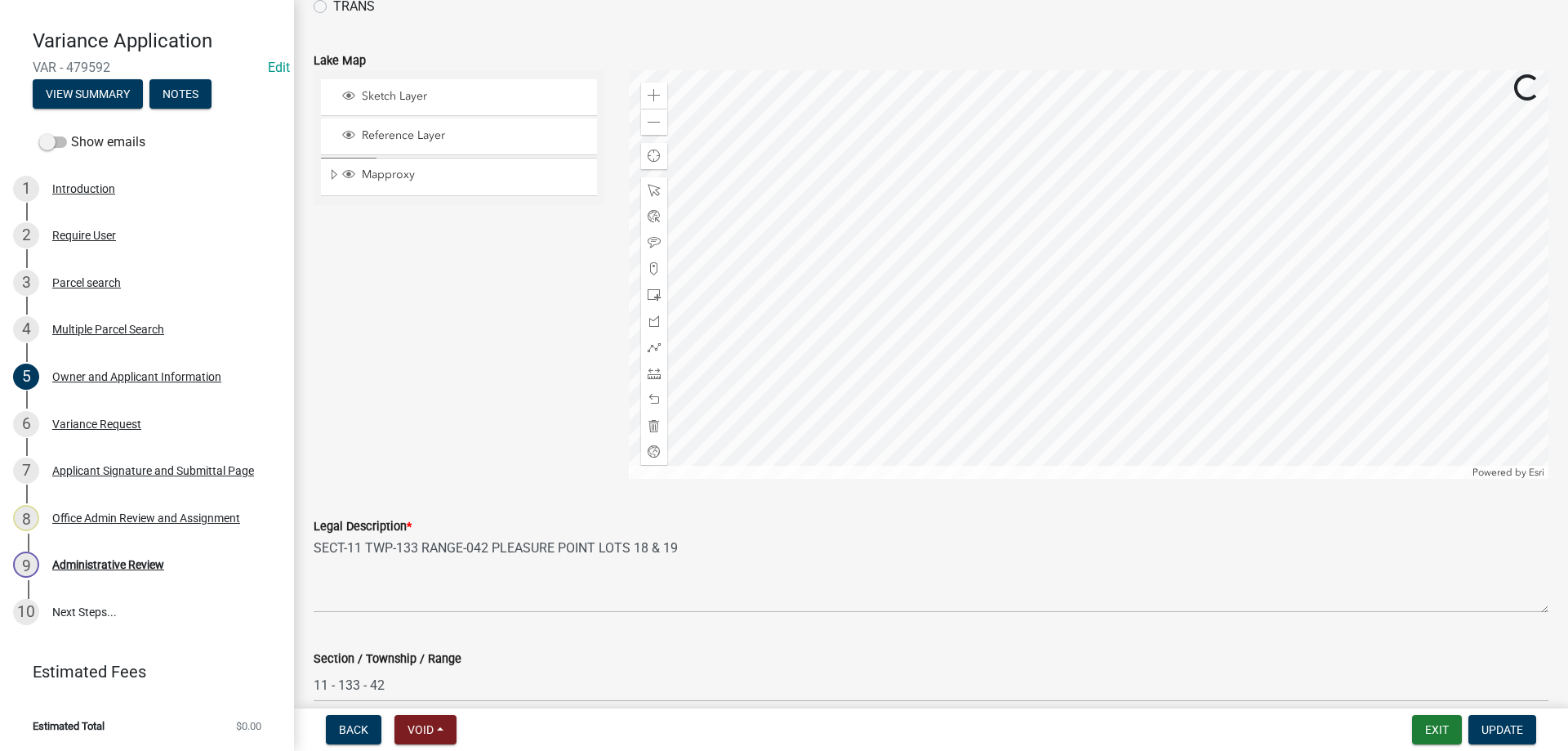
scroll to position [1485, 0]
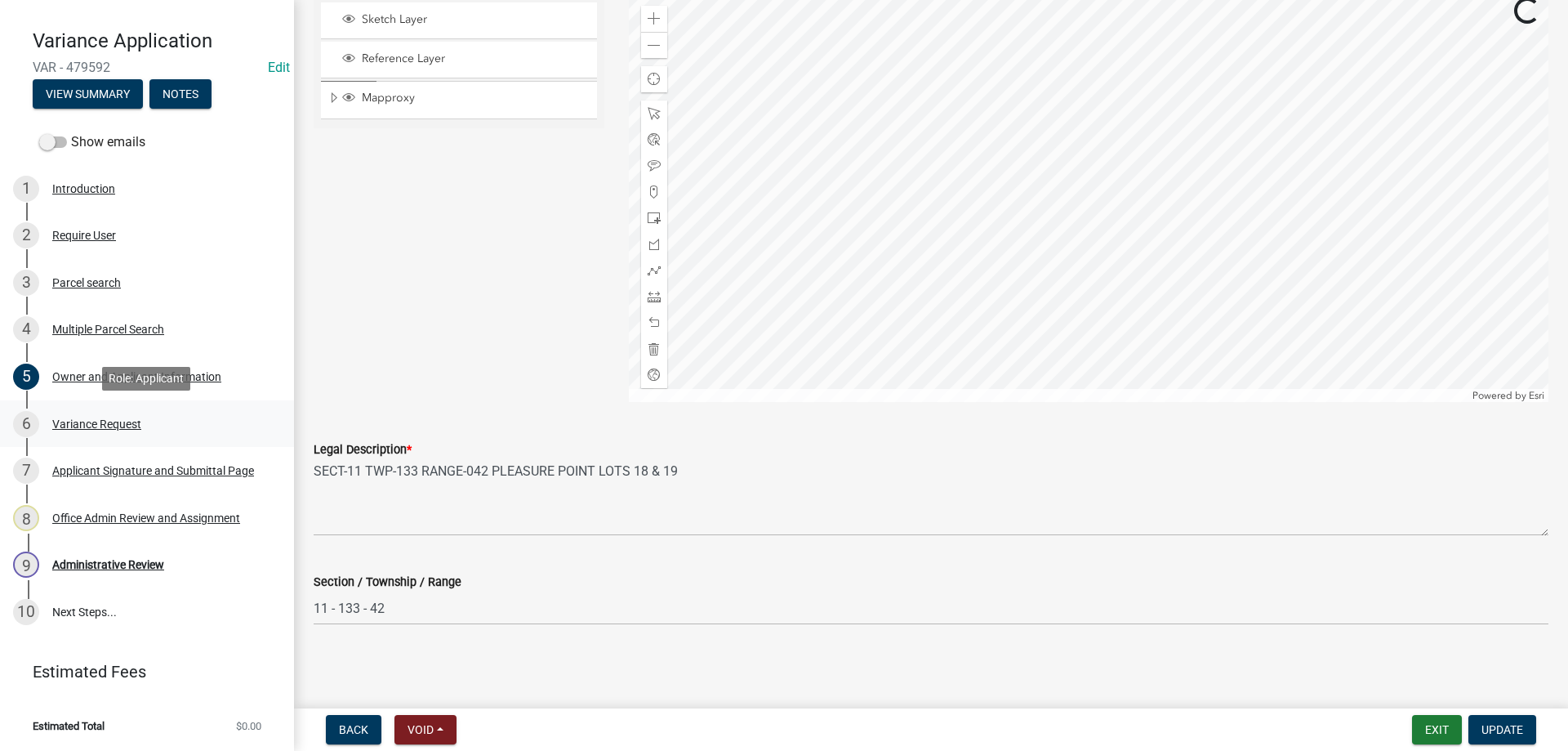
click at [73, 420] on div "Variance Request" at bounding box center [97, 424] width 89 height 11
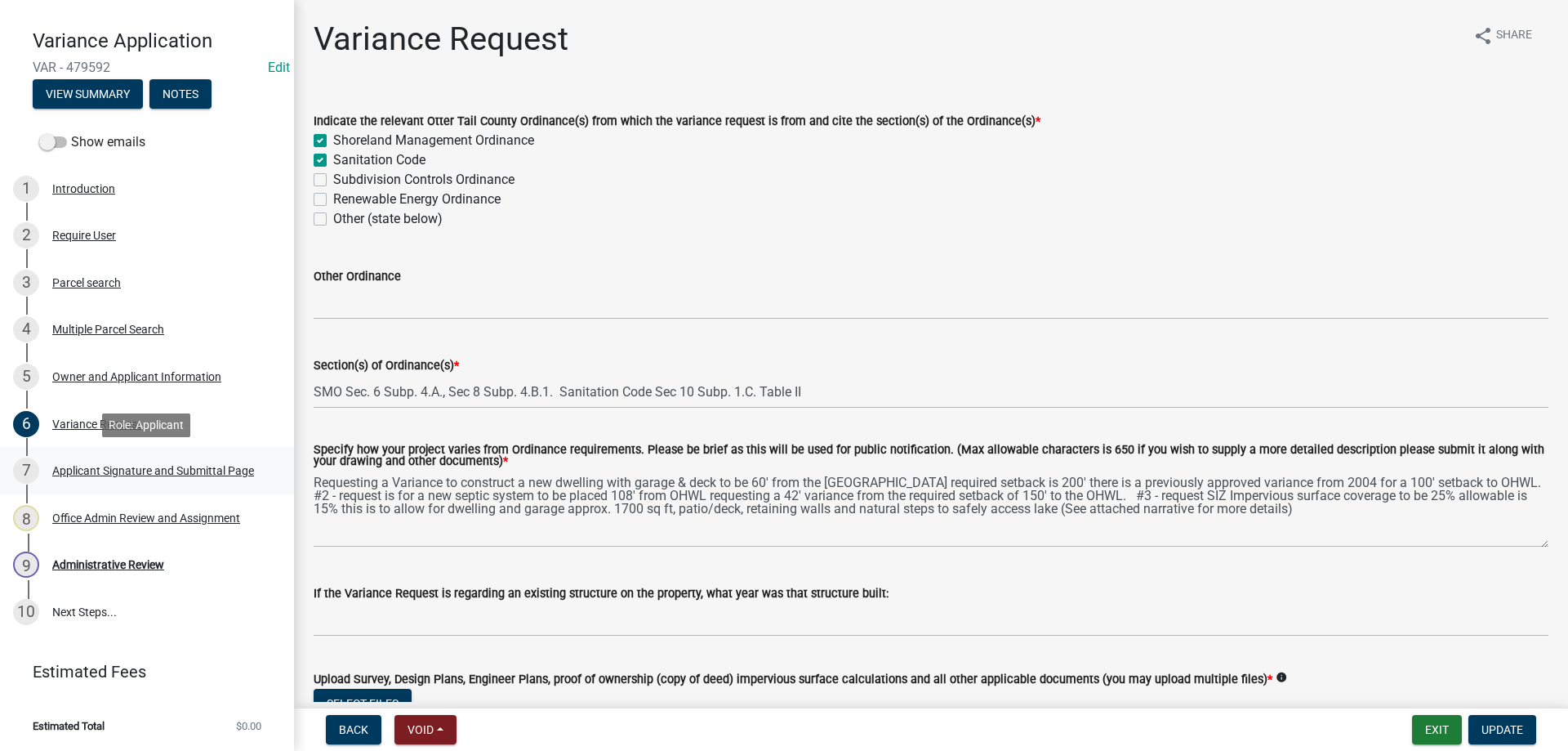
click at [133, 470] on div "Applicant Signature and Submittal Page" at bounding box center [153, 470] width 202 height 11
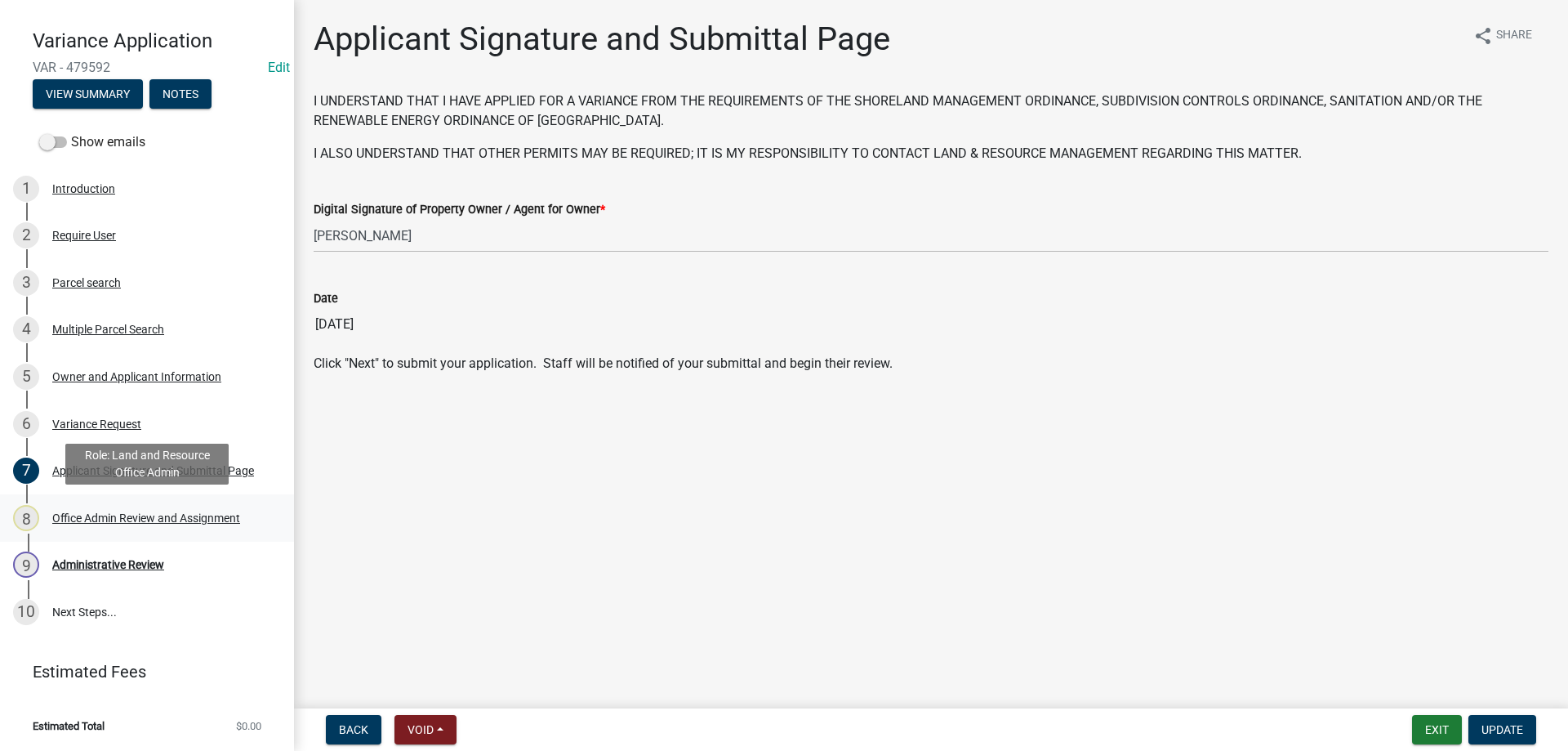
click at [108, 515] on div "Office Admin Review and Assignment" at bounding box center [146, 518] width 188 height 11
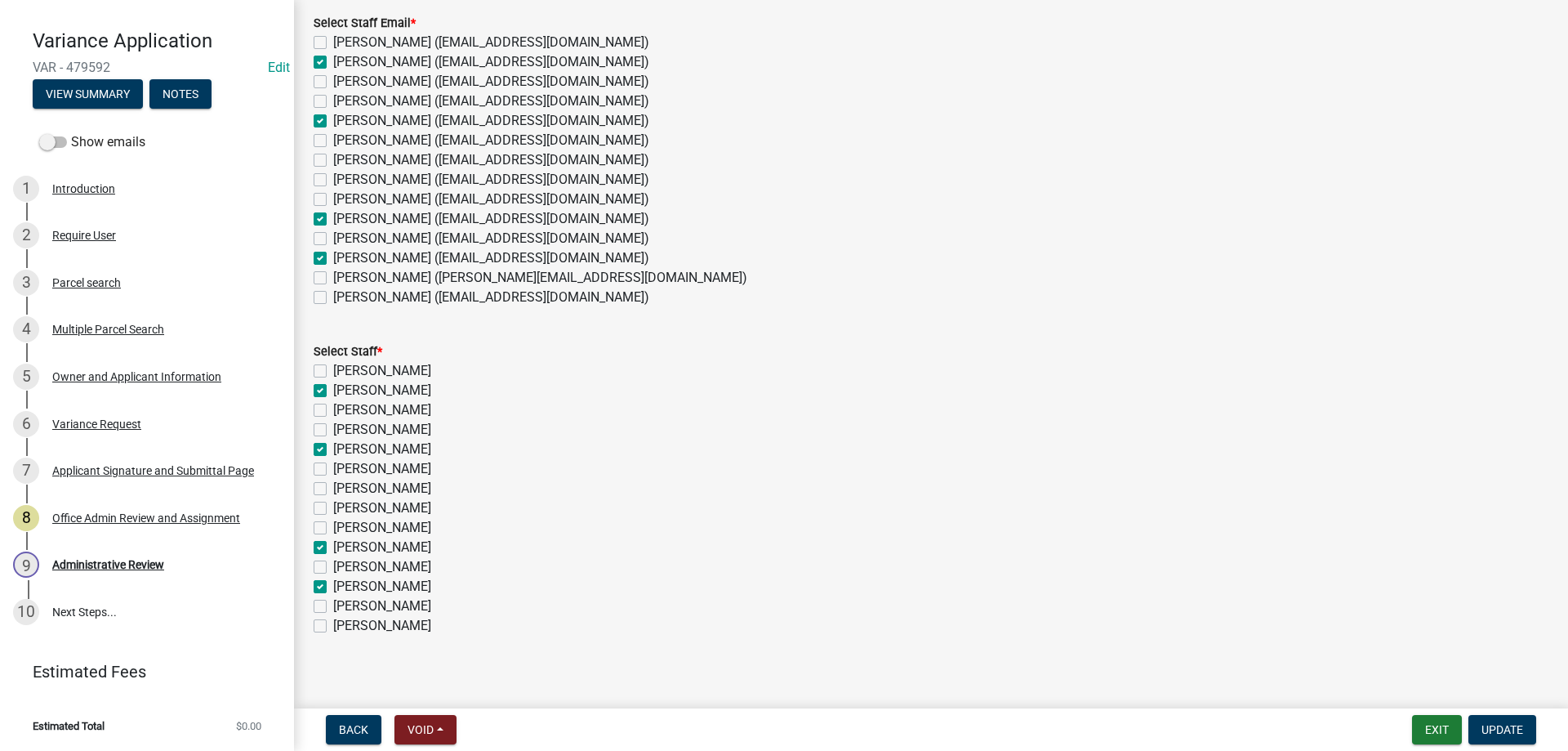
scroll to position [199, 0]
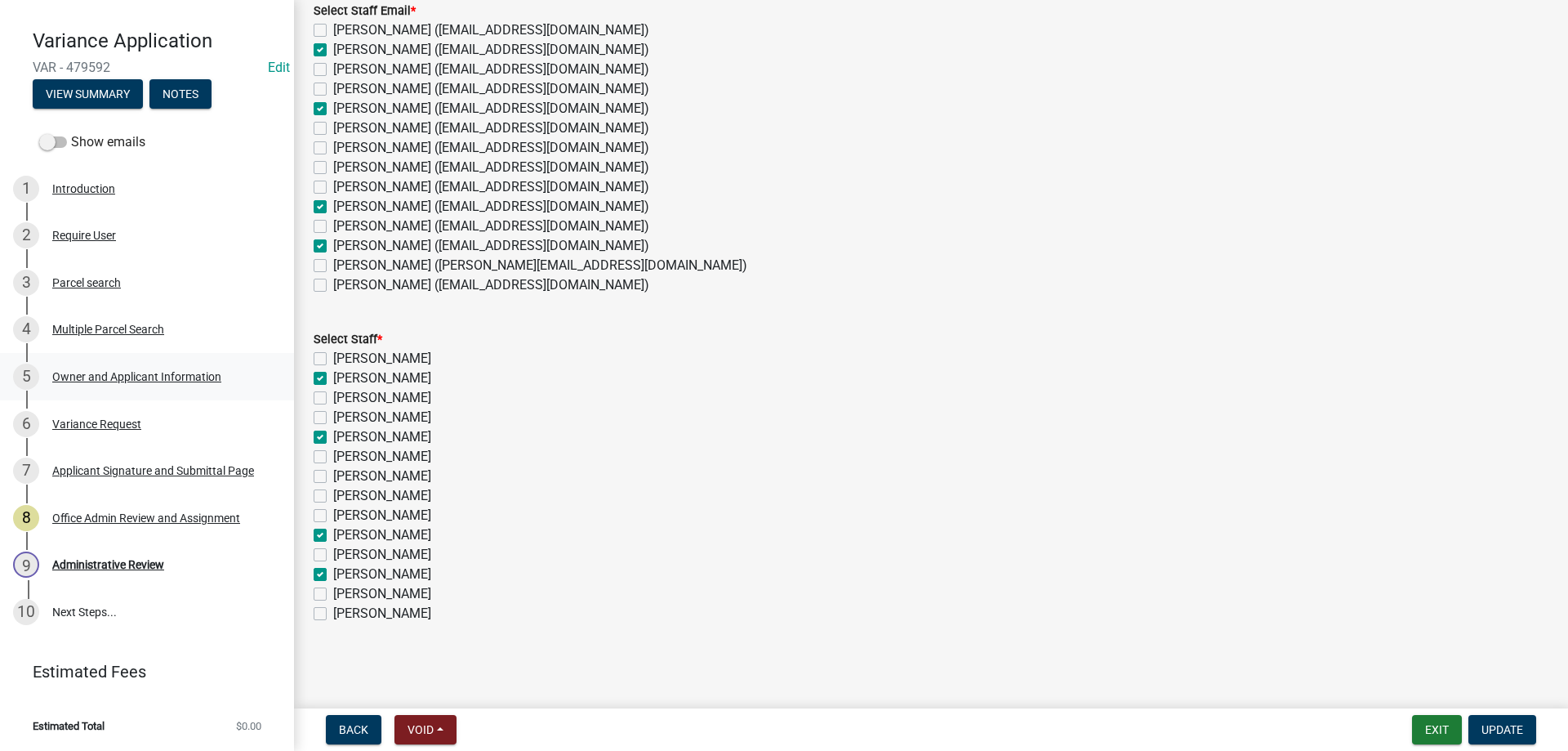
click at [138, 376] on div "Owner and Applicant Information" at bounding box center [137, 376] width 169 height 11
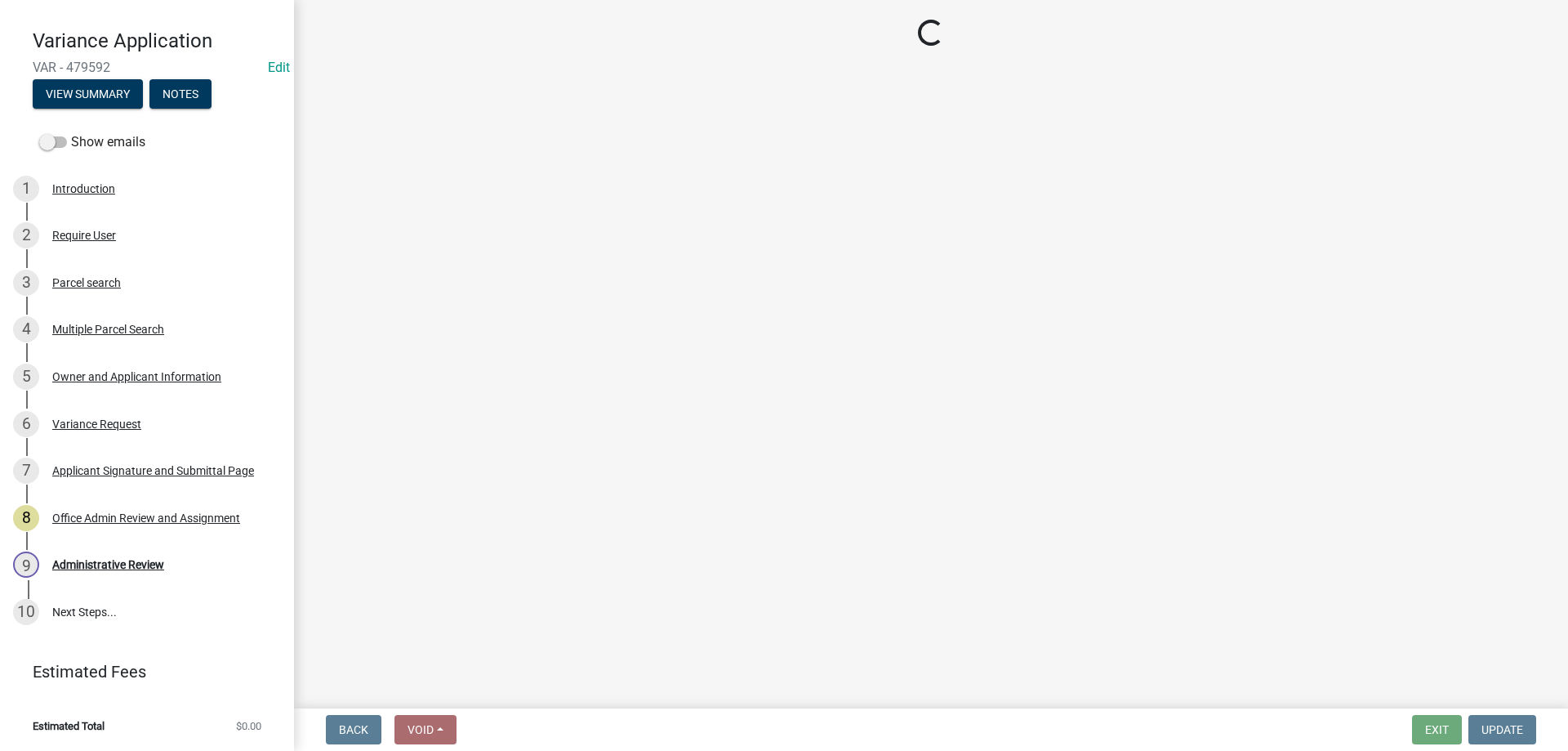
select select "a2d270ad-5657-48d3-98ac-70f45edd23de"
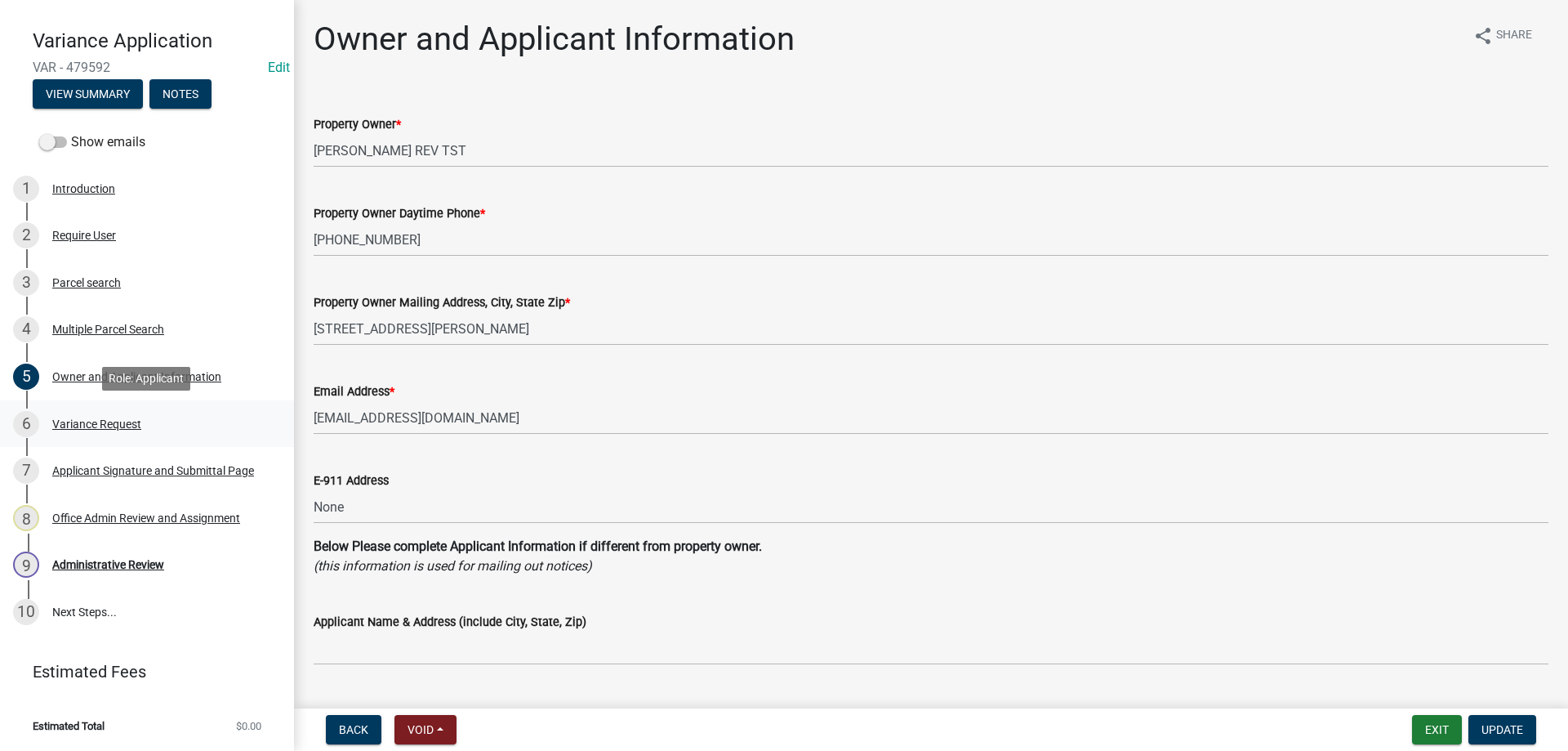
click at [89, 418] on div "Variance Request" at bounding box center [97, 424] width 89 height 11
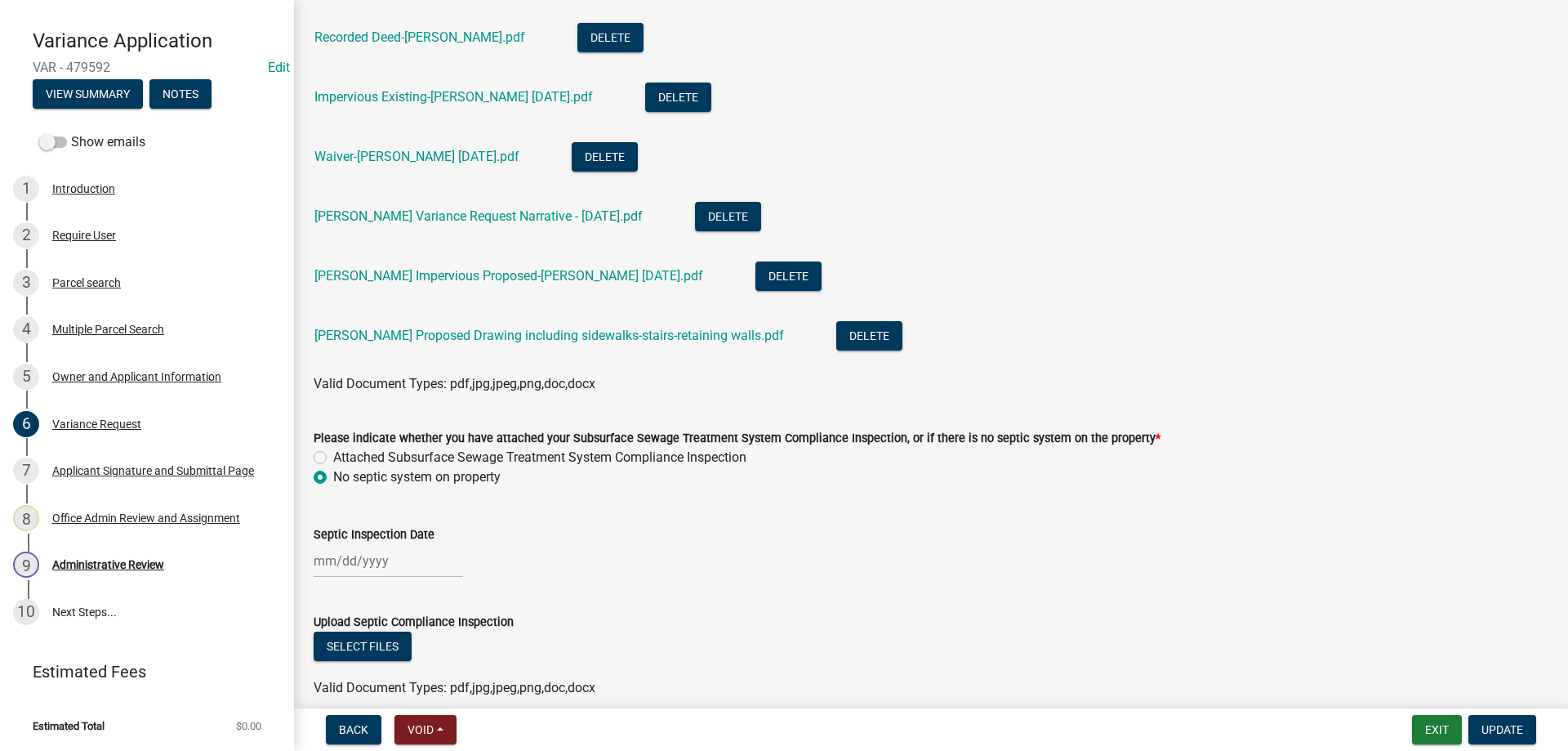
scroll to position [1002, 0]
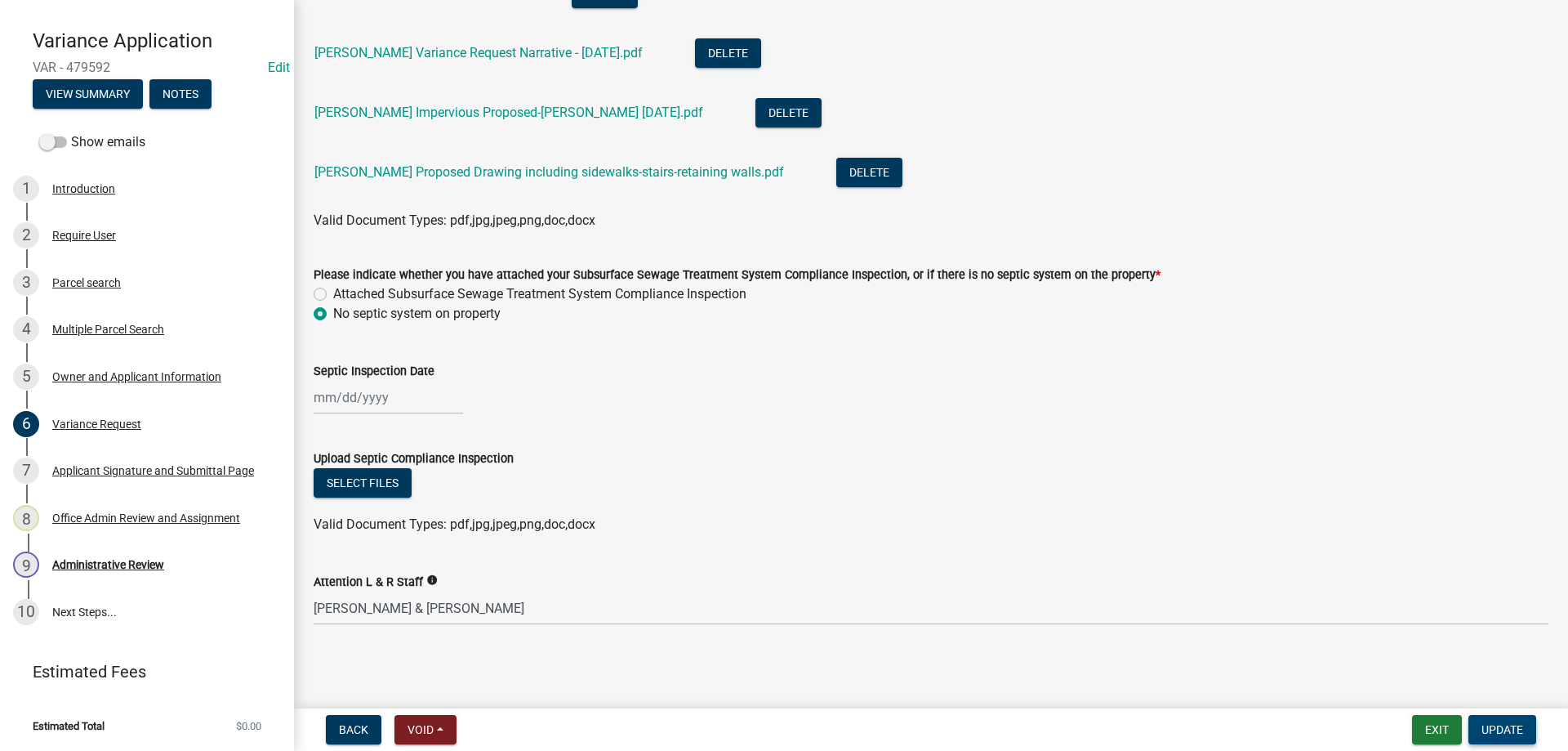
click at [1503, 724] on span "Update" at bounding box center [1503, 730] width 42 height 13
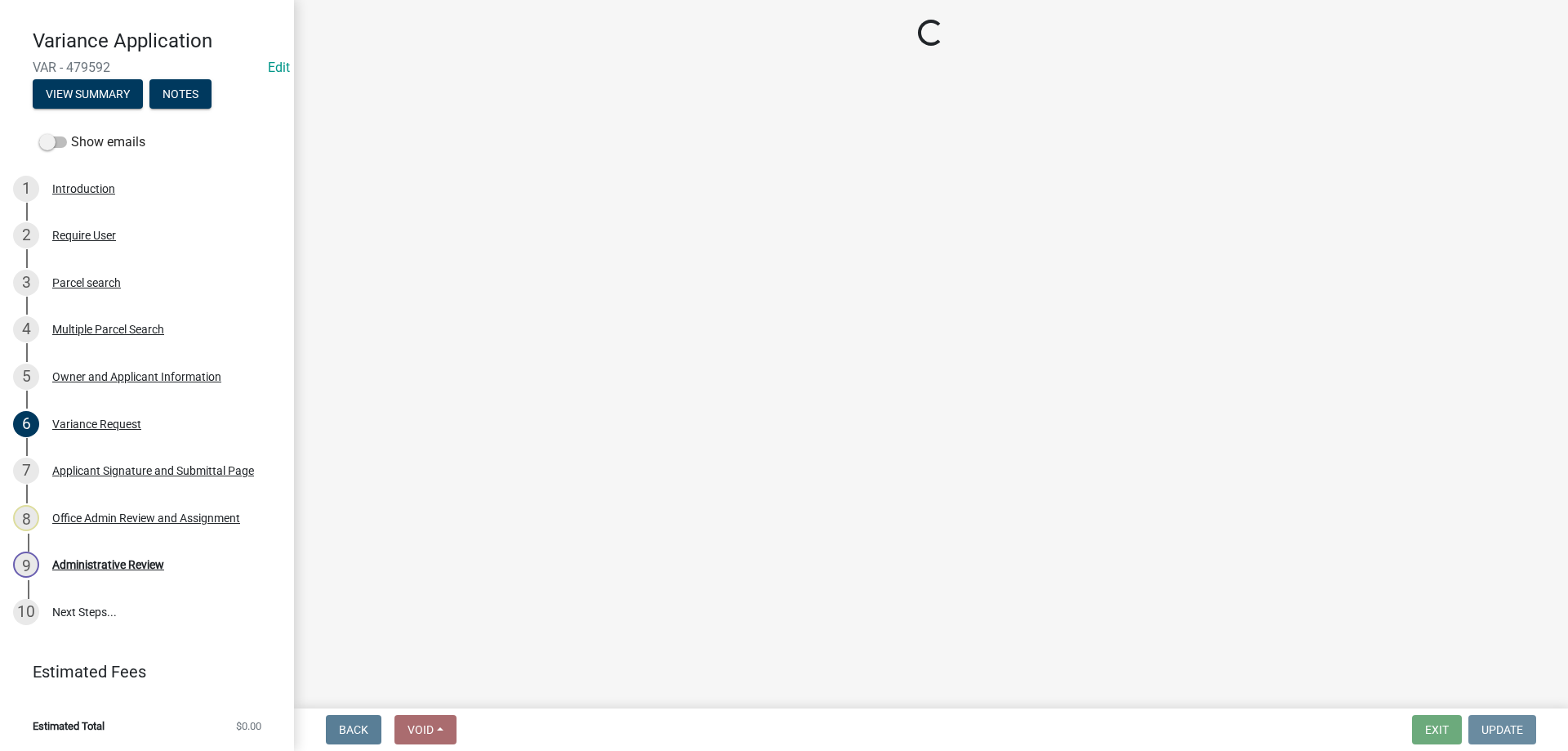
scroll to position [0, 0]
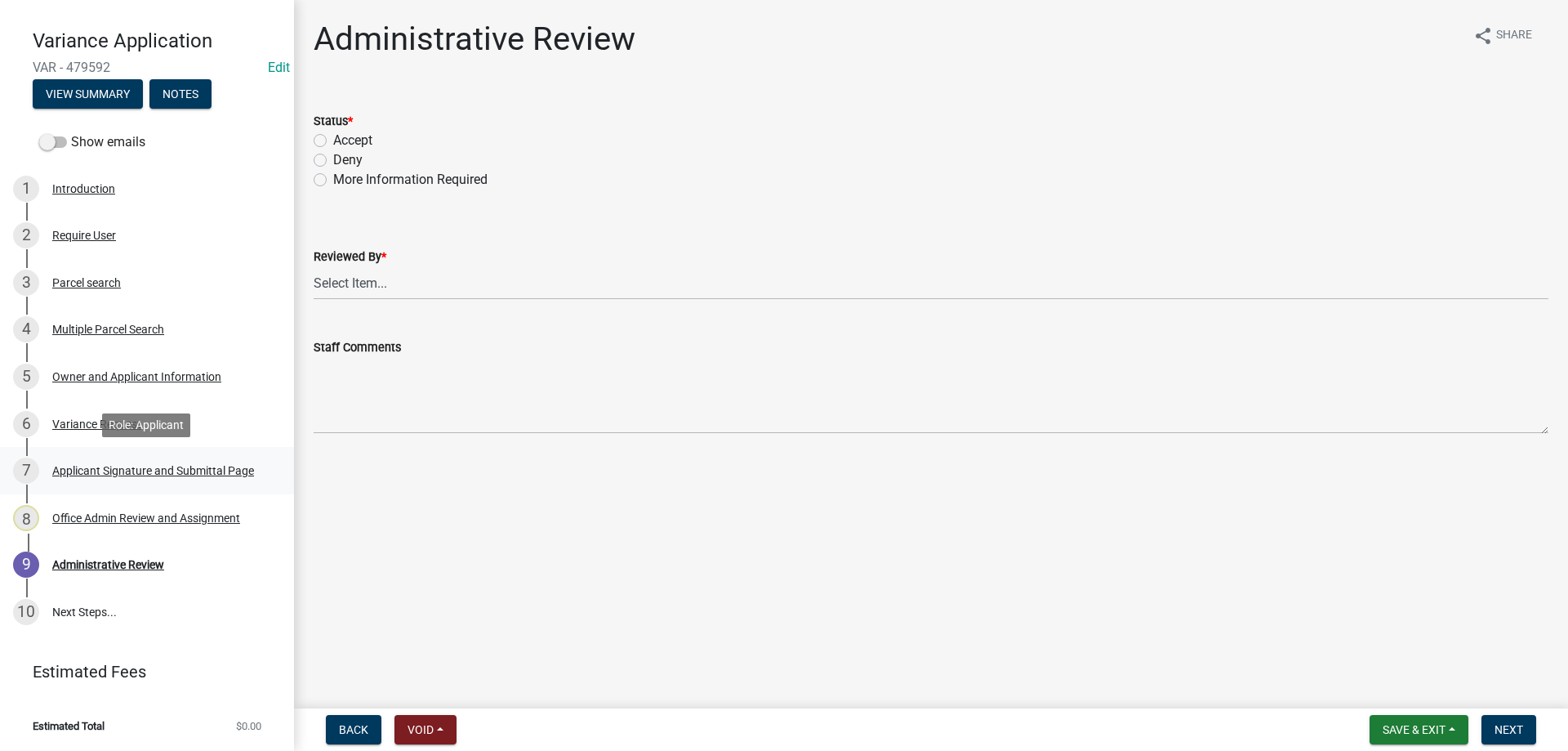
click at [139, 469] on div "Applicant Signature and Submittal Page" at bounding box center [153, 470] width 202 height 11
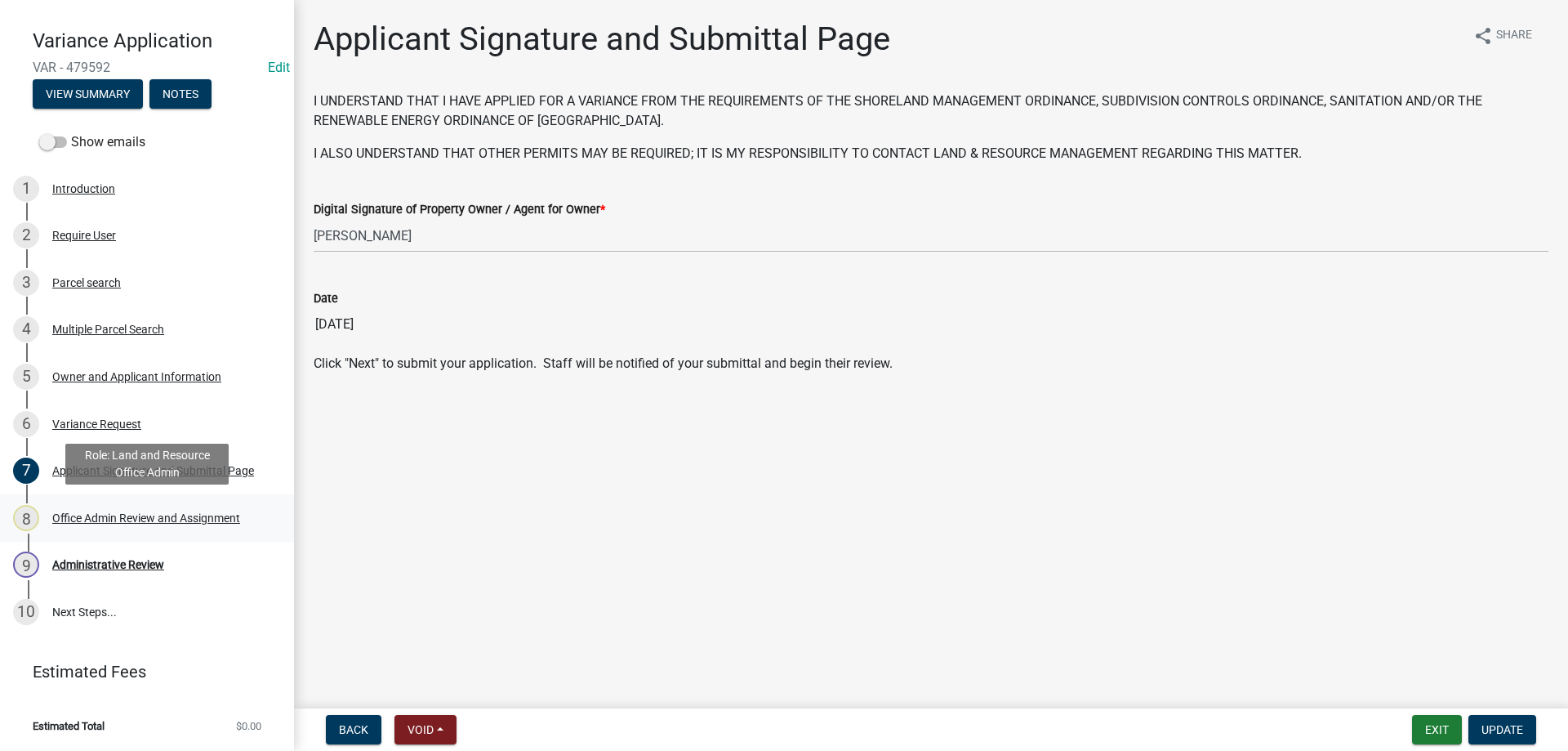
click at [118, 521] on div "Office Admin Review and Assignment" at bounding box center [146, 518] width 188 height 11
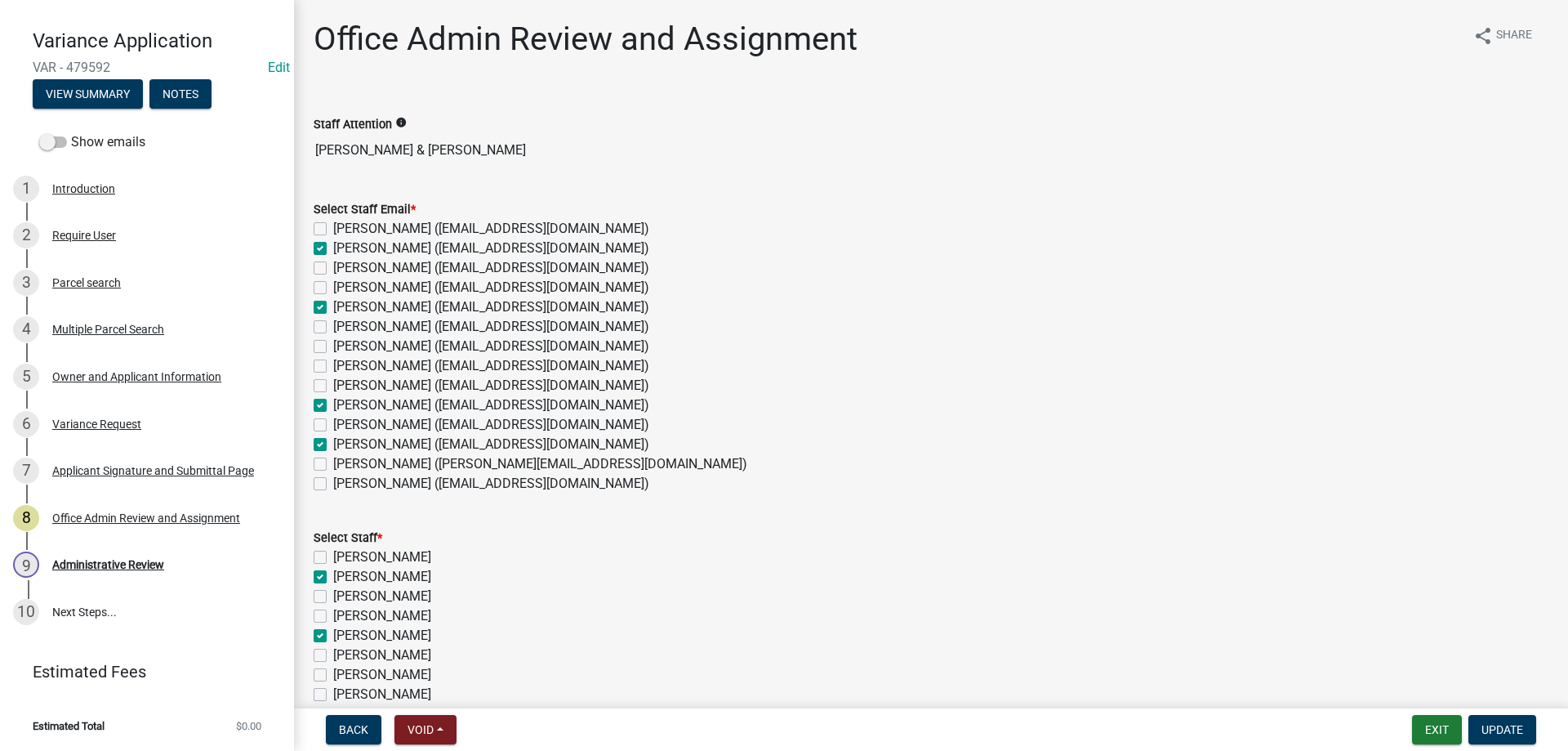
scroll to position [199, 0]
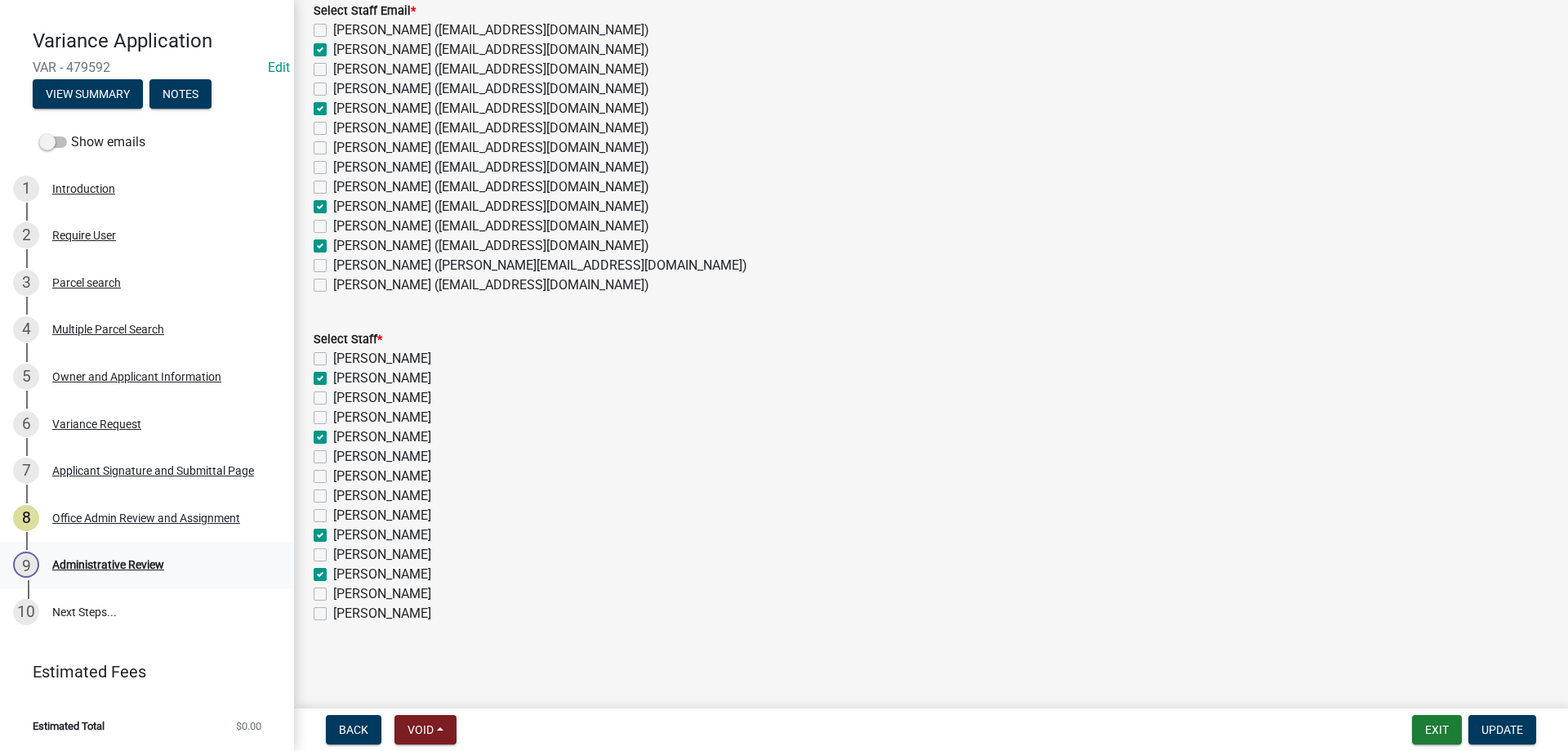
click at [100, 562] on div "Administrative Review" at bounding box center [108, 565] width 112 height 11
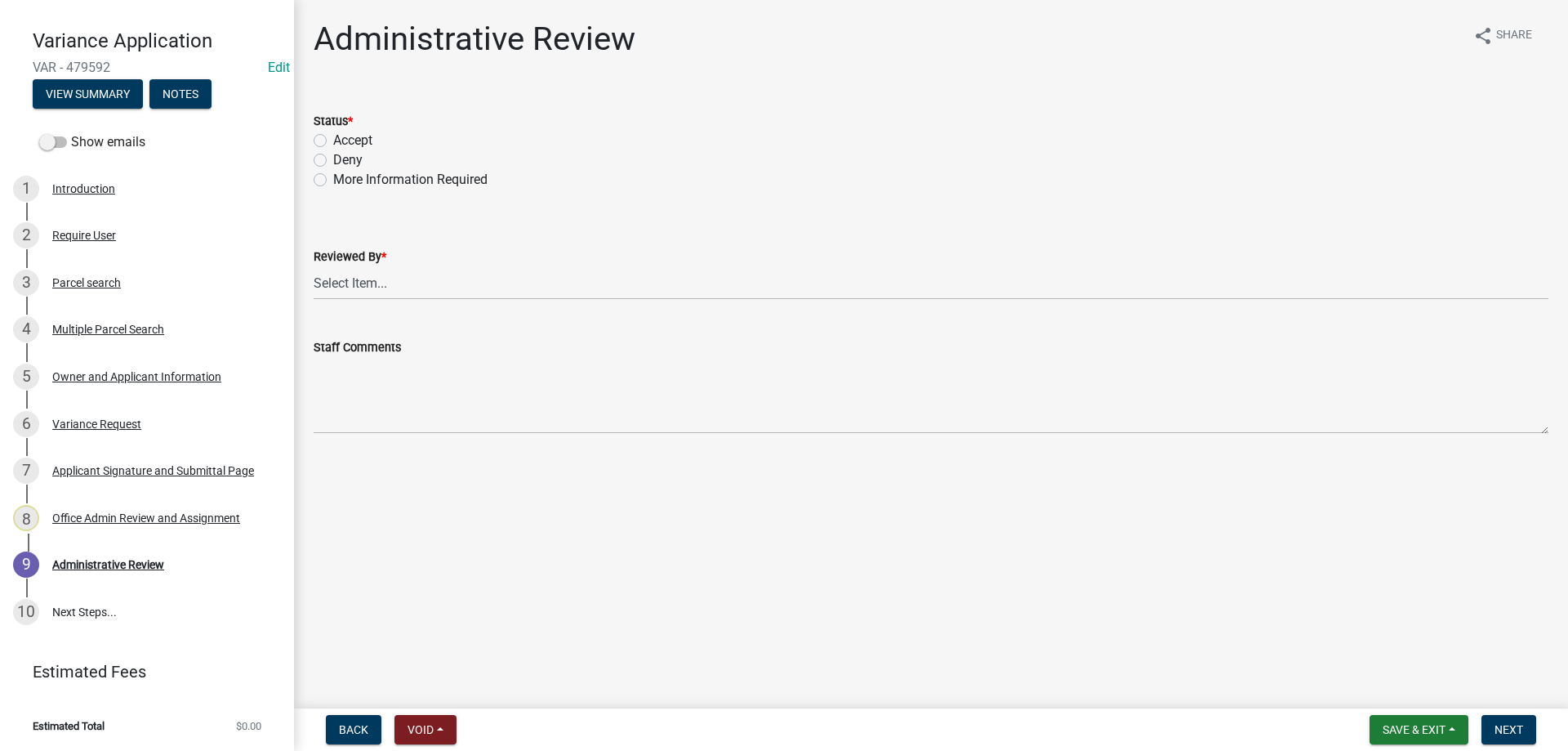
click at [333, 138] on label "Accept" at bounding box center [353, 140] width 39 height 20
click at [333, 138] on input "Accept" at bounding box center [338, 136] width 11 height 11
radio input "true"
click at [313, 267] on select "Select Item... [PERSON_NAME] [PERSON_NAME] [PERSON_NAME] [PERSON_NAME] [PERSON_…" at bounding box center [931, 283] width 1235 height 33
click option "[PERSON_NAME]" at bounding box center [0, 0] width 0 height 0
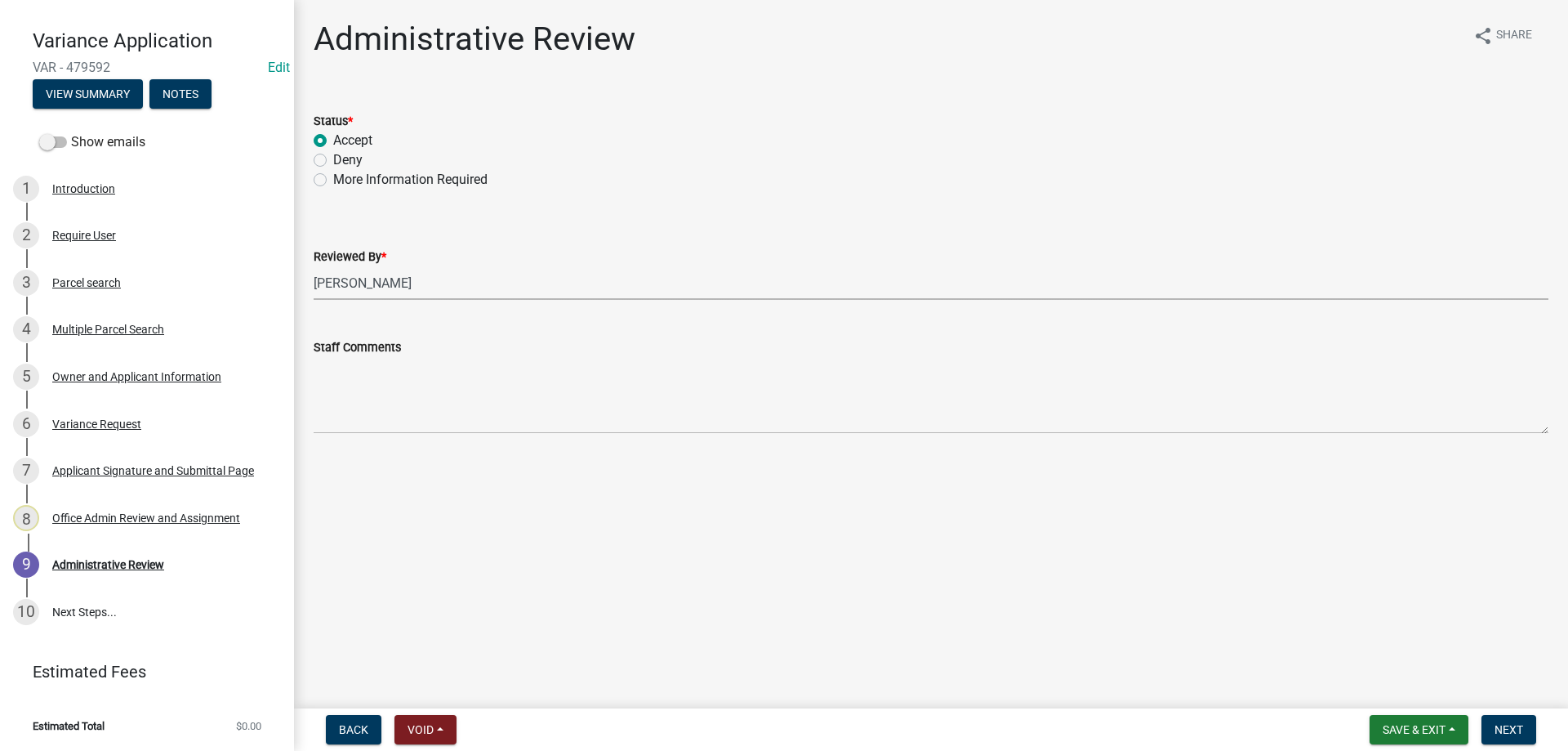
select select "b4c12476-3918-4c31-b34d-126d47b866fd"
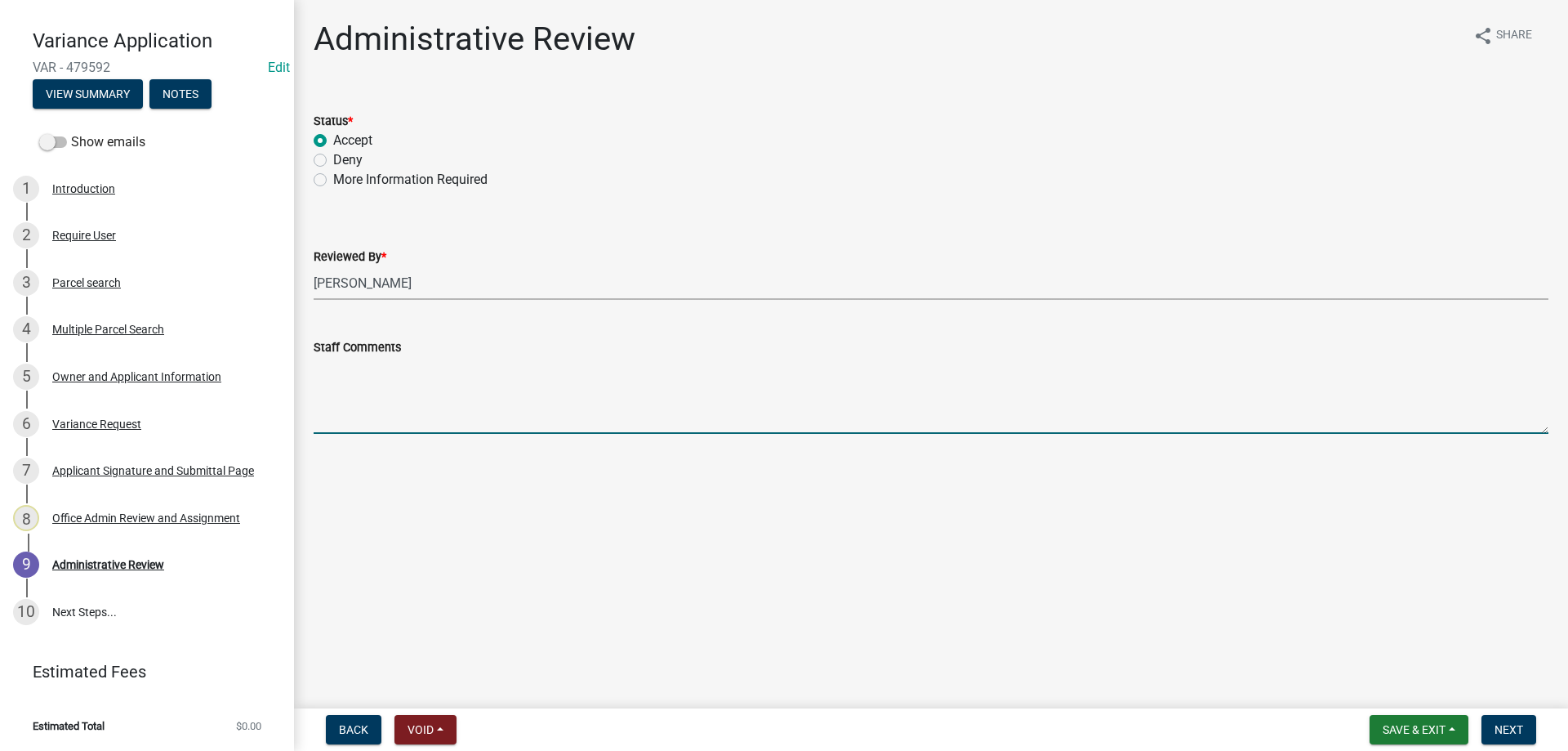
click at [449, 408] on textarea "Staff Comments" at bounding box center [931, 396] width 1235 height 76
type textarea "[PERSON_NAME] looked over the information provided, [PERSON_NAME] has had sever…"
click at [1505, 724] on span "Next" at bounding box center [1509, 730] width 29 height 13
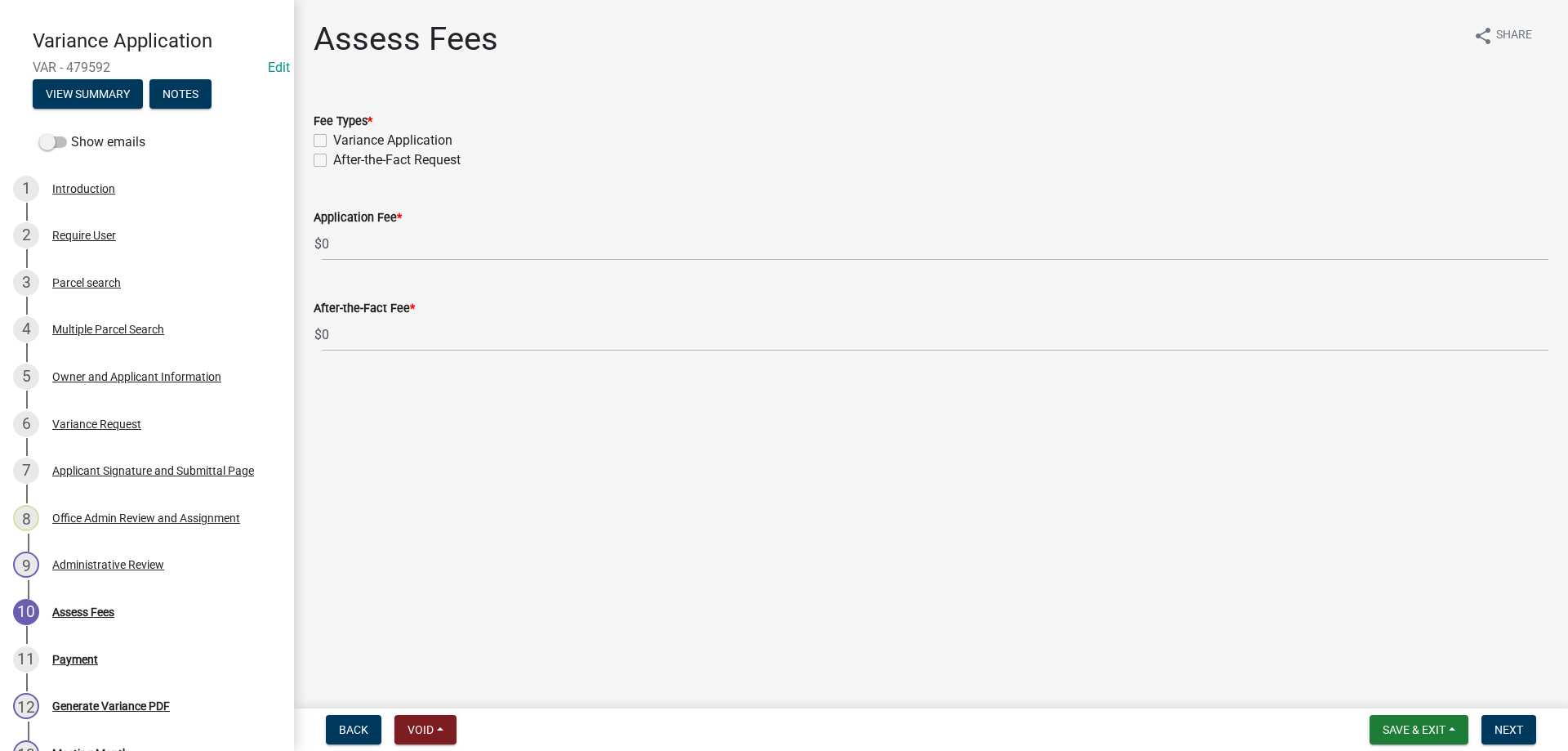
click at [333, 141] on label "Variance Application" at bounding box center [393, 140] width 119 height 20
click at [333, 141] on input "Variance Application" at bounding box center [338, 136] width 11 height 11
checkbox input "true"
checkbox input "false"
click at [1511, 733] on span "Next" at bounding box center [1509, 730] width 29 height 13
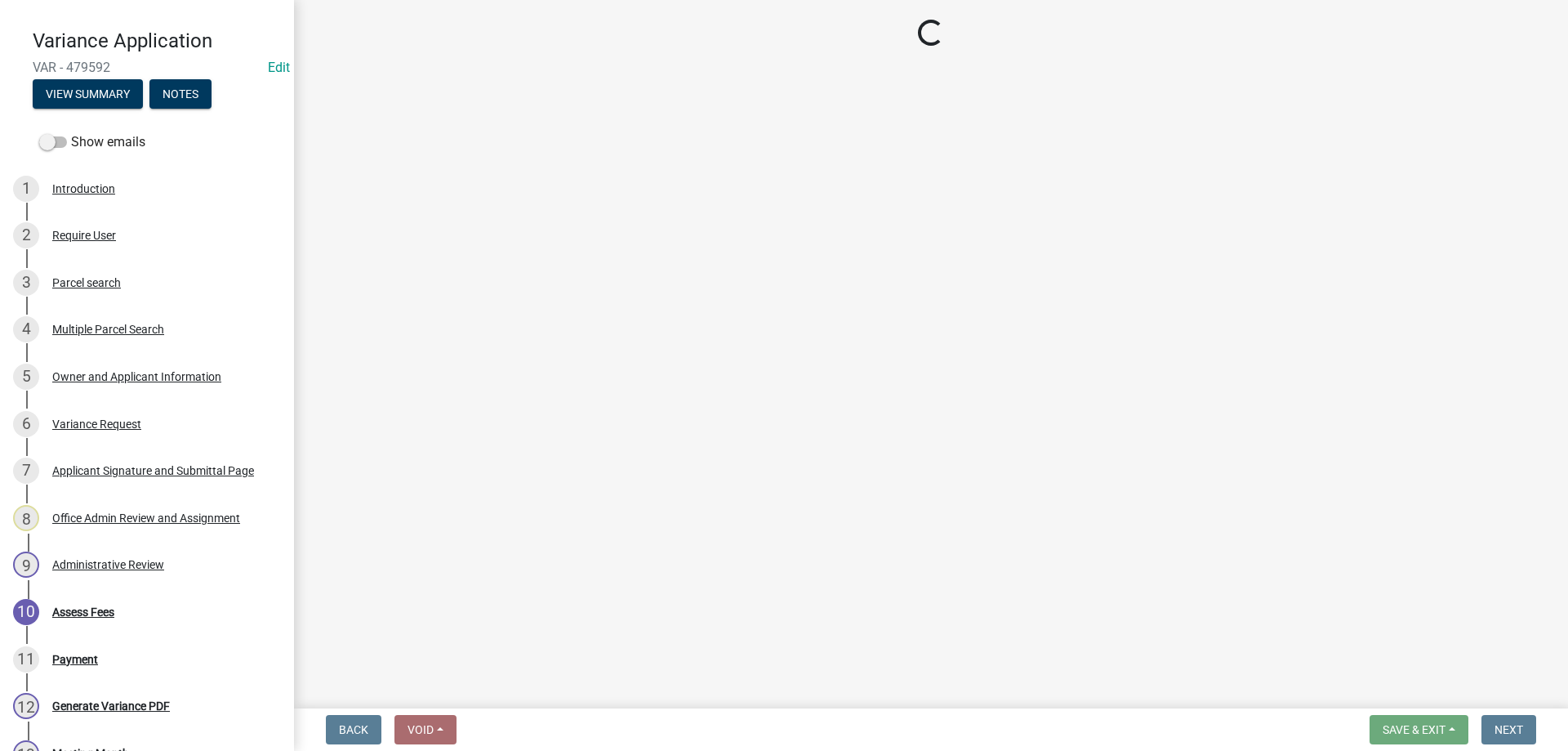
select select "3: 3"
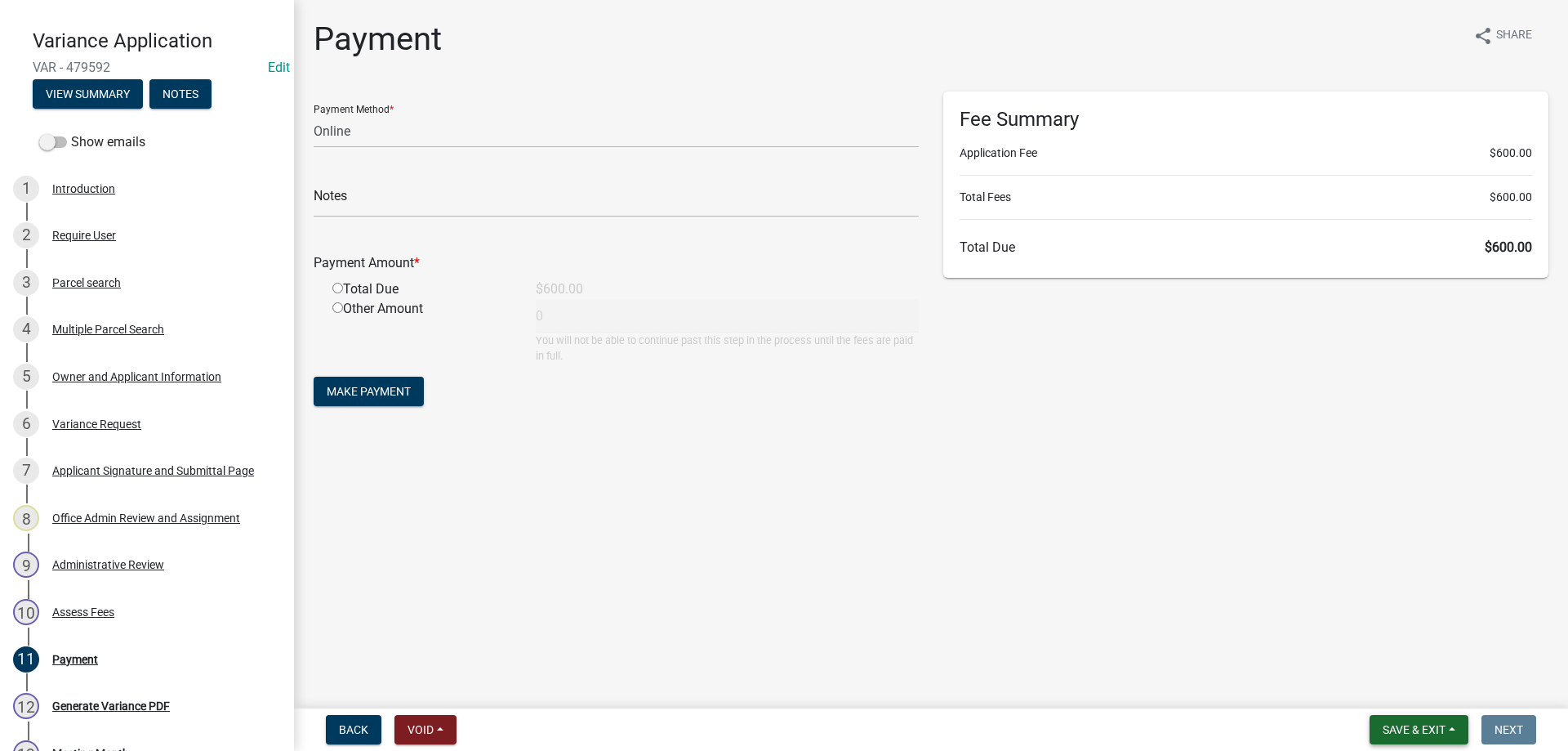
click at [1409, 733] on span "Save & Exit" at bounding box center [1414, 730] width 63 height 13
click at [1375, 692] on button "Save & Exit" at bounding box center [1403, 686] width 131 height 39
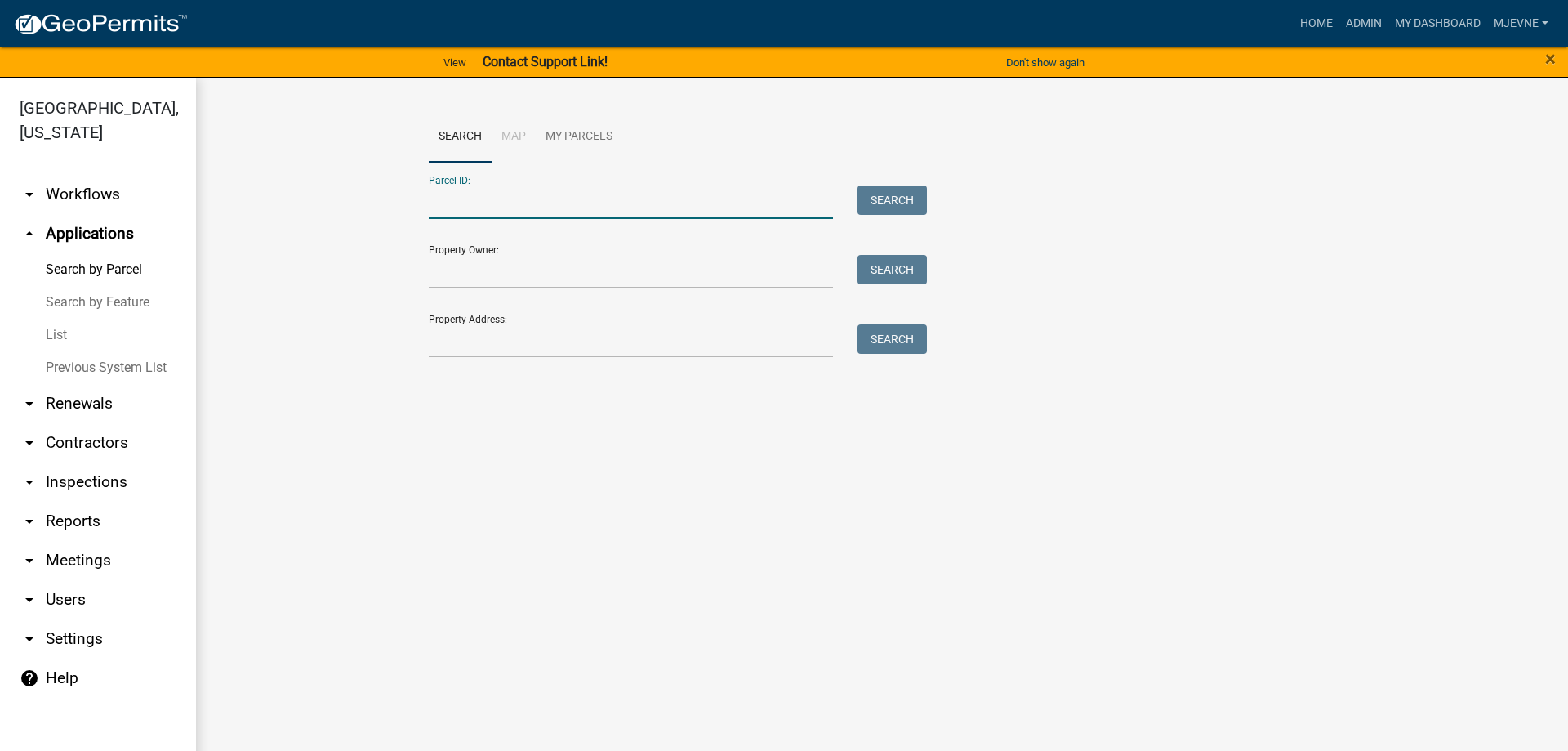
click at [463, 207] on input "Parcel ID:" at bounding box center [631, 202] width 404 height 33
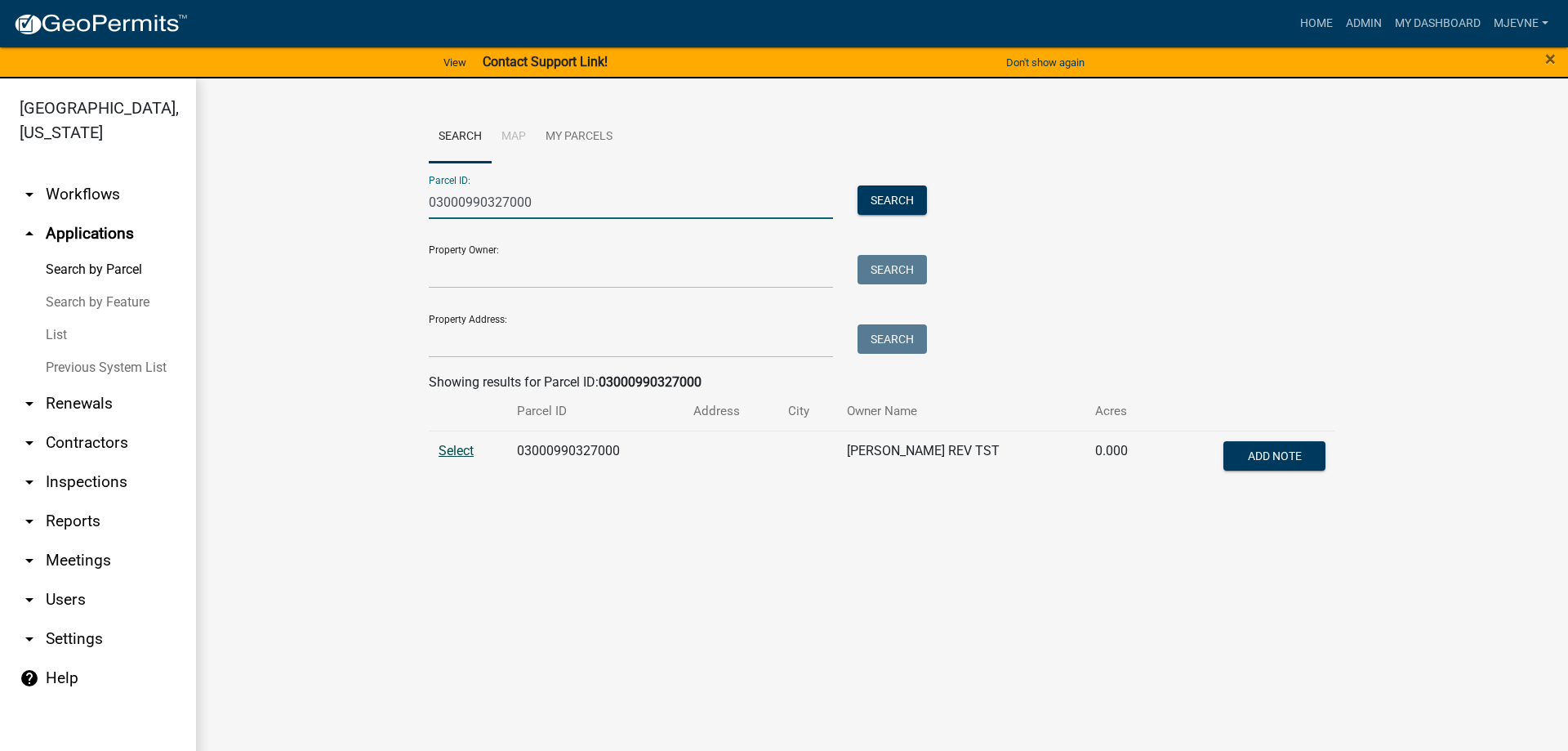
type input "03000990327000"
click at [454, 450] on span "Select" at bounding box center [456, 450] width 35 height 15
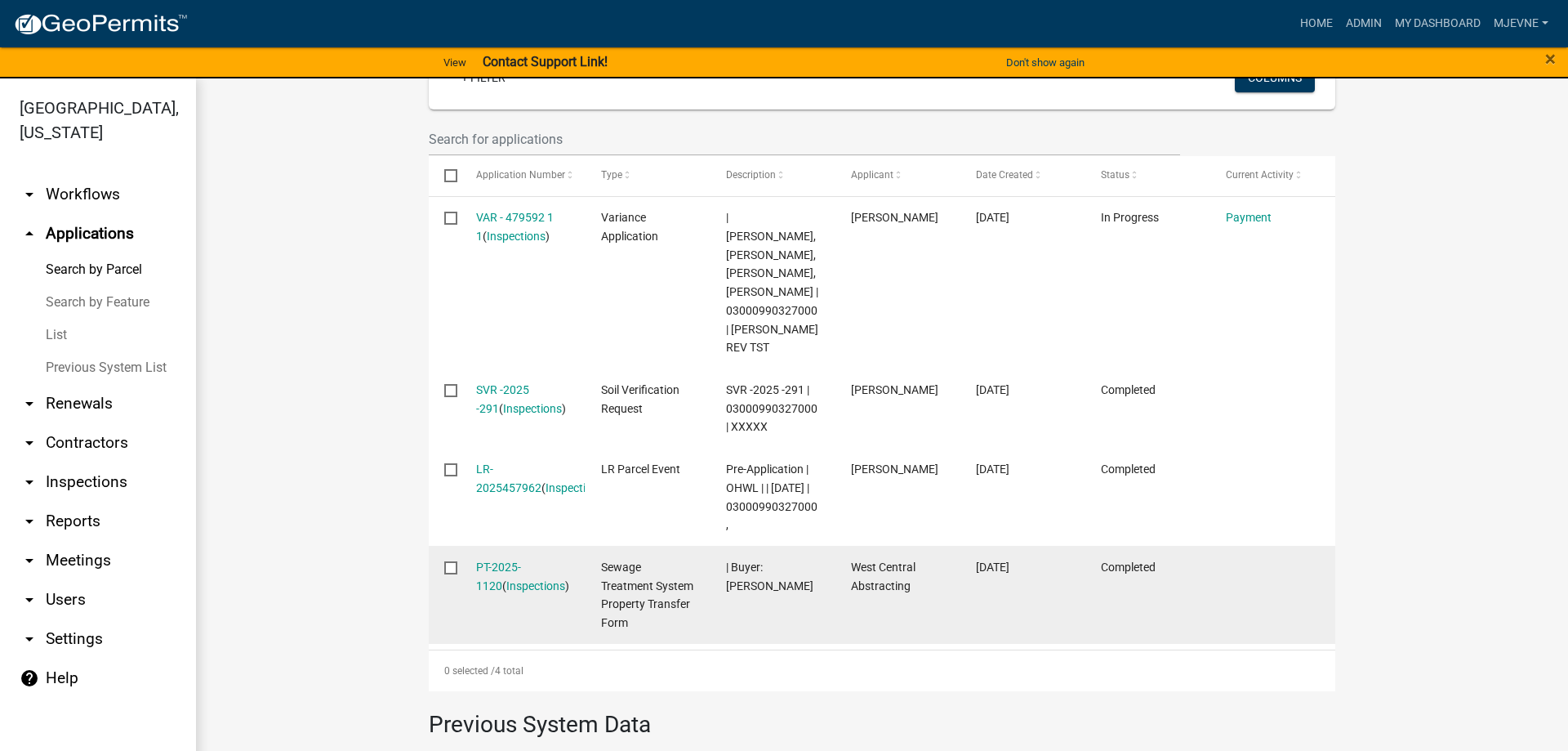
scroll to position [465, 0]
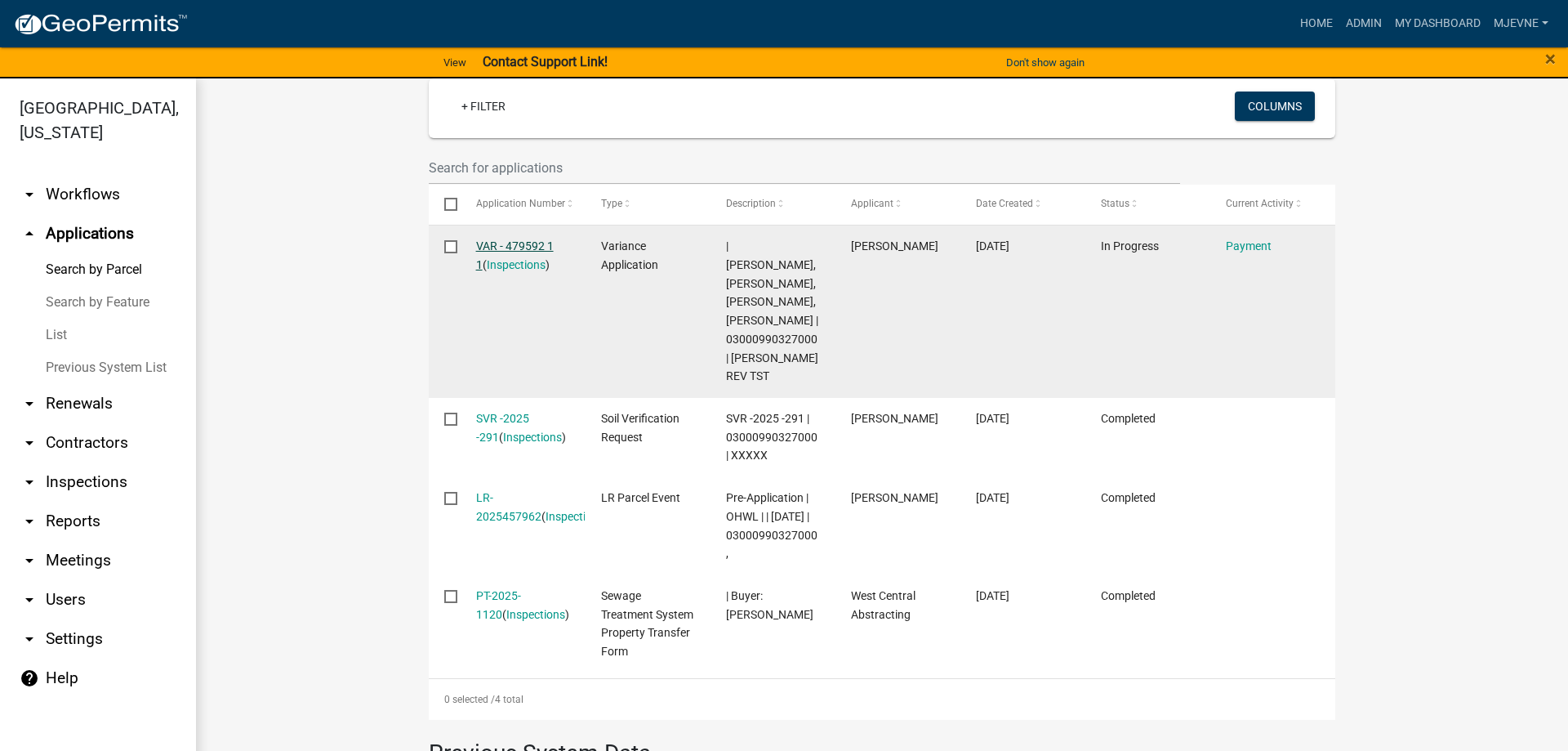
click at [518, 243] on link "VAR - 479592 1 1" at bounding box center [514, 254] width 77 height 32
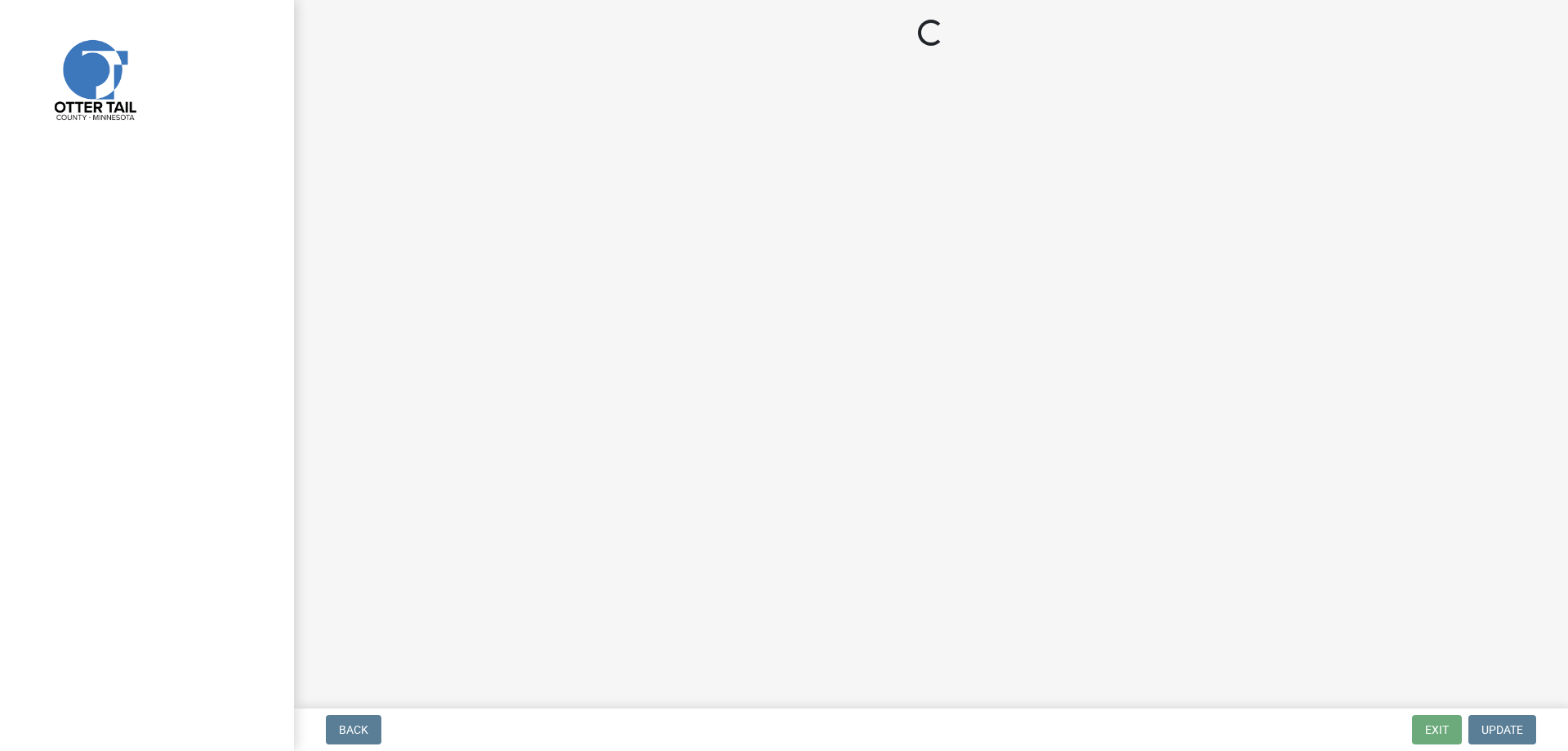
select select "3: 3"
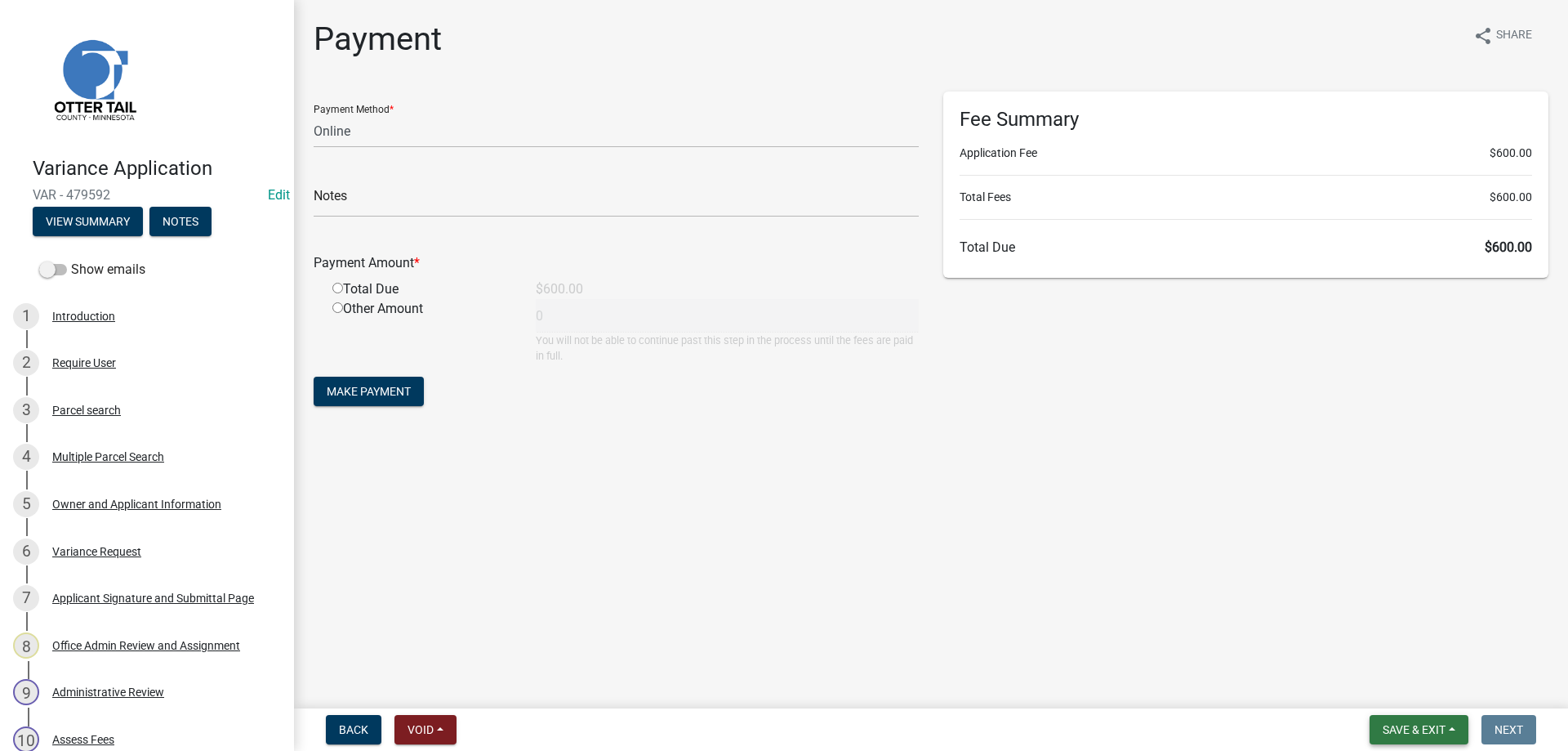
click at [1399, 736] on span "Save & Exit" at bounding box center [1414, 730] width 63 height 13
click at [1375, 691] on button "Save & Exit" at bounding box center [1403, 686] width 131 height 39
